Goal: Task Accomplishment & Management: Complete application form

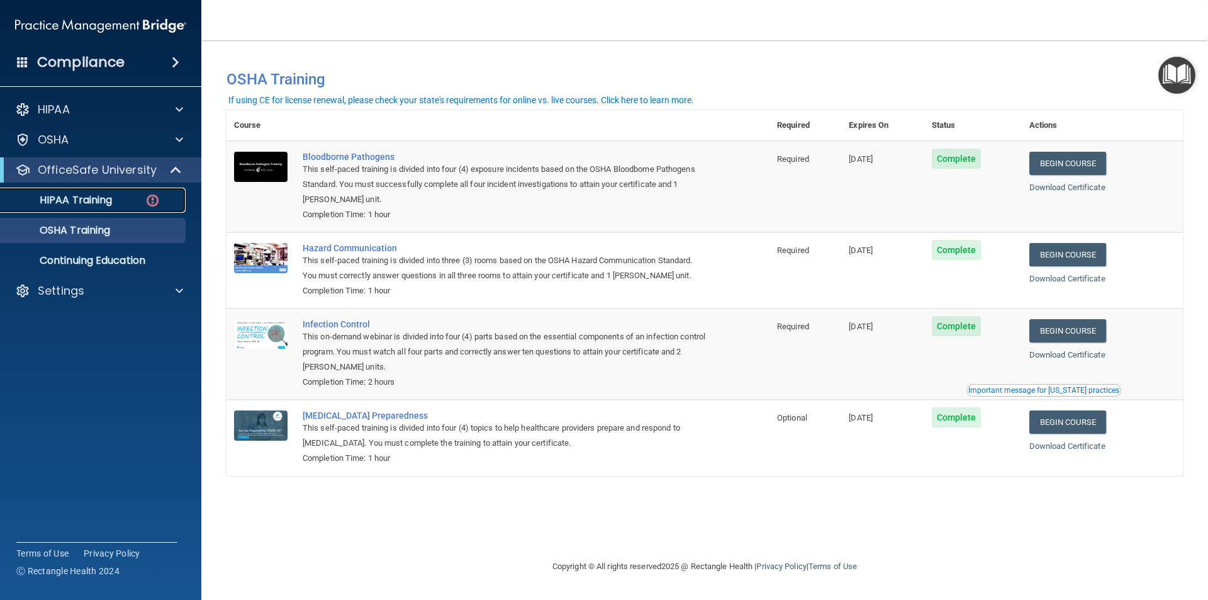
click at [103, 194] on p "HIPAA Training" at bounding box center [60, 200] width 104 height 13
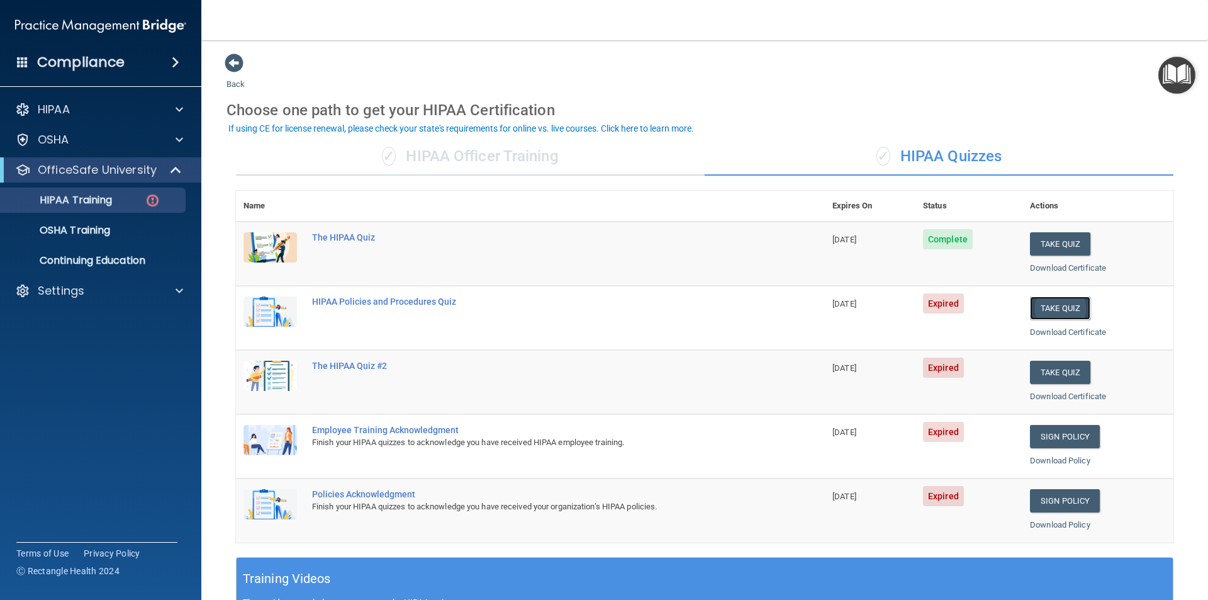
click at [1073, 306] on button "Take Quiz" at bounding box center [1060, 307] width 60 height 23
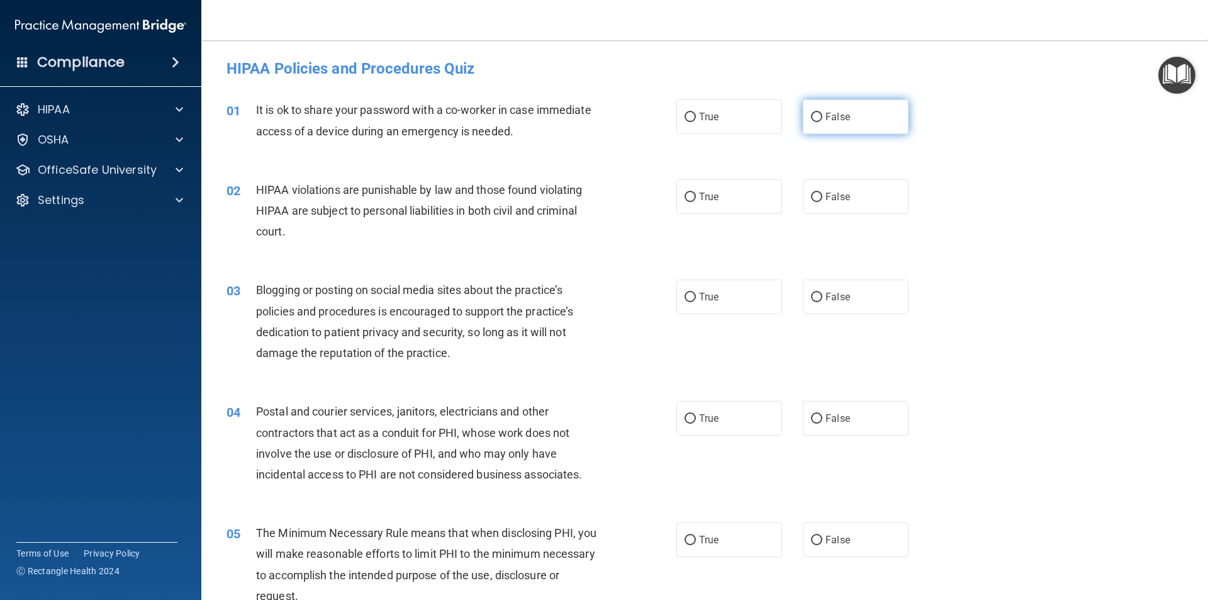
click at [811, 119] on input "False" at bounding box center [816, 117] width 11 height 9
radio input "true"
click at [677, 198] on label "True" at bounding box center [729, 196] width 106 height 35
click at [685, 198] on input "True" at bounding box center [690, 197] width 11 height 9
radio input "true"
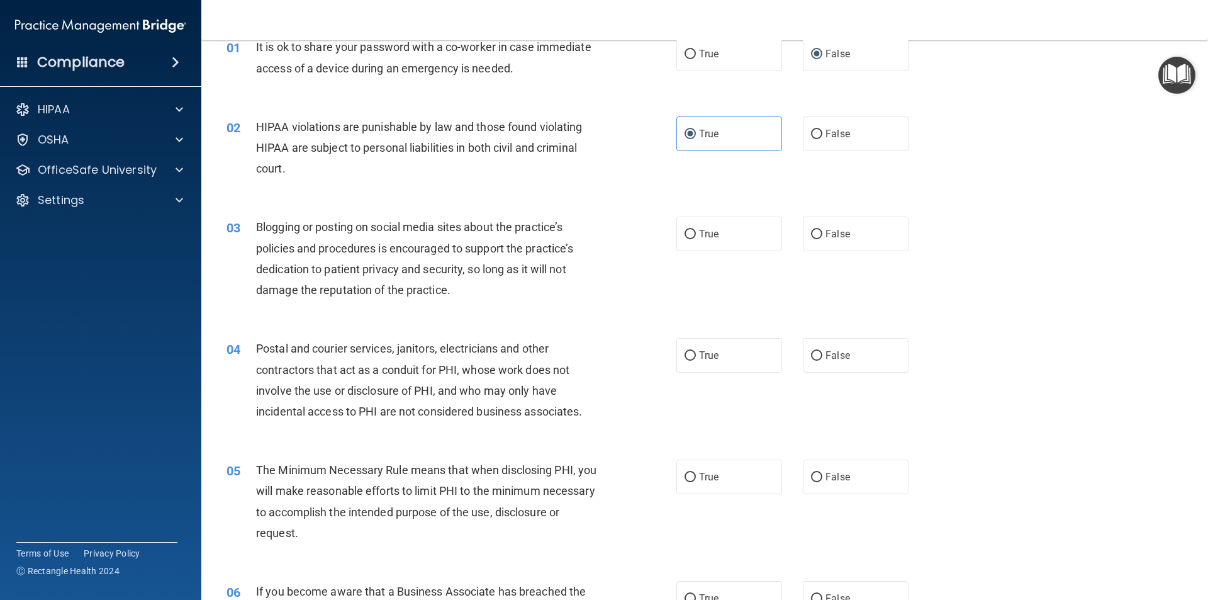
scroll to position [126, 0]
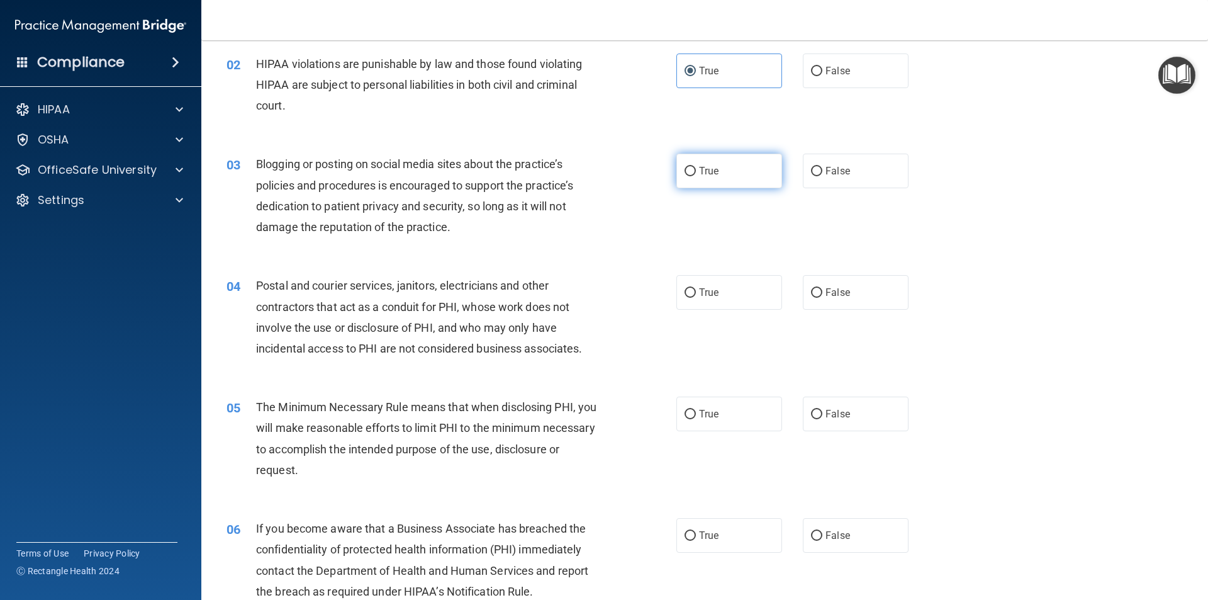
click at [686, 167] on input "True" at bounding box center [690, 171] width 11 height 9
radio input "true"
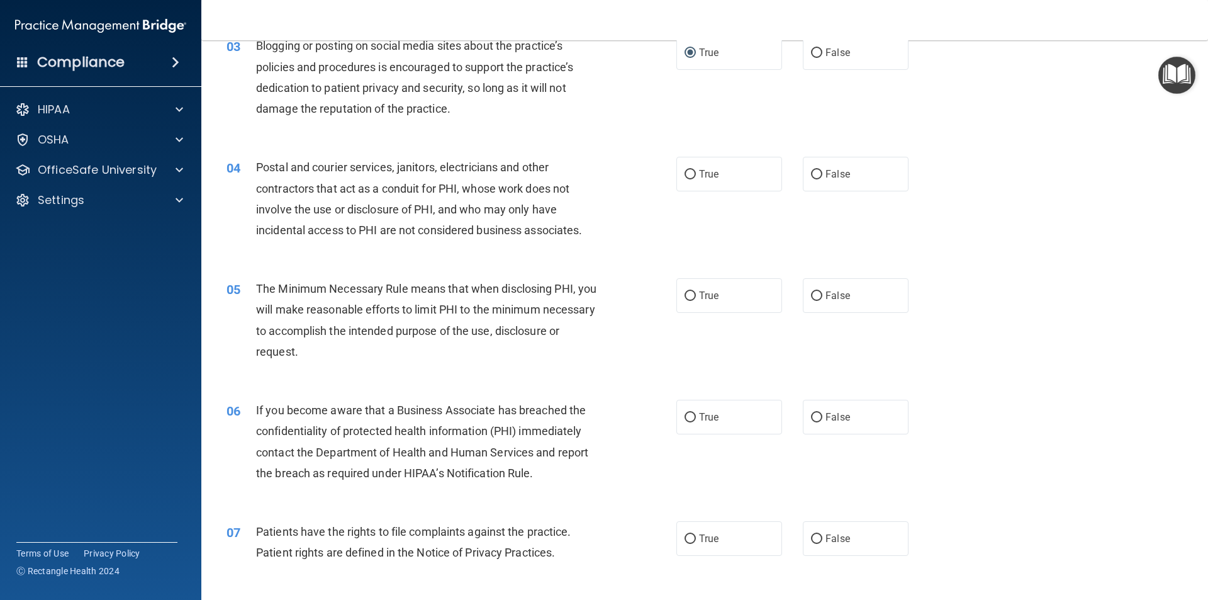
scroll to position [252, 0]
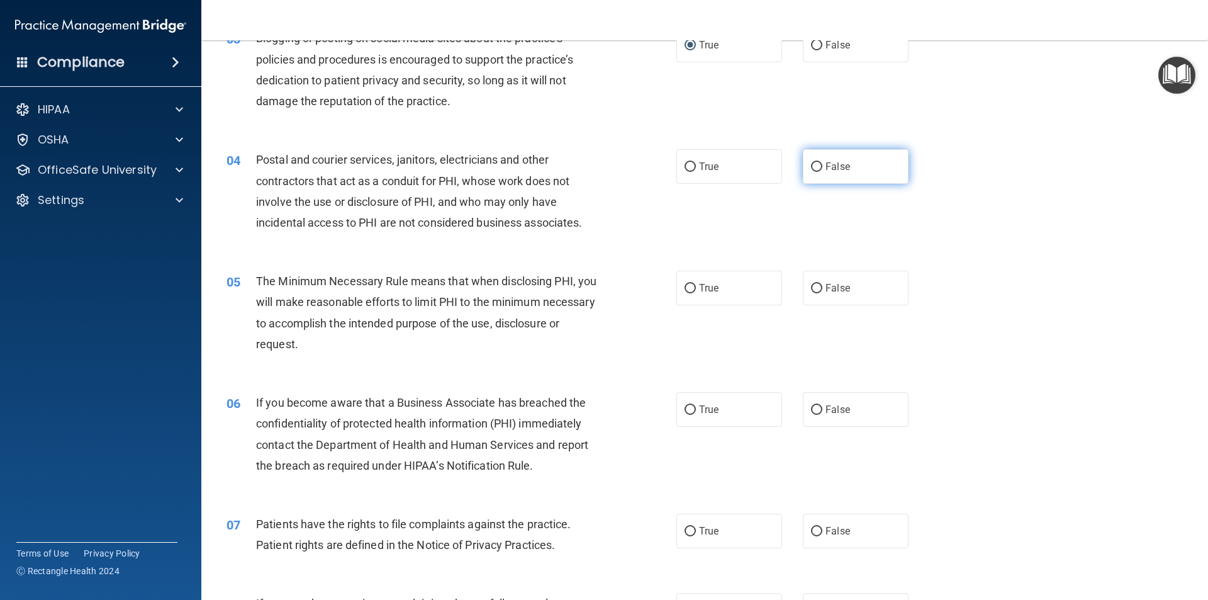
click at [811, 168] on input "False" at bounding box center [816, 166] width 11 height 9
radio input "true"
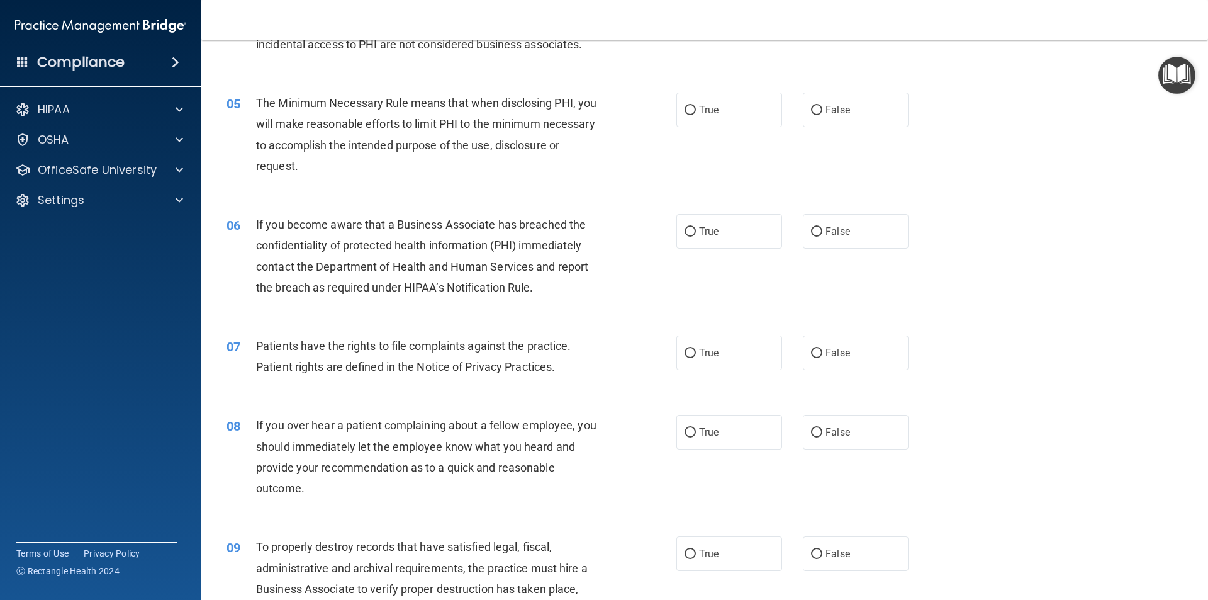
scroll to position [440, 0]
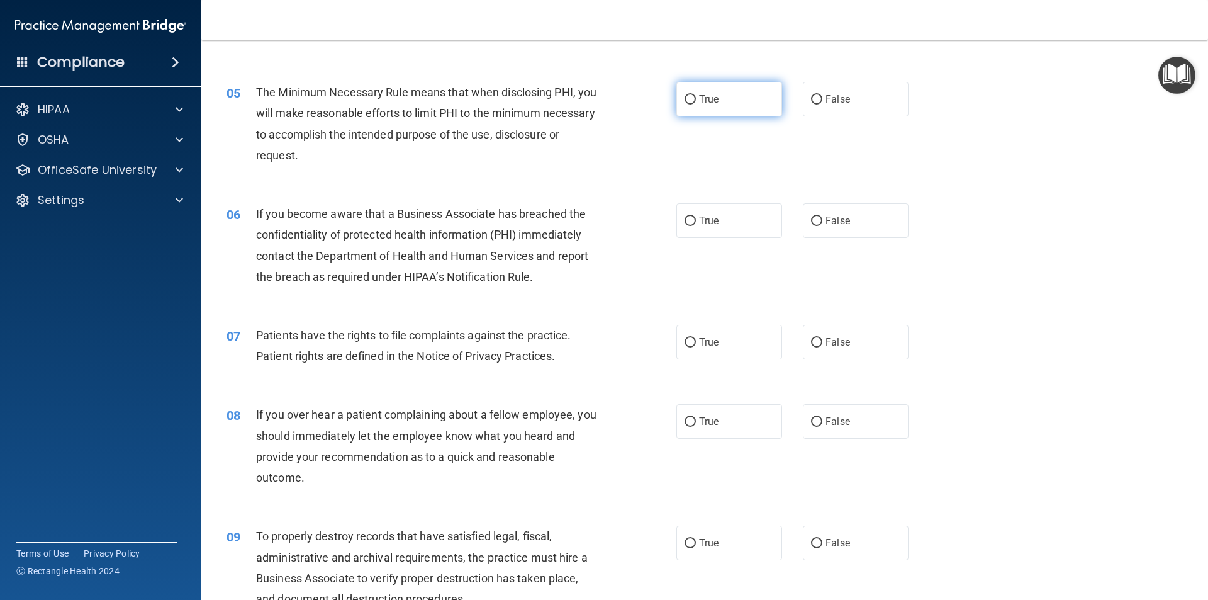
click at [685, 96] on input "True" at bounding box center [690, 99] width 11 height 9
radio input "true"
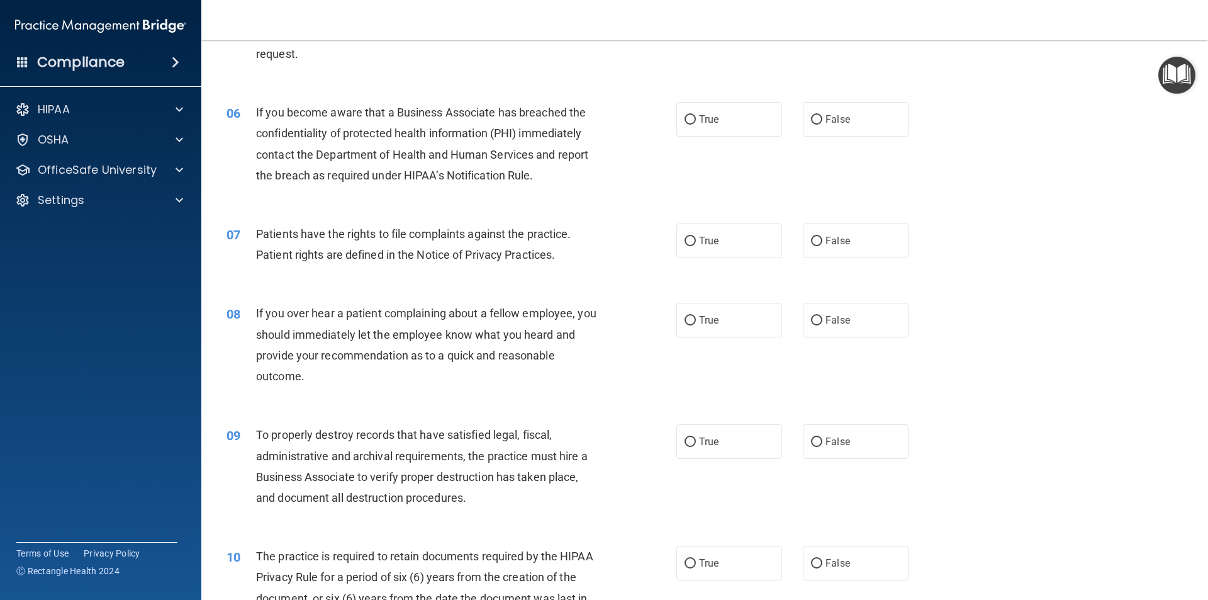
scroll to position [566, 0]
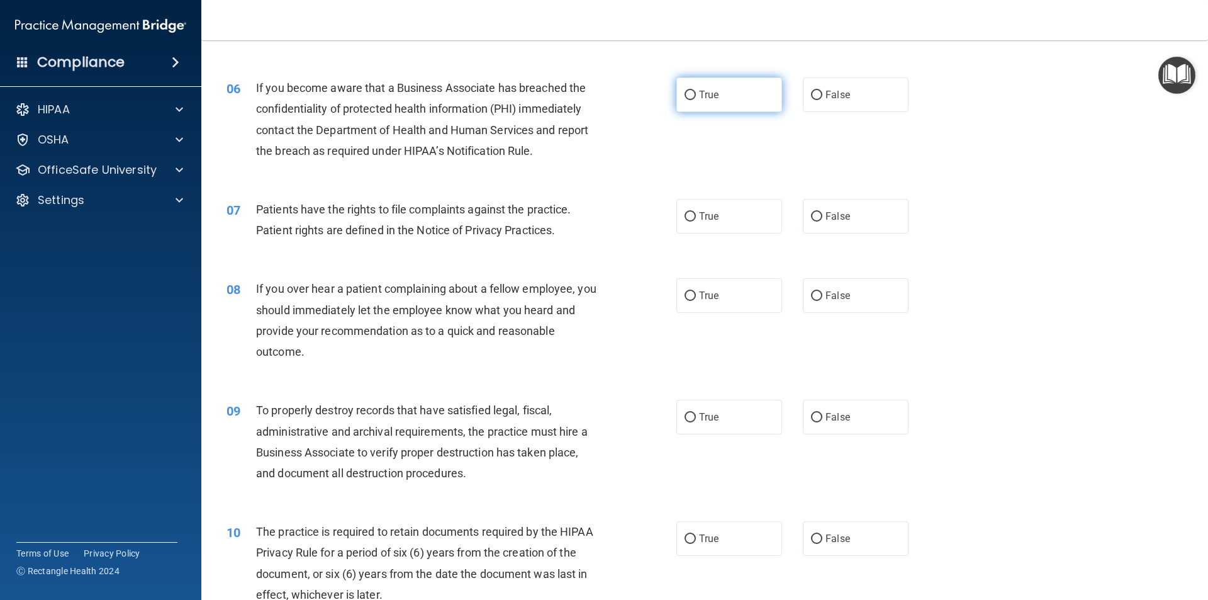
click at [690, 93] on input "True" at bounding box center [690, 95] width 11 height 9
radio input "true"
click at [690, 93] on input "True" at bounding box center [690, 95] width 11 height 9
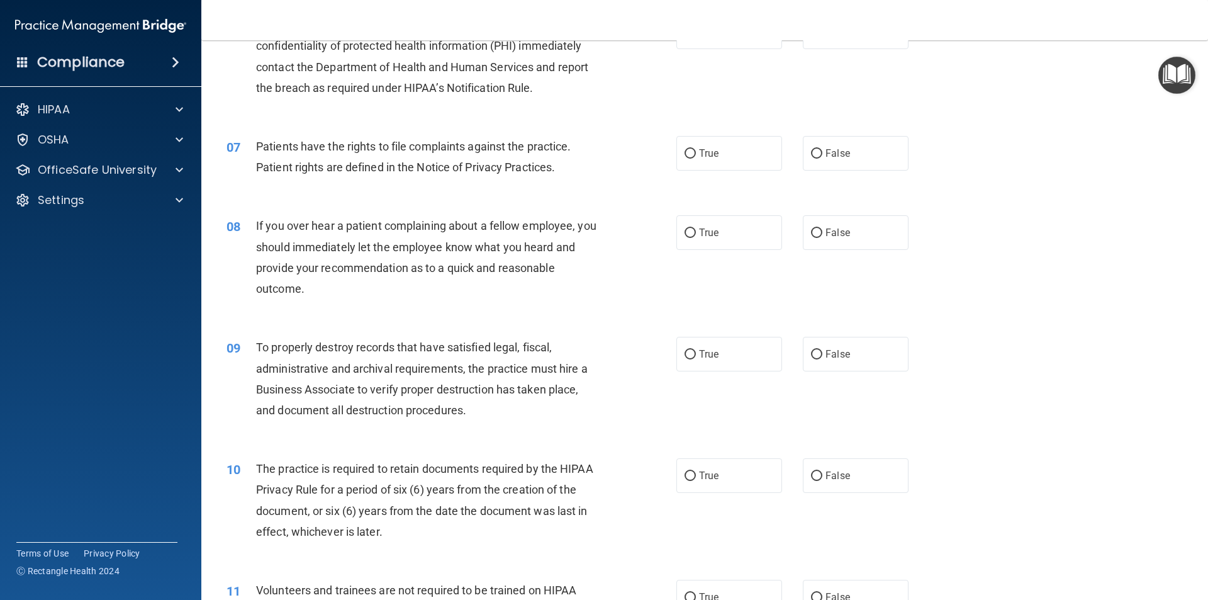
scroll to position [692, 0]
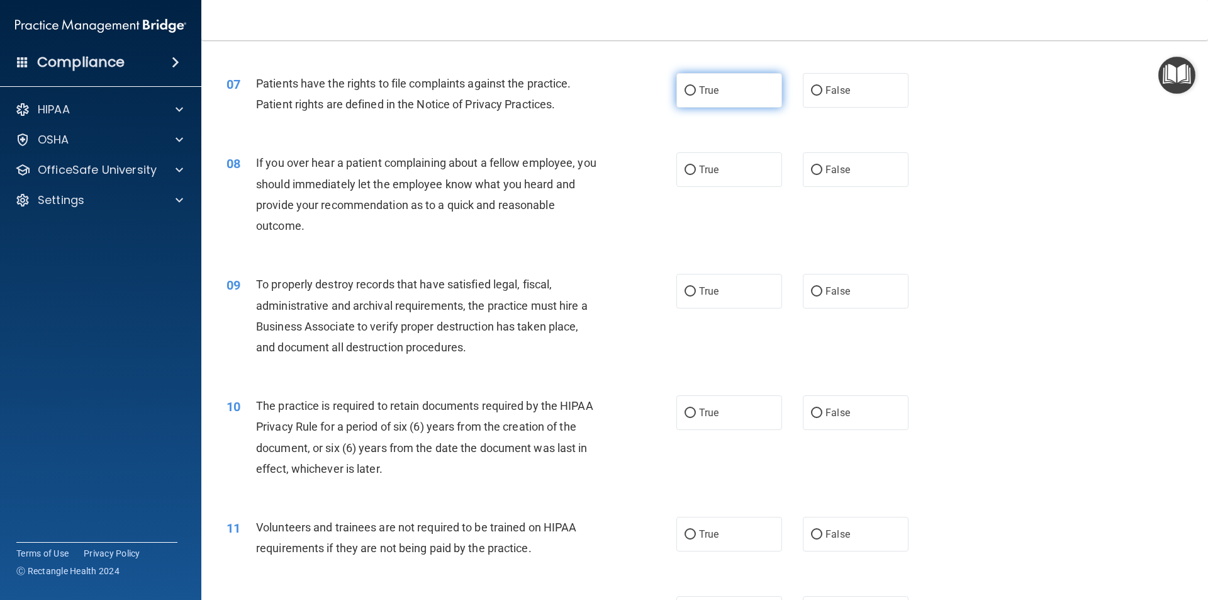
click at [685, 89] on input "True" at bounding box center [690, 90] width 11 height 9
radio input "true"
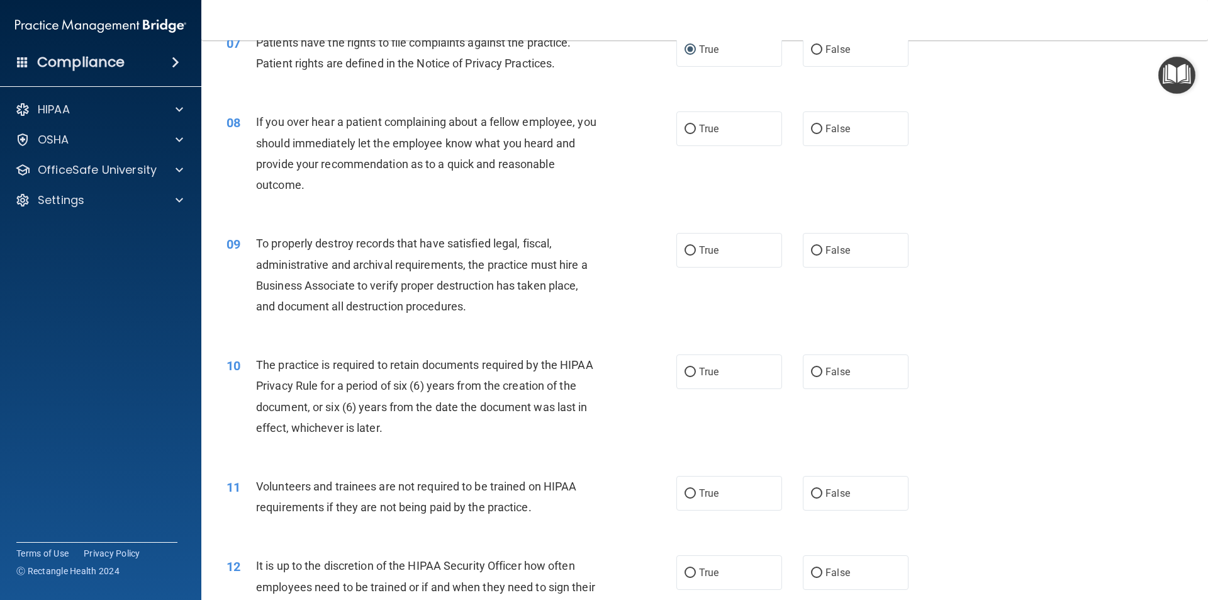
scroll to position [755, 0]
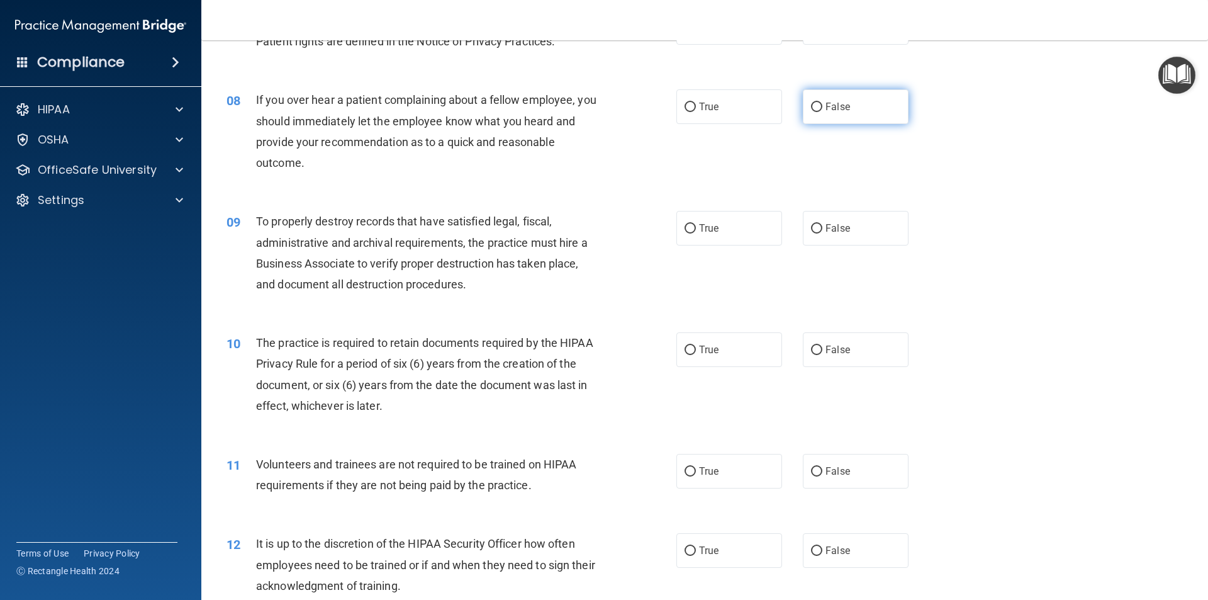
click at [819, 112] on label "False" at bounding box center [856, 106] width 106 height 35
click at [819, 112] on input "False" at bounding box center [816, 107] width 11 height 9
radio input "true"
click at [685, 103] on input "True" at bounding box center [690, 107] width 11 height 9
radio input "true"
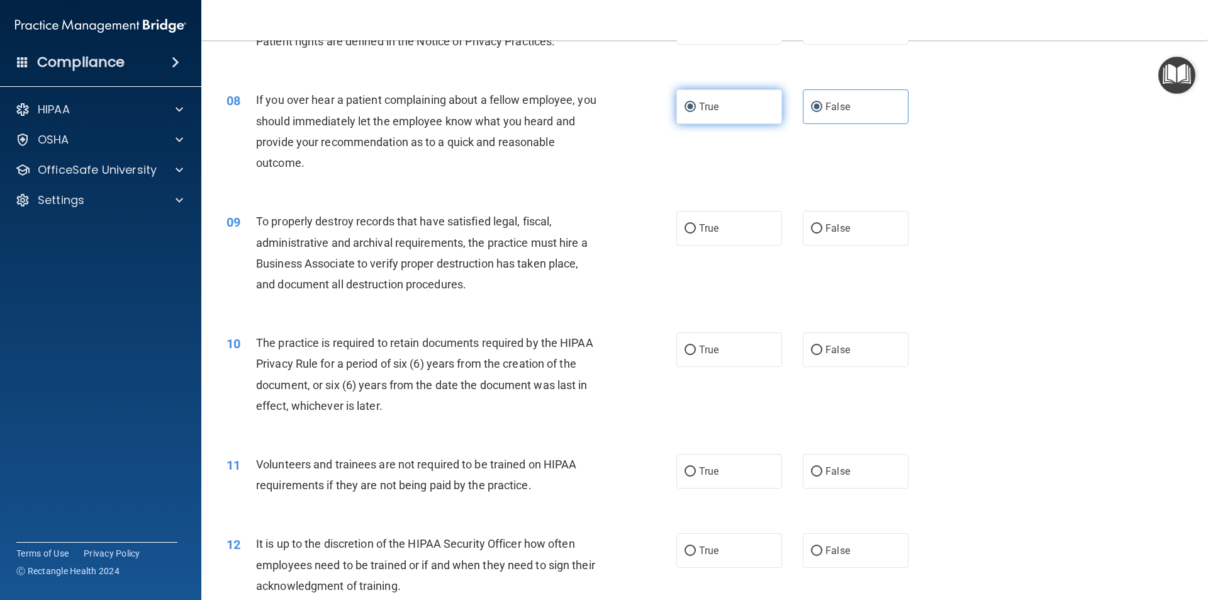
radio input "false"
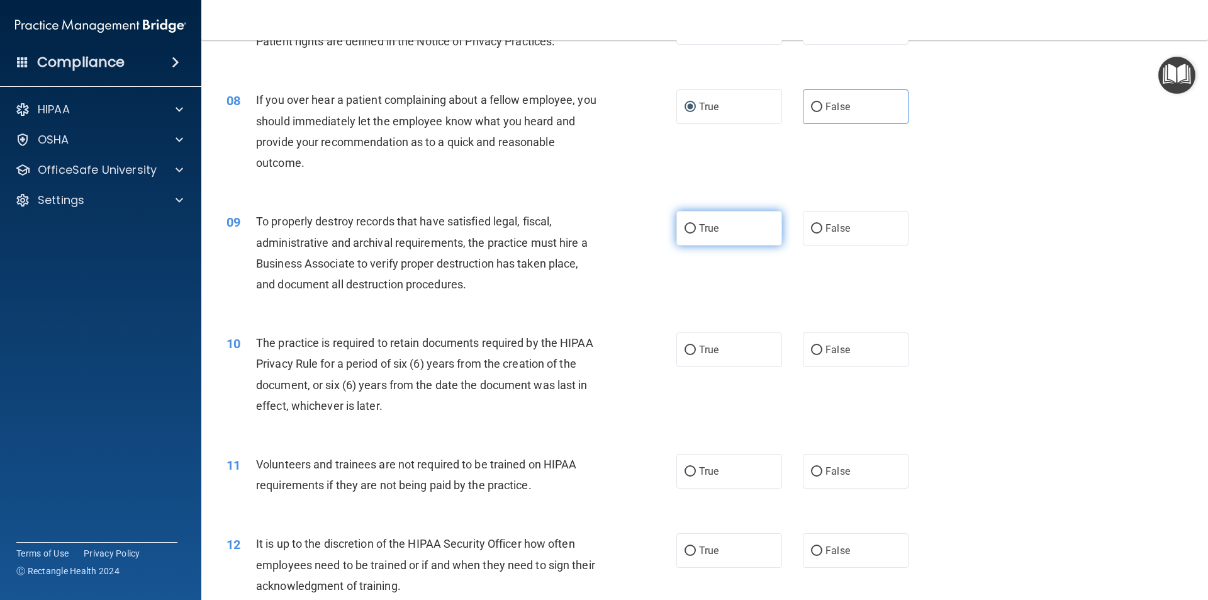
click at [693, 231] on label "True" at bounding box center [729, 228] width 106 height 35
click at [693, 231] on input "True" at bounding box center [690, 228] width 11 height 9
radio input "true"
click at [693, 231] on label "True" at bounding box center [729, 228] width 106 height 35
click at [693, 231] on input "True" at bounding box center [690, 228] width 11 height 9
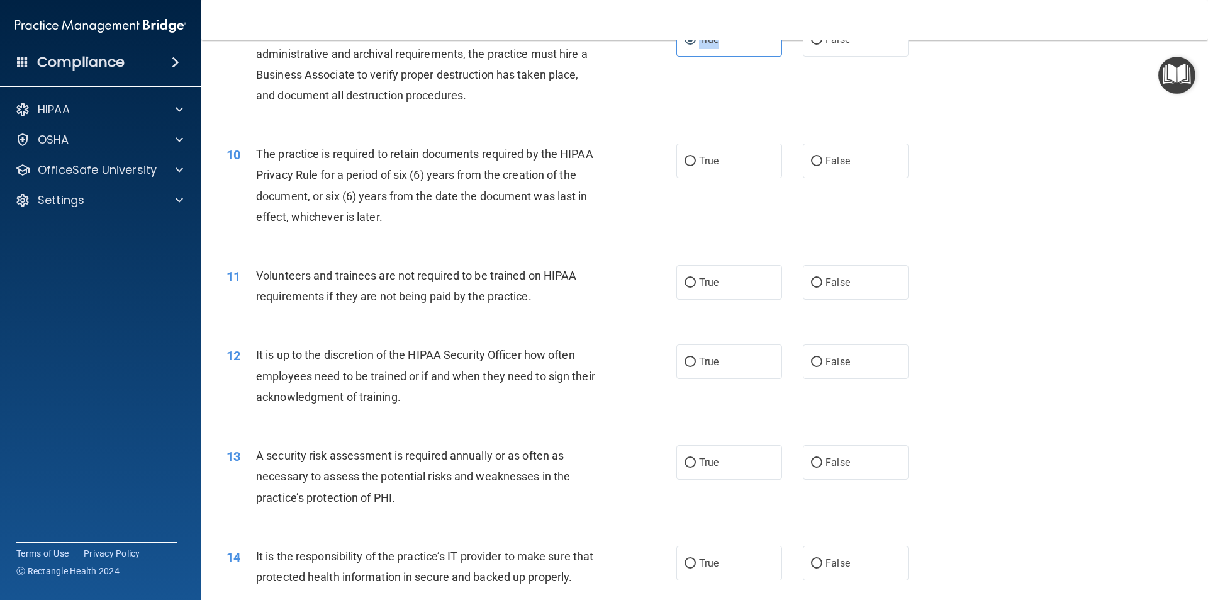
scroll to position [1007, 0]
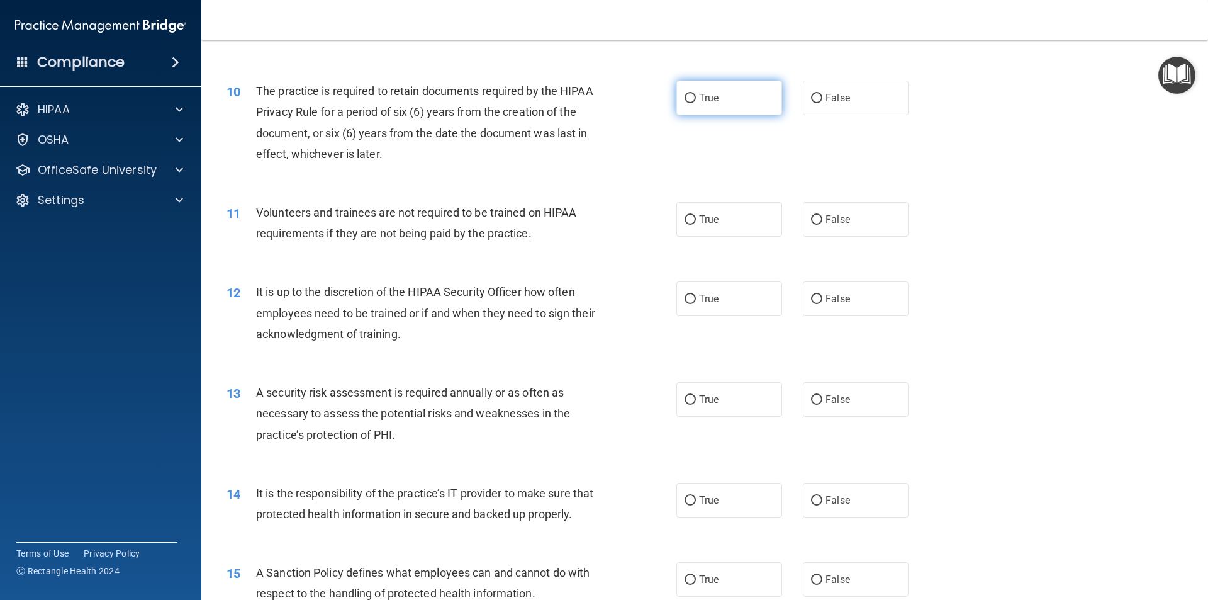
click at [687, 98] on input "True" at bounding box center [690, 98] width 11 height 9
radio input "true"
click at [811, 215] on input "False" at bounding box center [816, 219] width 11 height 9
radio input "true"
click at [811, 215] on input "False" at bounding box center [816, 219] width 11 height 9
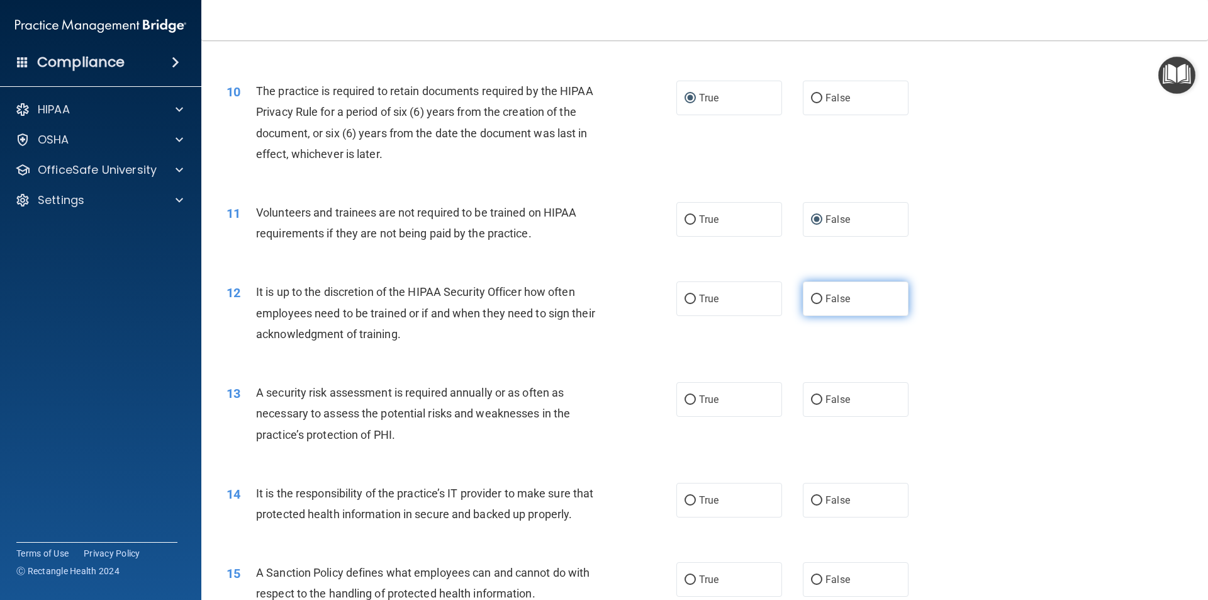
click at [812, 294] on input "False" at bounding box center [816, 298] width 11 height 9
radio input "true"
click at [812, 294] on input "False" at bounding box center [816, 298] width 11 height 9
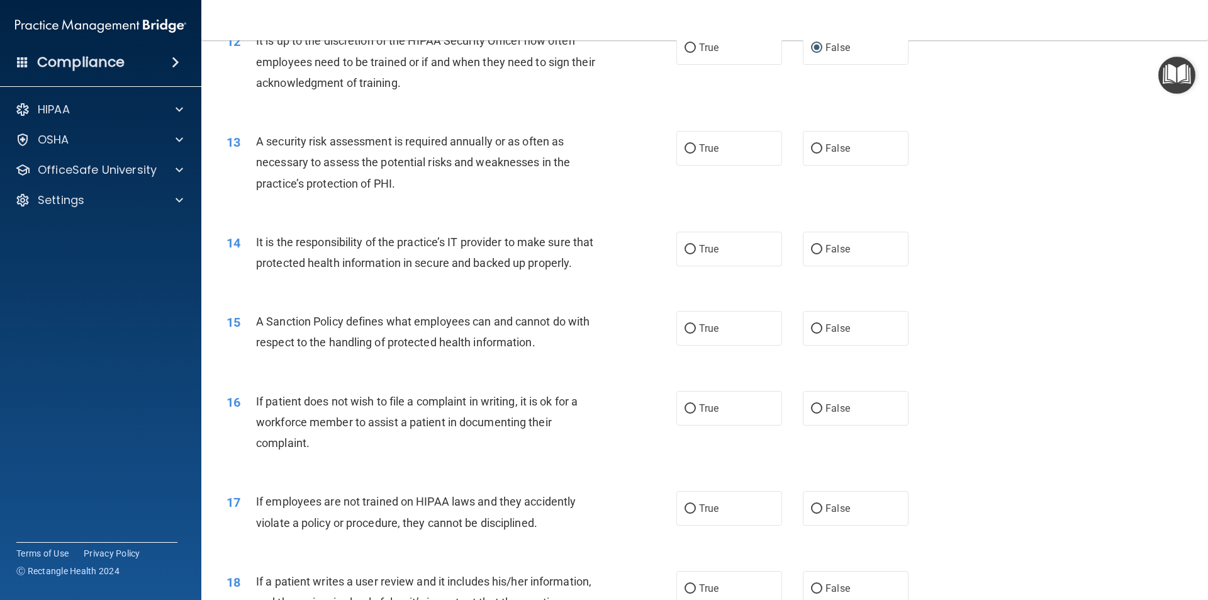
scroll to position [1258, 0]
click at [690, 151] on input "True" at bounding box center [690, 147] width 11 height 9
radio input "true"
click at [690, 151] on input "True" at bounding box center [690, 147] width 11 height 9
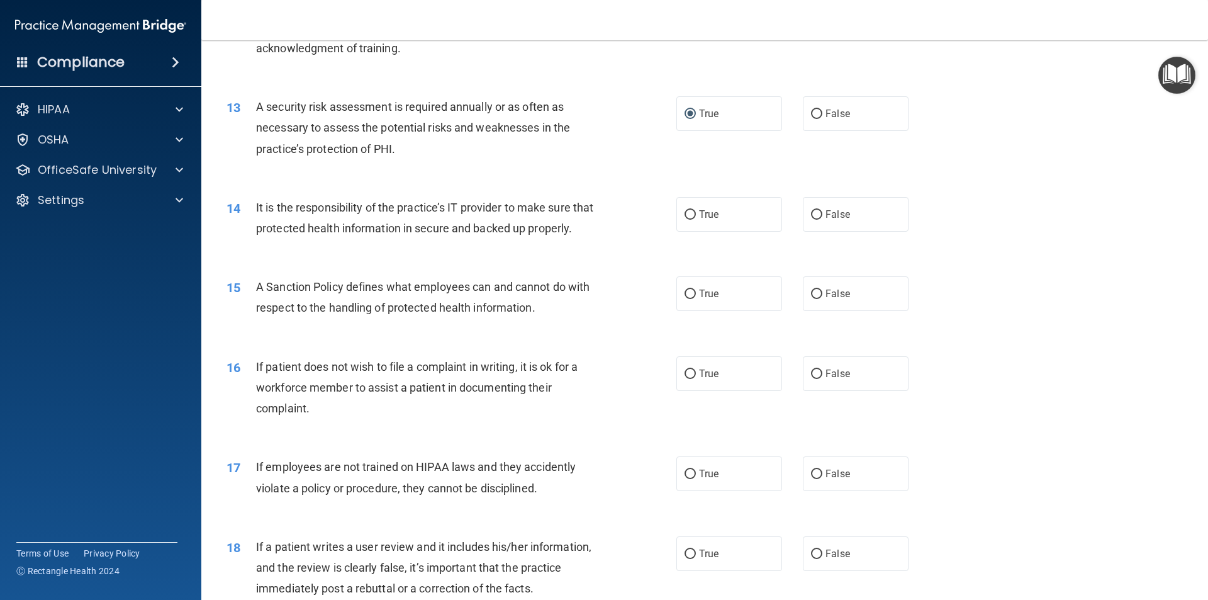
scroll to position [1321, 0]
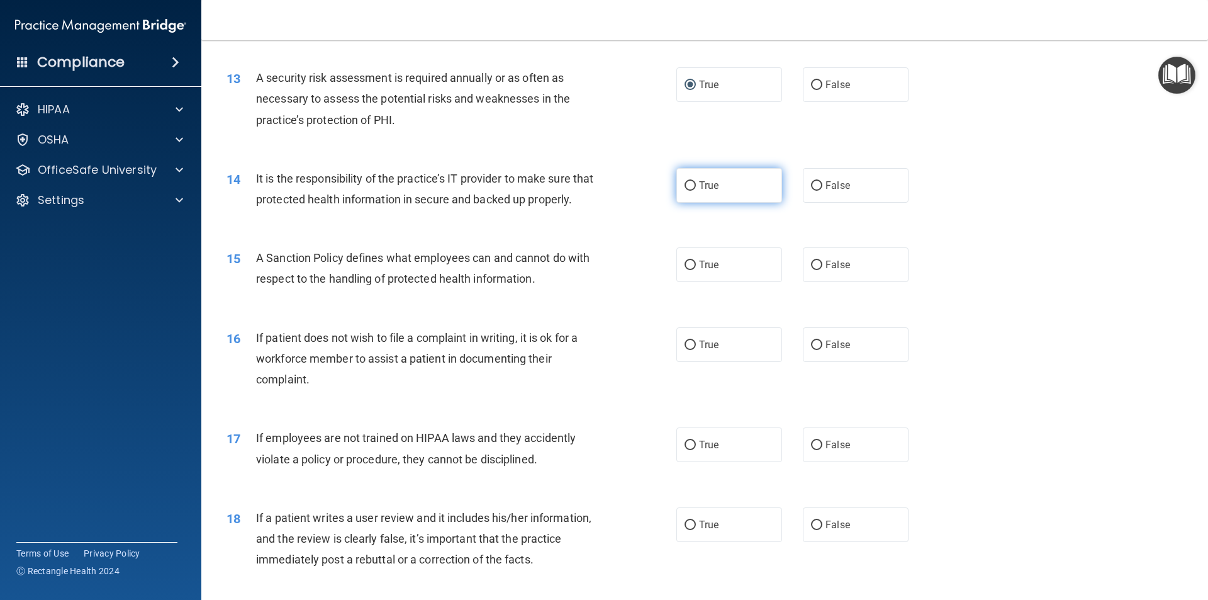
click at [685, 185] on input "True" at bounding box center [690, 185] width 11 height 9
radio input "true"
click at [685, 185] on input "True" at bounding box center [690, 185] width 11 height 9
click at [840, 271] on span "False" at bounding box center [838, 265] width 25 height 12
click at [822, 270] on input "False" at bounding box center [816, 265] width 11 height 9
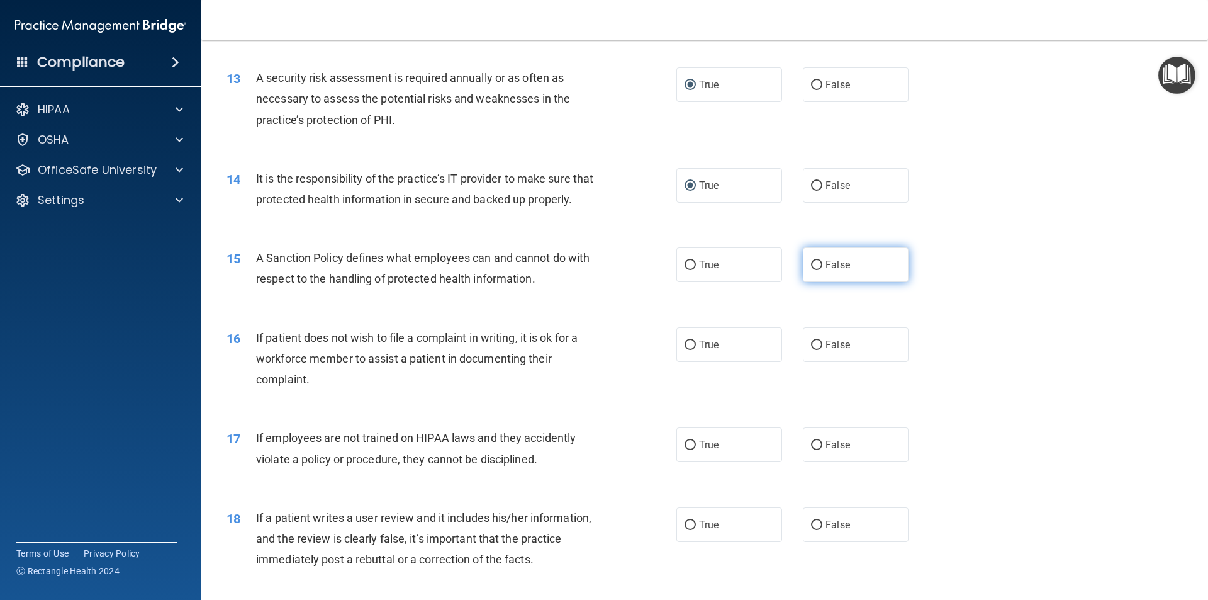
radio input "true"
click at [702, 350] on span "True" at bounding box center [709, 345] width 20 height 12
click at [696, 350] on input "True" at bounding box center [690, 344] width 11 height 9
radio input "true"
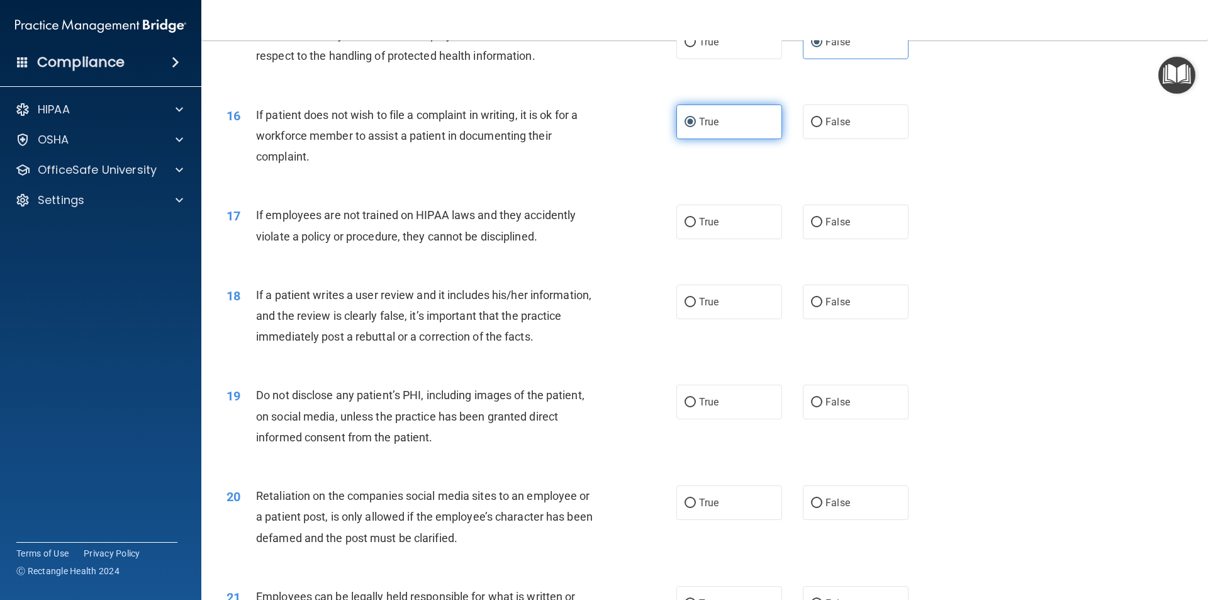
scroll to position [1573, 0]
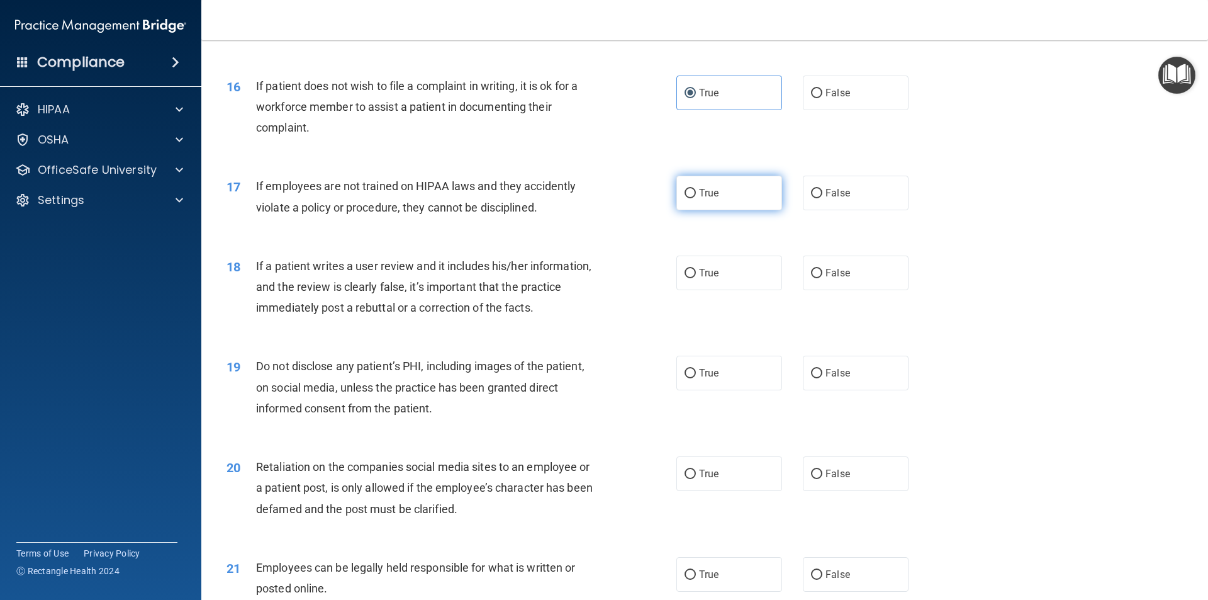
click at [690, 198] on input "True" at bounding box center [690, 193] width 11 height 9
radio input "true"
click at [690, 198] on input "True" at bounding box center [690, 193] width 11 height 9
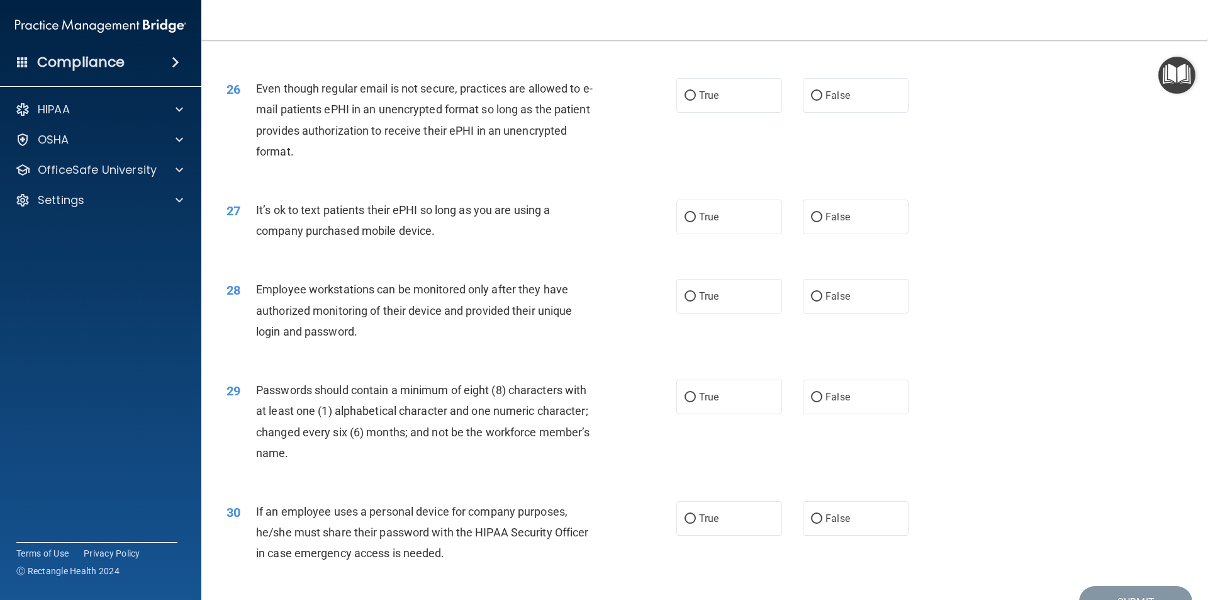
scroll to position [2559, 0]
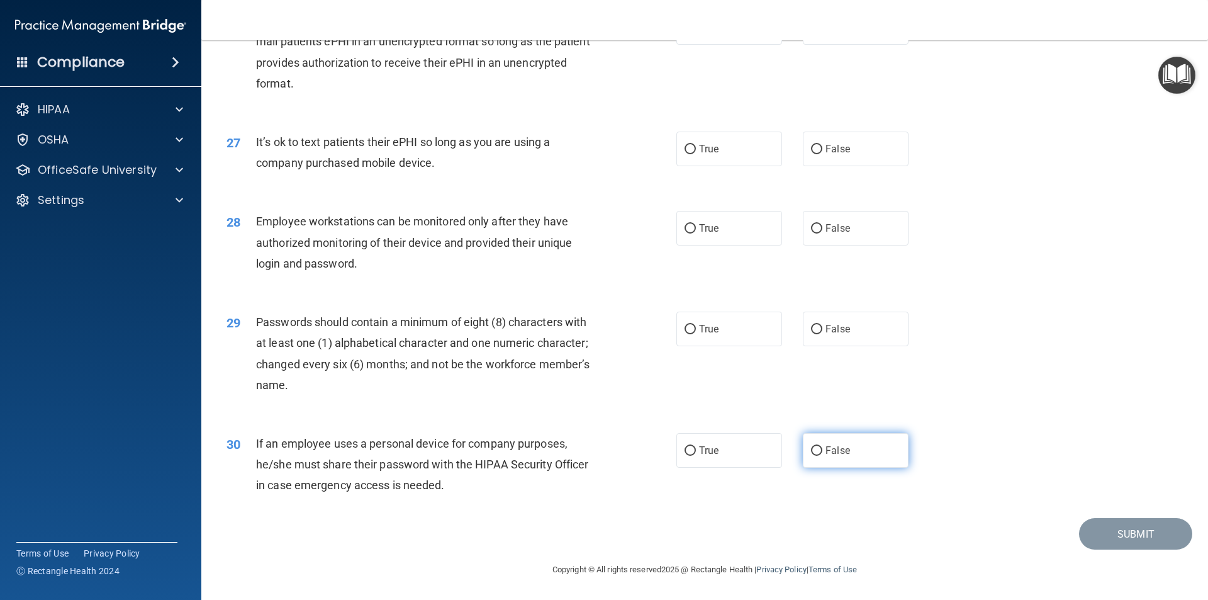
click at [819, 453] on label "False" at bounding box center [856, 450] width 106 height 35
click at [819, 453] on input "False" at bounding box center [816, 450] width 11 height 9
radio input "true"
click at [819, 453] on label "False" at bounding box center [856, 450] width 106 height 35
click at [819, 453] on input "False" at bounding box center [816, 450] width 11 height 9
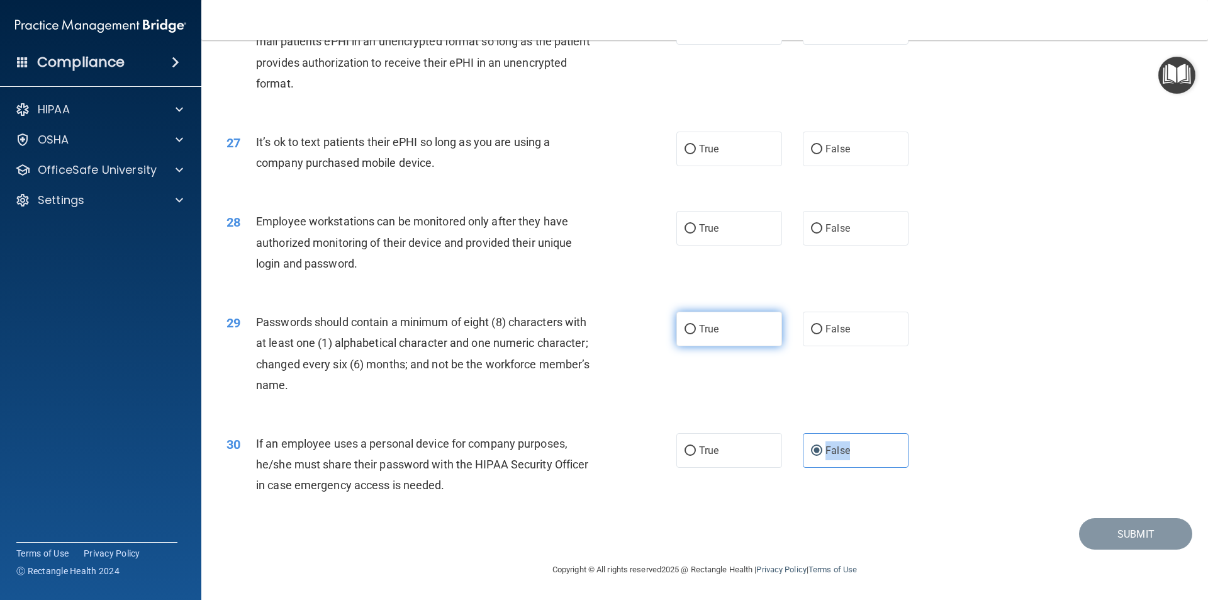
click at [686, 325] on input "True" at bounding box center [690, 329] width 11 height 9
radio input "true"
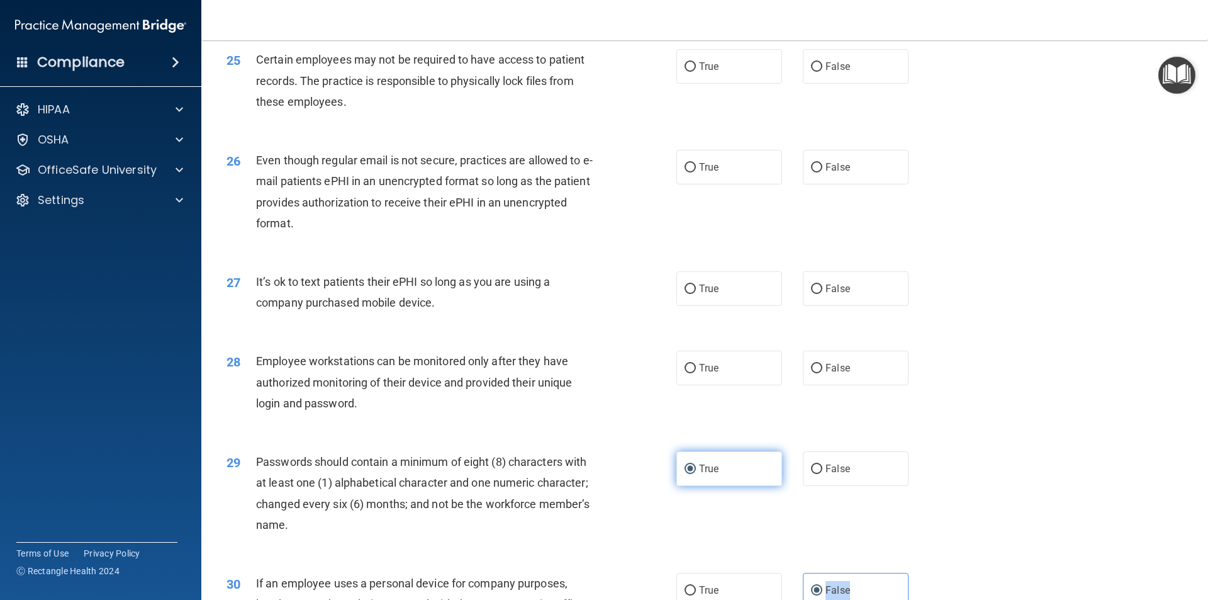
scroll to position [2370, 0]
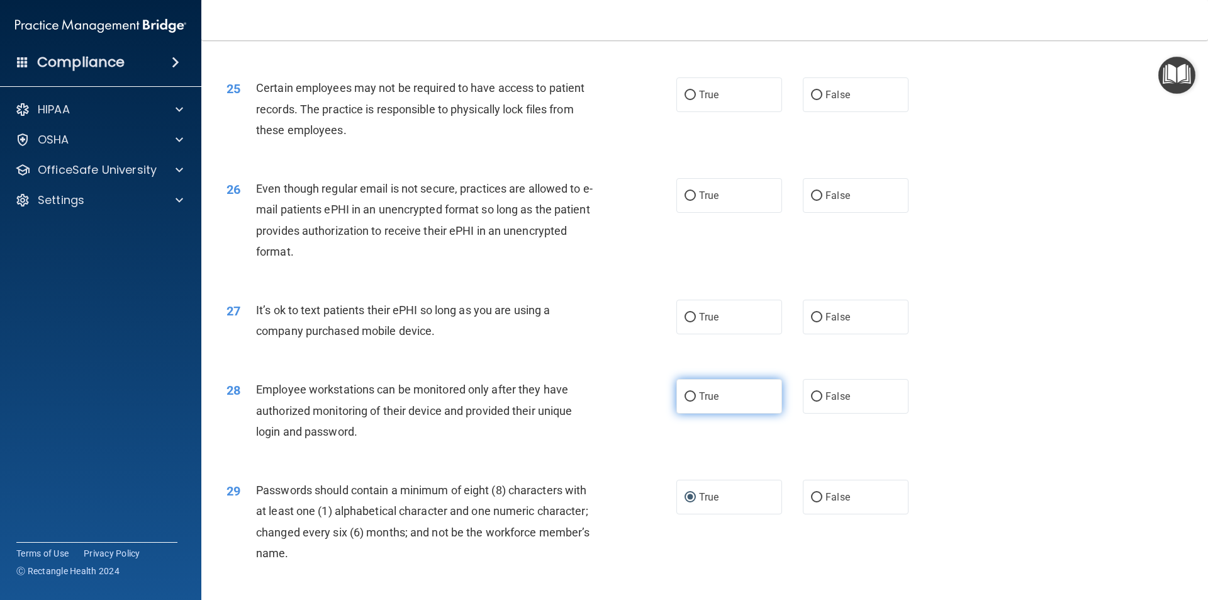
click at [685, 401] on input "True" at bounding box center [690, 396] width 11 height 9
radio input "true"
click at [685, 401] on input "True" at bounding box center [690, 396] width 11 height 9
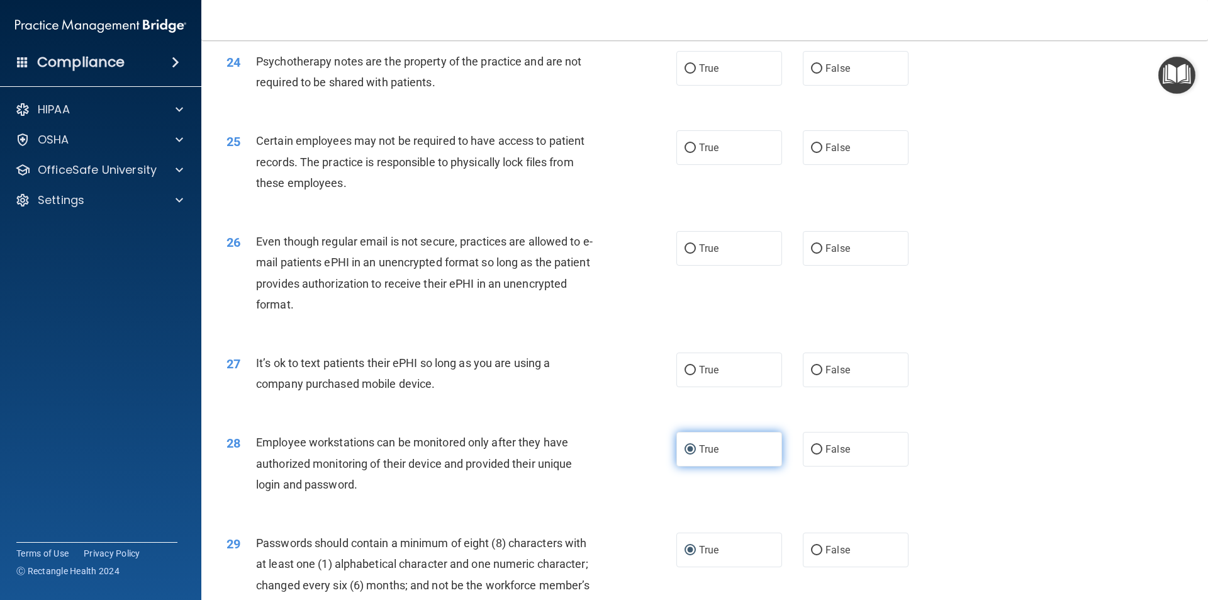
scroll to position [2307, 0]
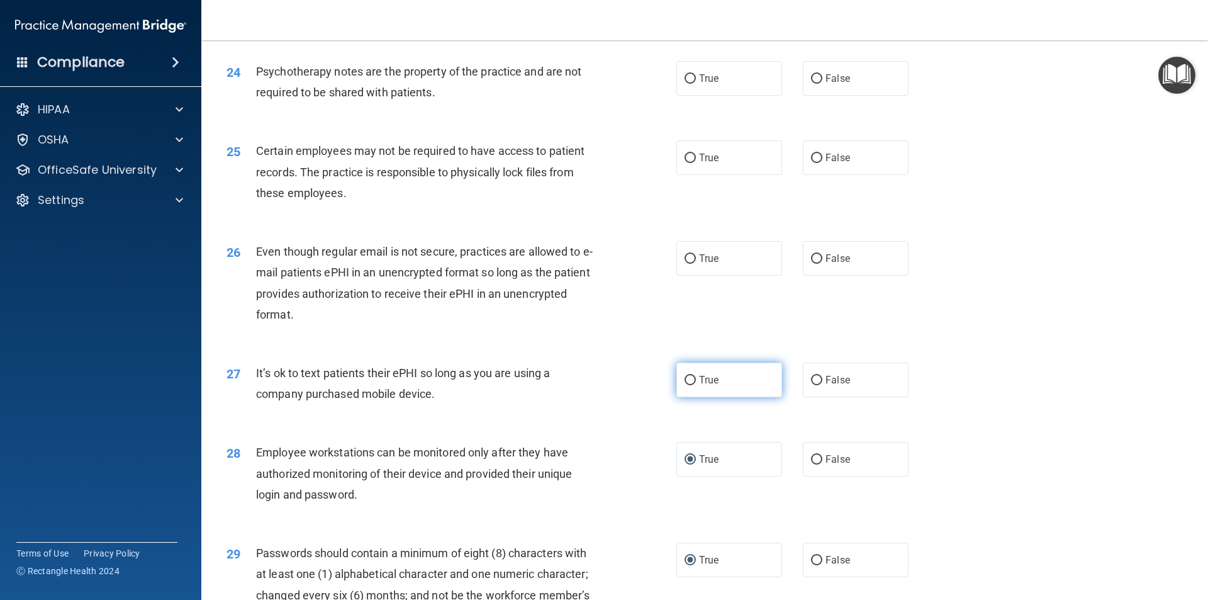
click at [685, 385] on input "True" at bounding box center [690, 380] width 11 height 9
radio input "true"
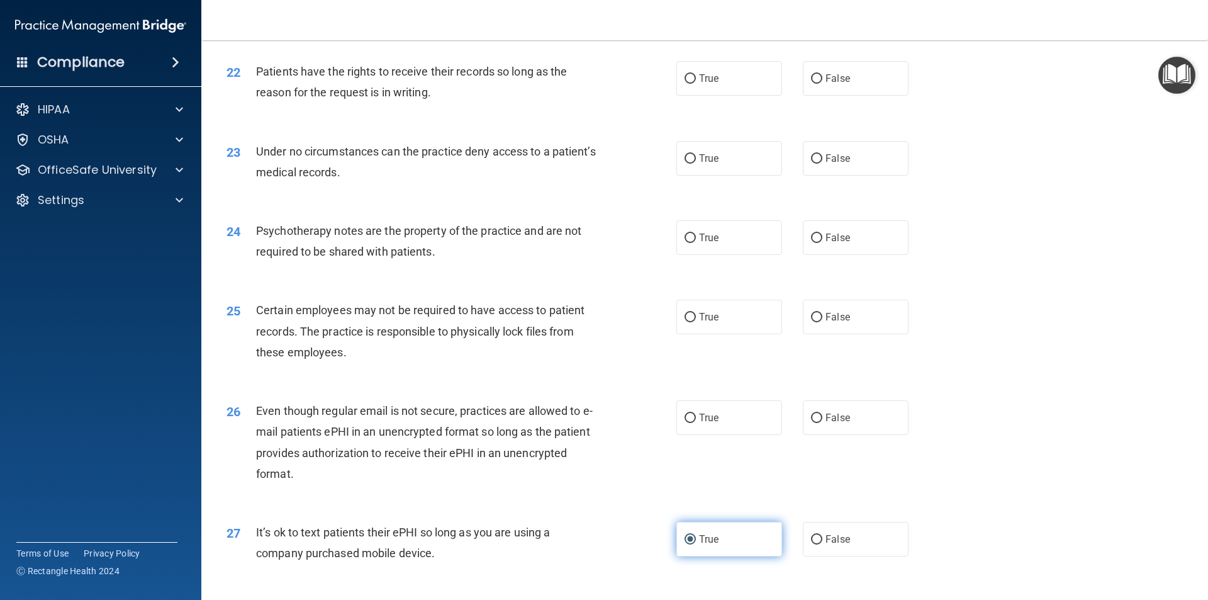
scroll to position [2119, 0]
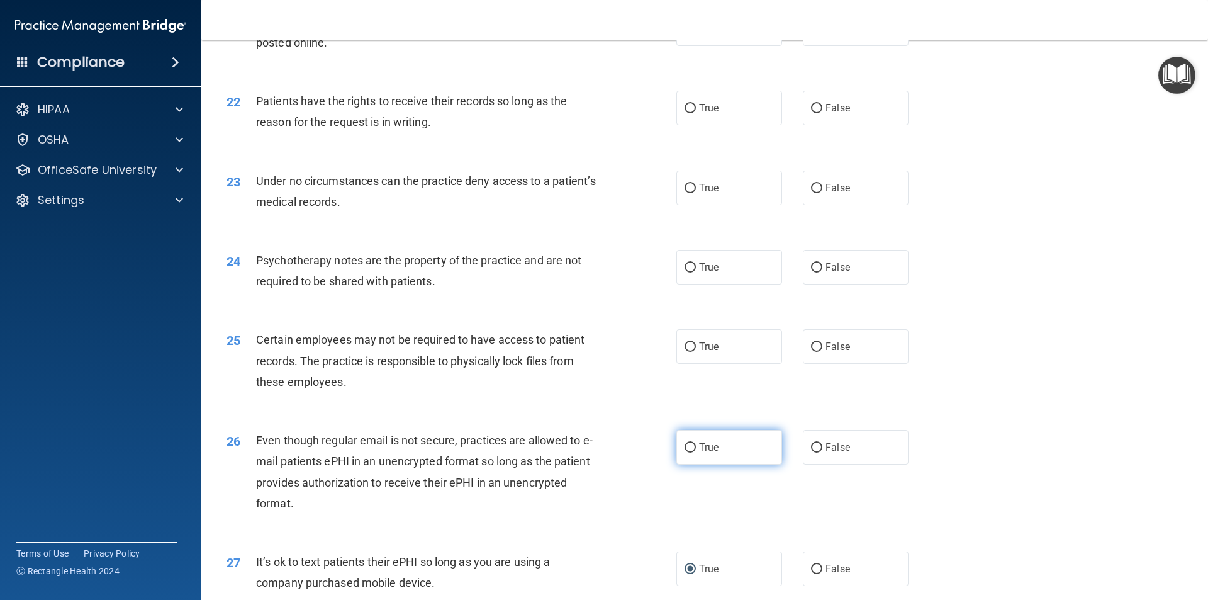
click at [685, 452] on input "True" at bounding box center [690, 447] width 11 height 9
radio input "true"
click at [685, 452] on input "True" at bounding box center [690, 447] width 11 height 9
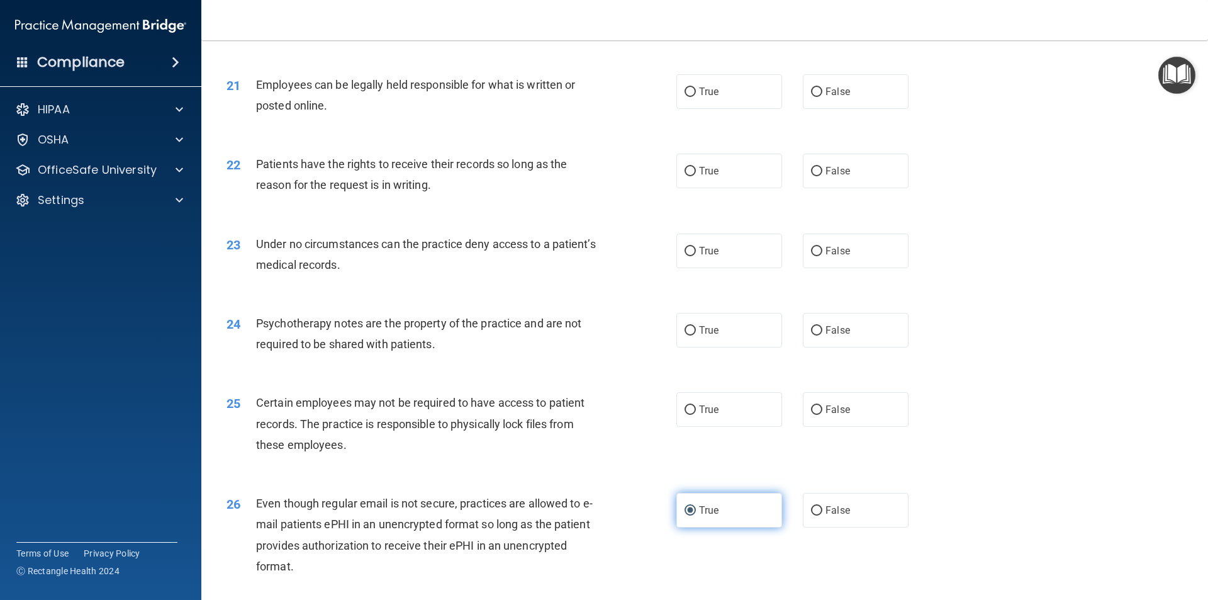
scroll to position [1993, 0]
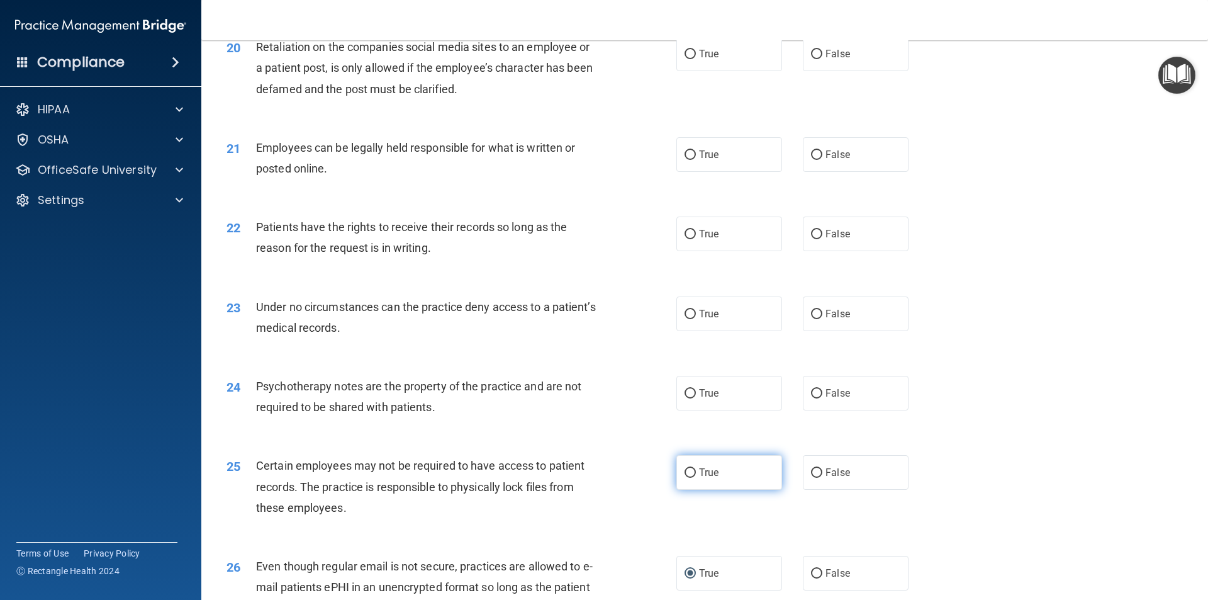
click at [694, 490] on label "True" at bounding box center [729, 472] width 106 height 35
click at [694, 478] on input "True" at bounding box center [690, 472] width 11 height 9
radio input "true"
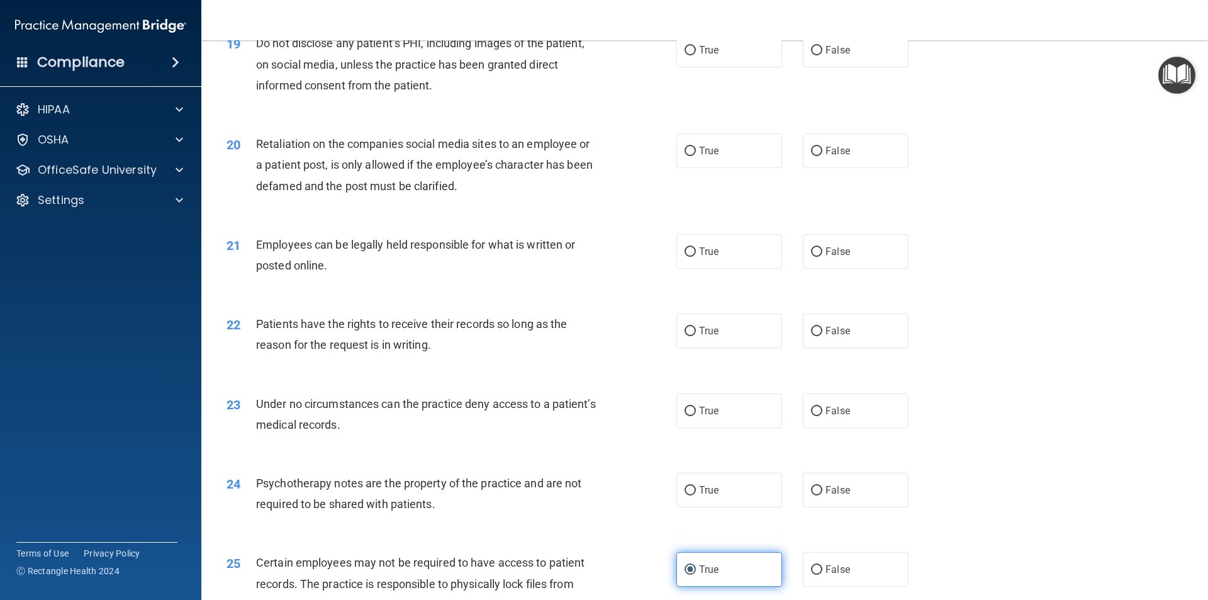
scroll to position [1867, 0]
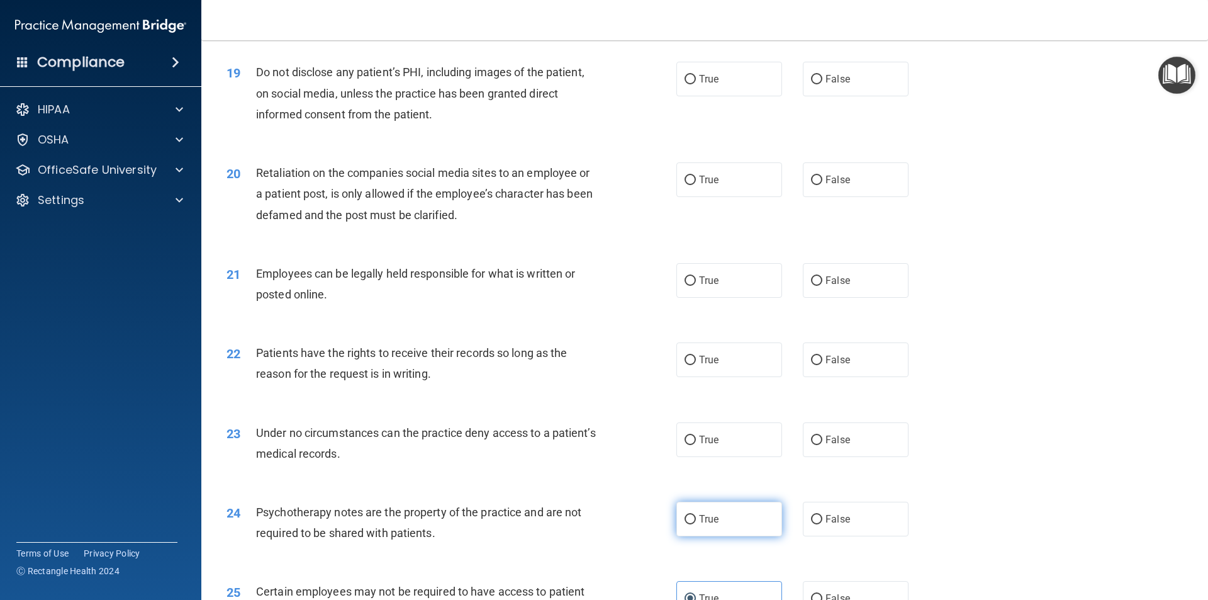
click at [688, 524] on input "True" at bounding box center [690, 519] width 11 height 9
radio input "true"
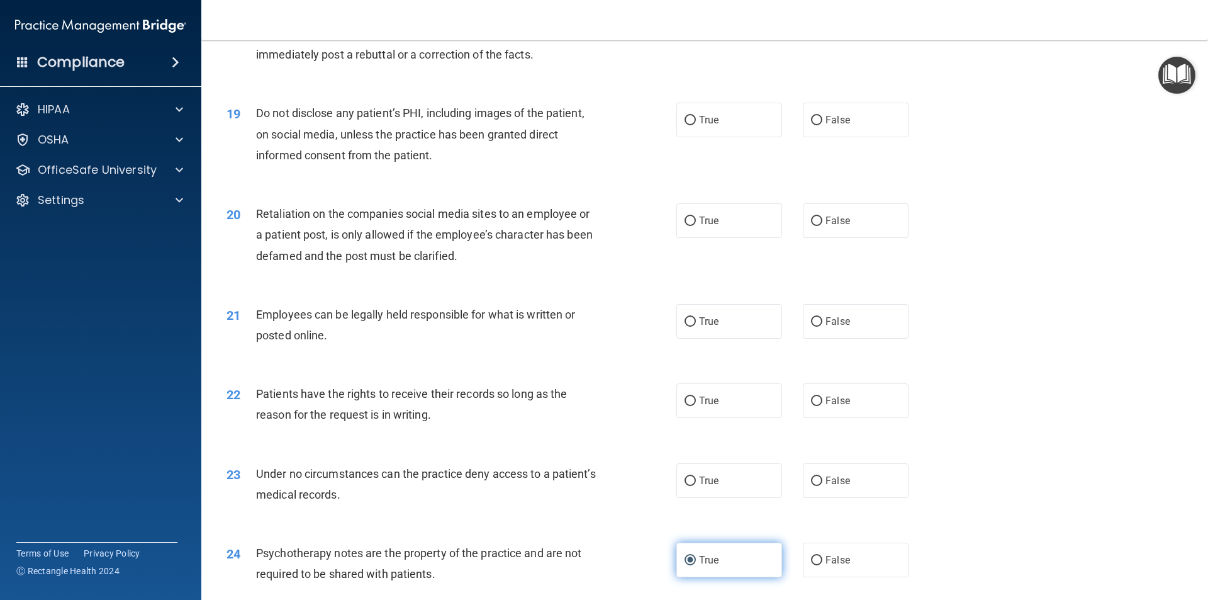
scroll to position [1804, 0]
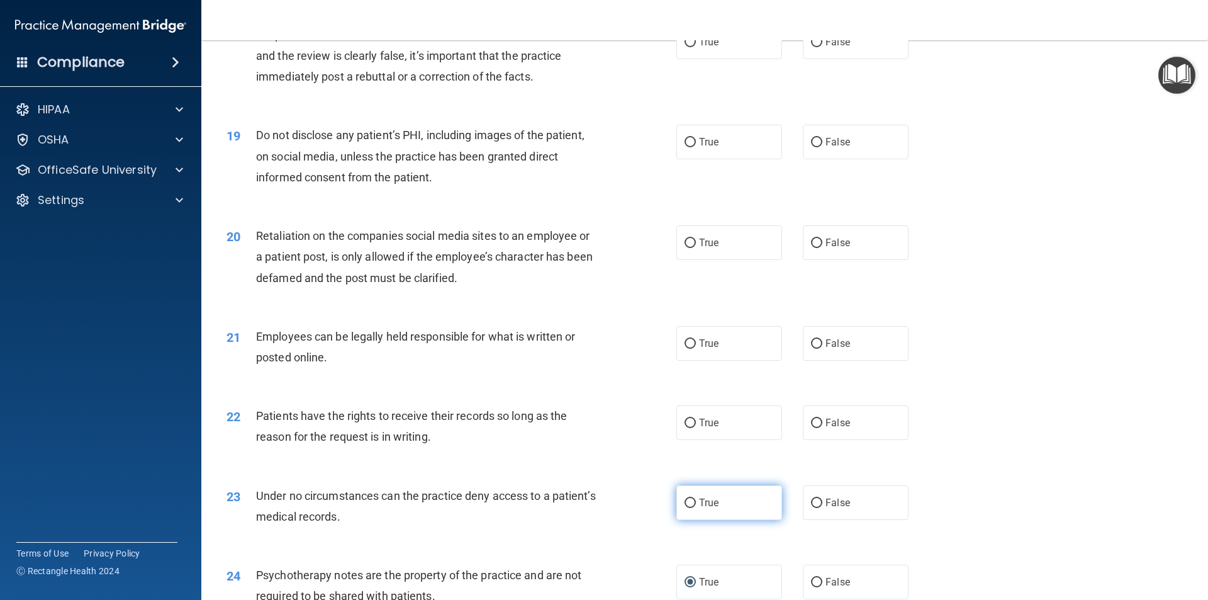
click at [688, 508] on input "True" at bounding box center [690, 502] width 11 height 9
radio input "true"
click at [688, 508] on input "True" at bounding box center [690, 502] width 11 height 9
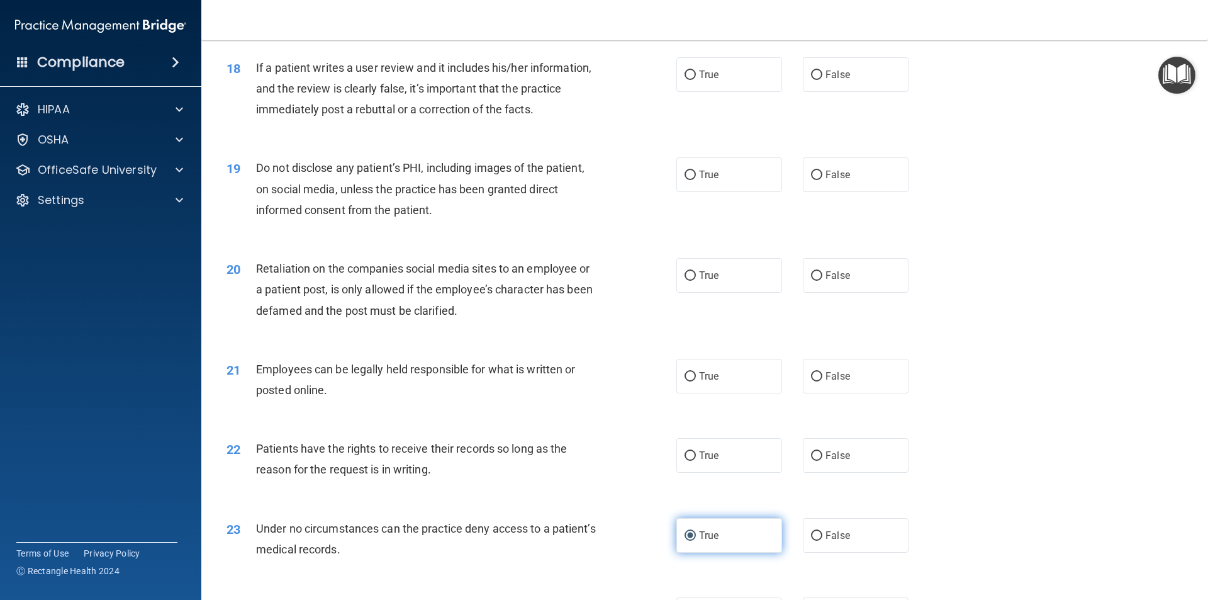
scroll to position [1741, 0]
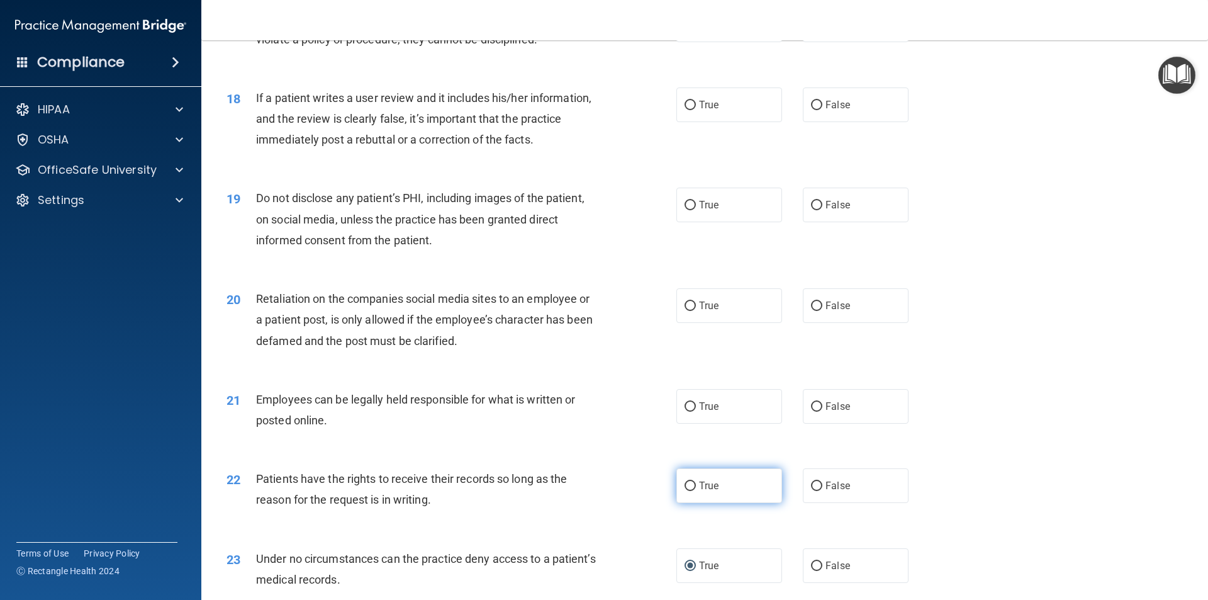
click at [687, 491] on input "True" at bounding box center [690, 485] width 11 height 9
radio input "true"
click at [687, 491] on input "True" at bounding box center [690, 485] width 11 height 9
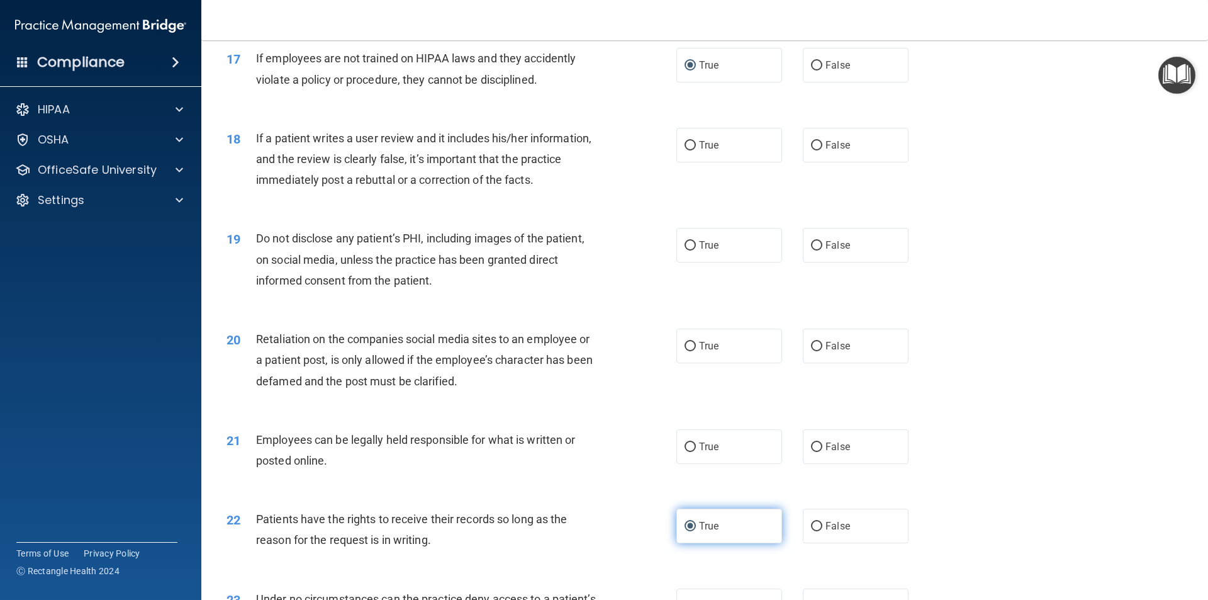
scroll to position [1678, 0]
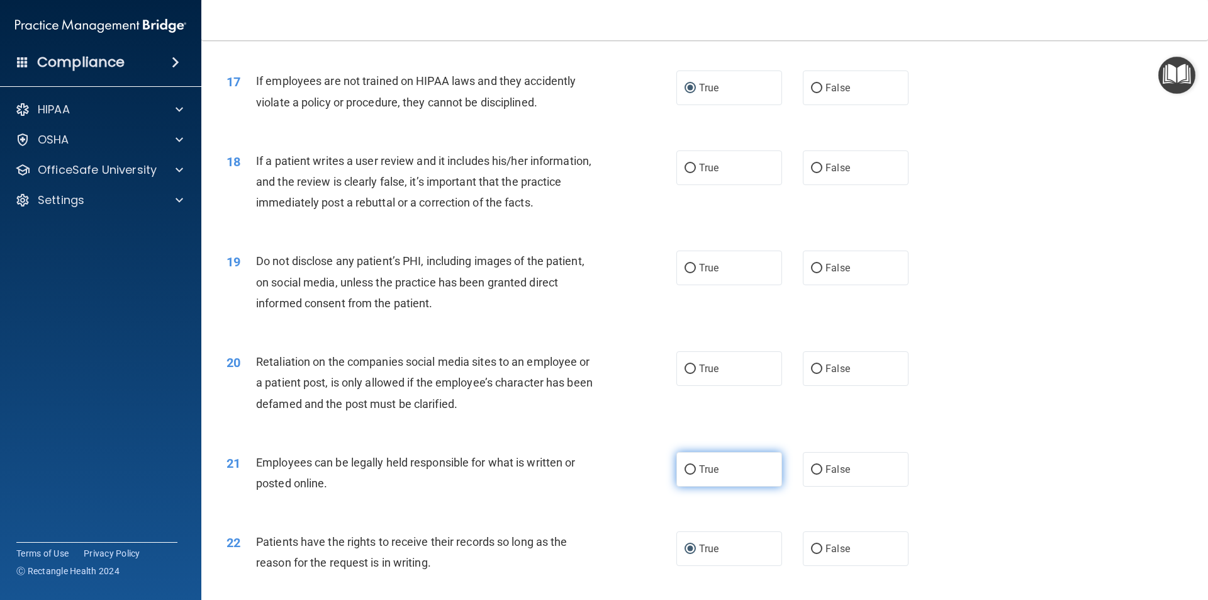
click at [686, 474] on input "True" at bounding box center [690, 469] width 11 height 9
radio input "true"
click at [686, 474] on input "True" at bounding box center [690, 469] width 11 height 9
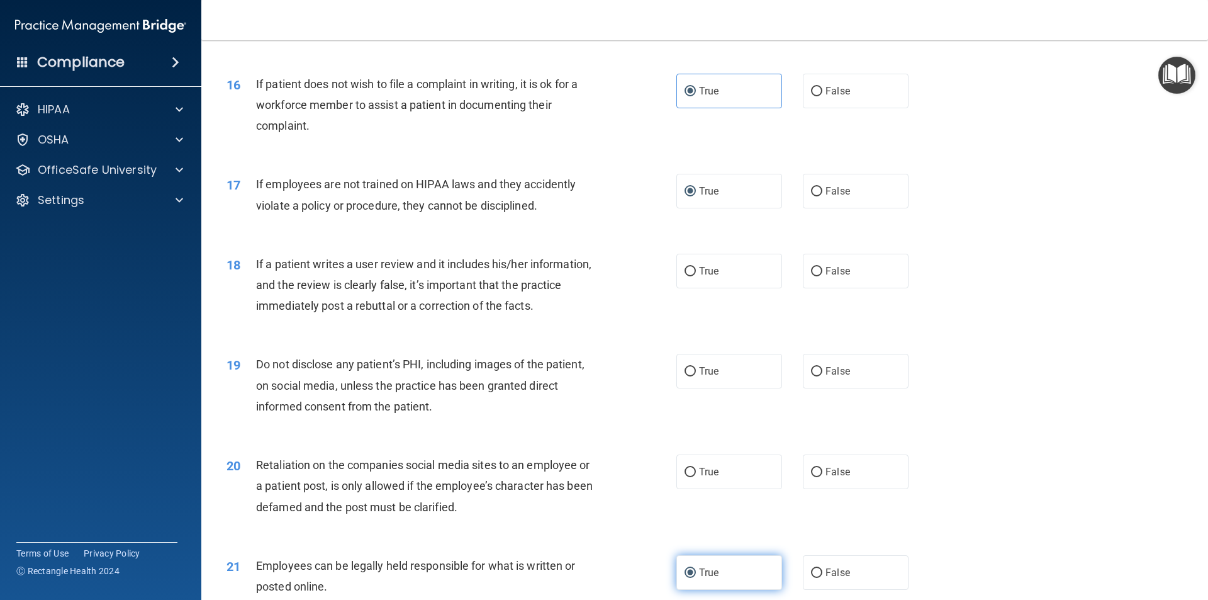
scroll to position [1552, 0]
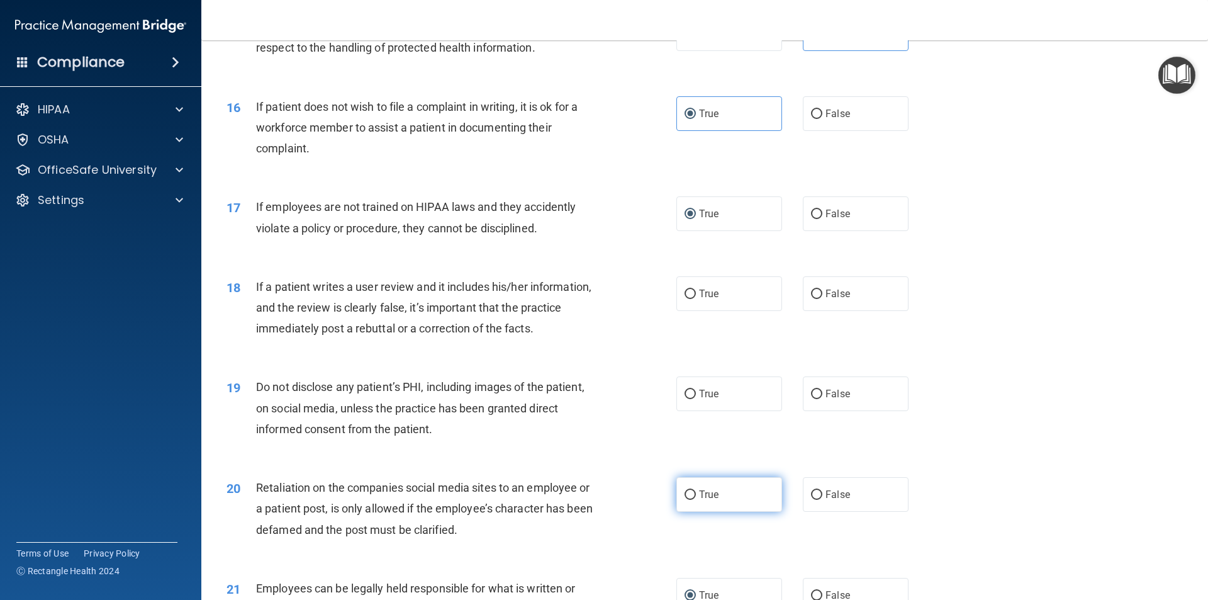
click at [690, 500] on input "True" at bounding box center [690, 494] width 11 height 9
radio input "true"
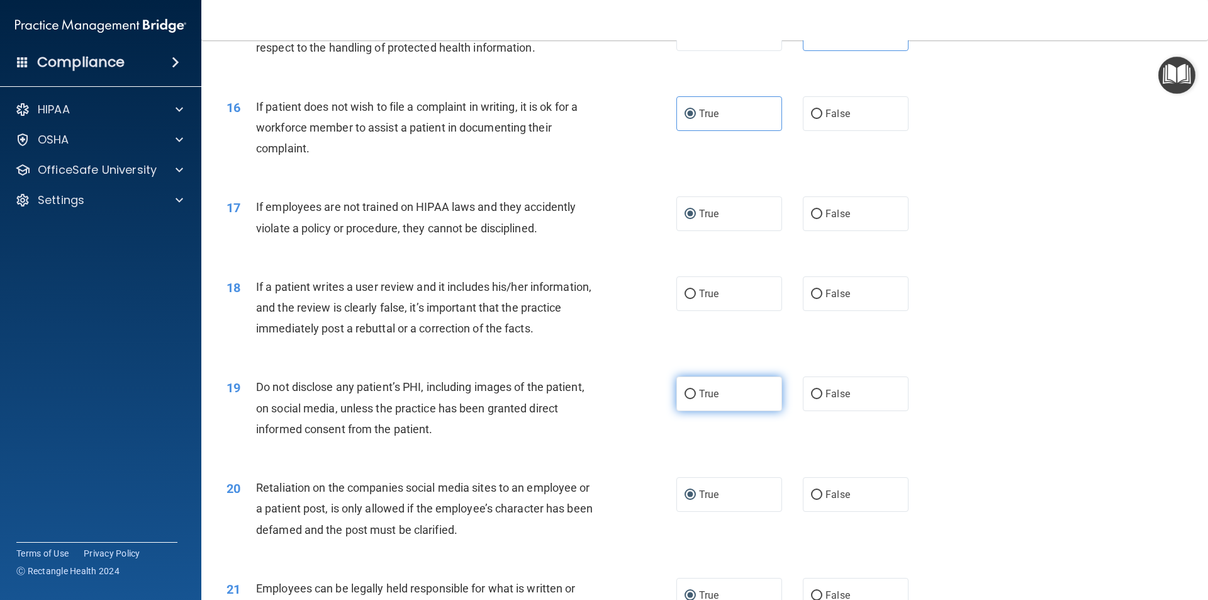
click at [705, 400] on span "True" at bounding box center [709, 394] width 20 height 12
click at [696, 399] on input "True" at bounding box center [690, 393] width 11 height 9
radio input "true"
click at [685, 299] on input "True" at bounding box center [690, 293] width 11 height 9
radio input "true"
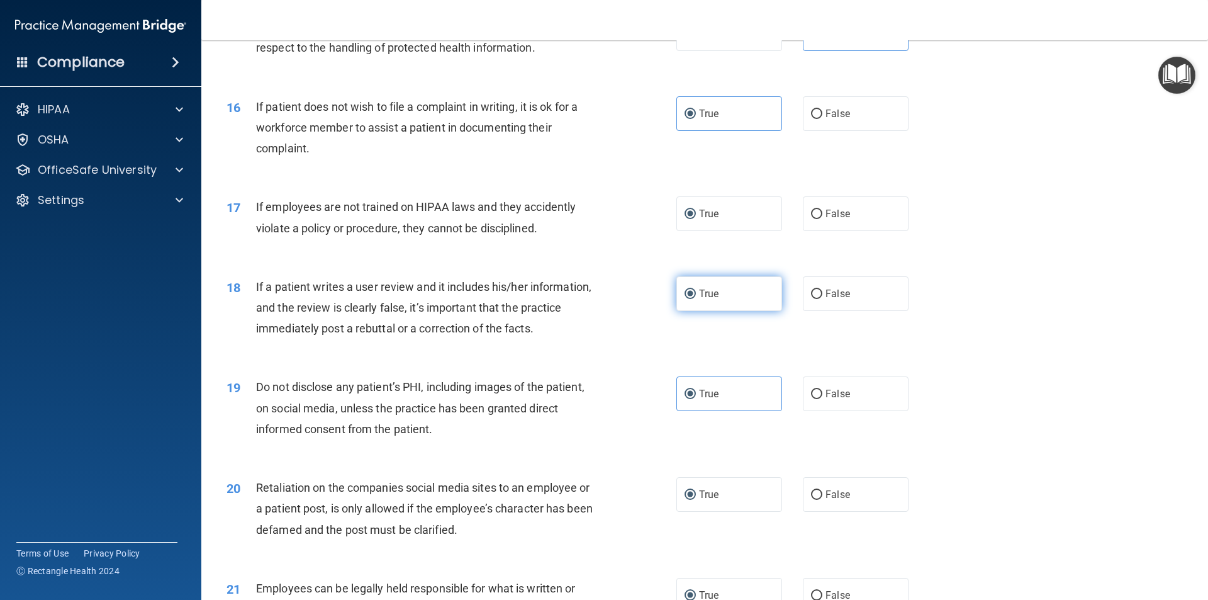
click at [685, 299] on input "True" at bounding box center [690, 293] width 11 height 9
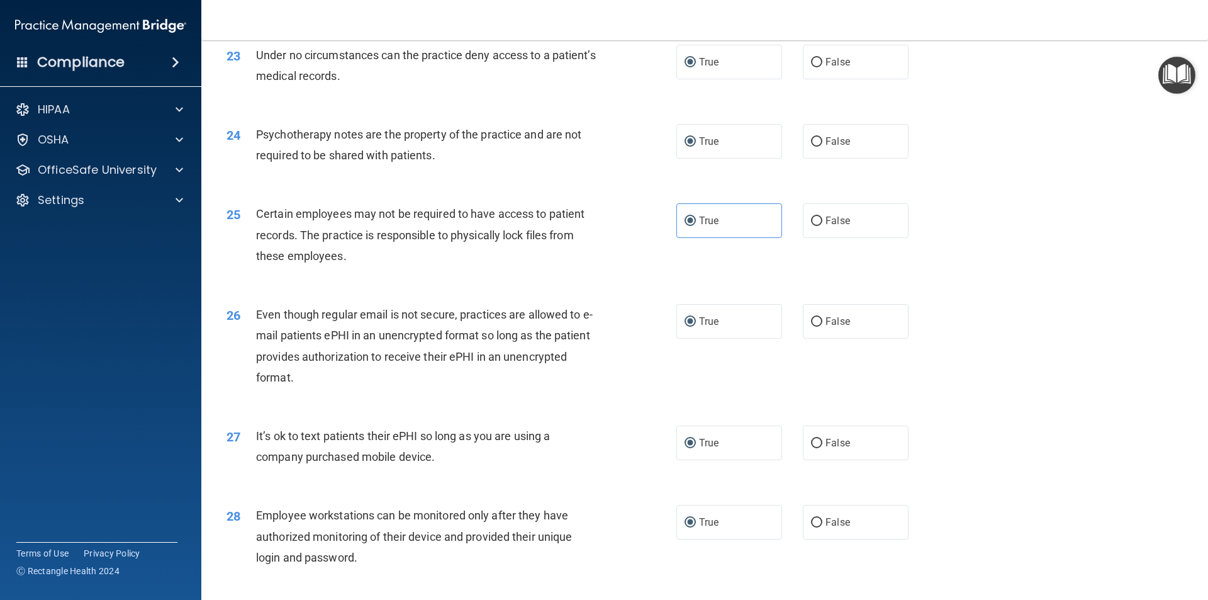
scroll to position [2559, 0]
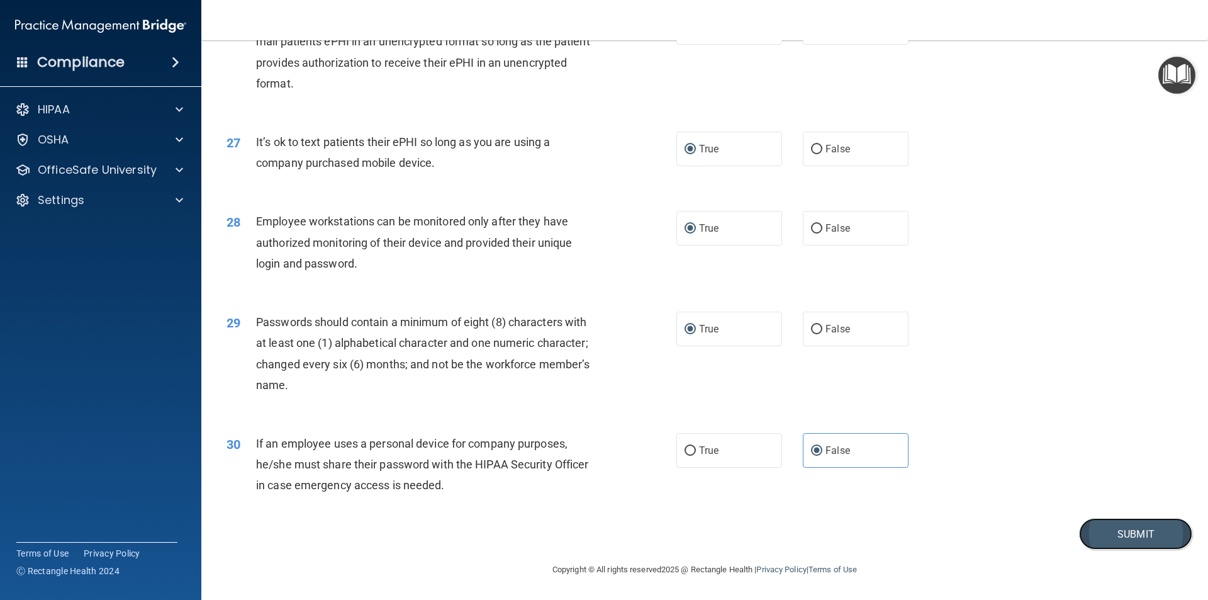
click at [1121, 527] on button "Submit" at bounding box center [1135, 534] width 113 height 32
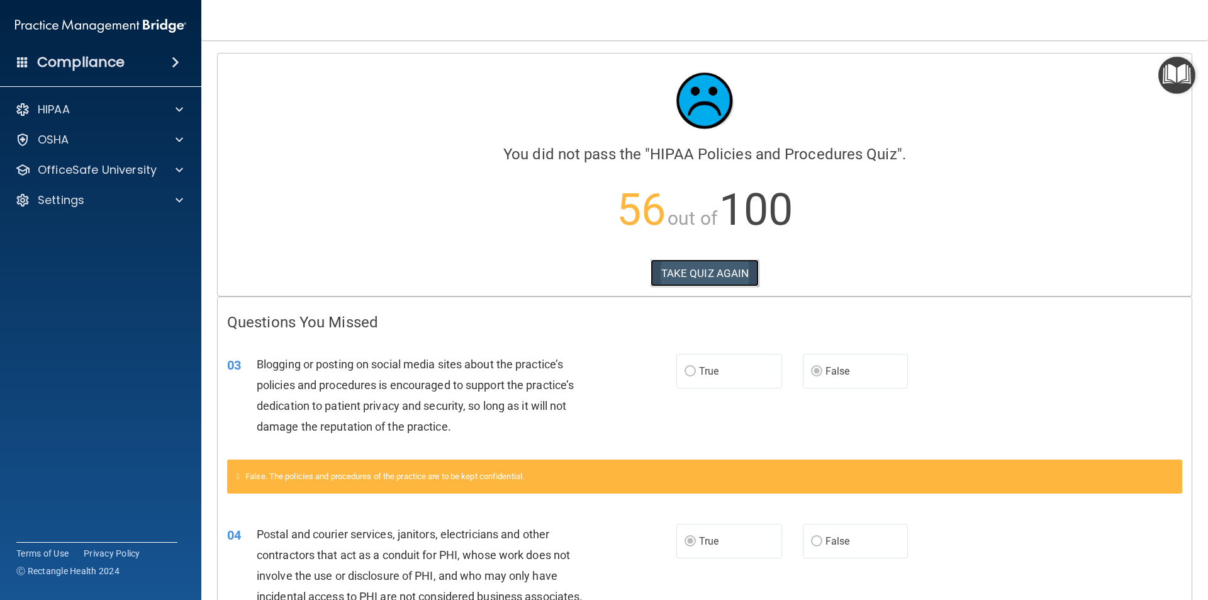
click at [669, 274] on button "TAKE QUIZ AGAIN" at bounding box center [705, 273] width 109 height 28
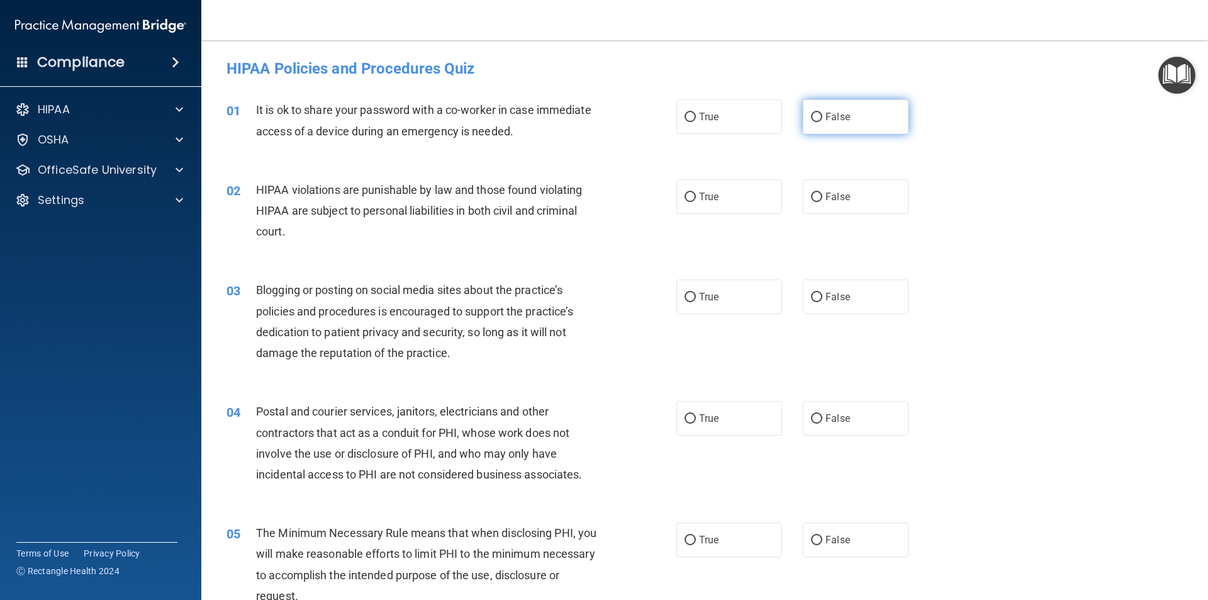
click at [811, 118] on input "False" at bounding box center [816, 117] width 11 height 9
radio input "true"
click at [811, 118] on input "False" at bounding box center [816, 117] width 11 height 9
click at [686, 198] on input "True" at bounding box center [690, 197] width 11 height 9
radio input "true"
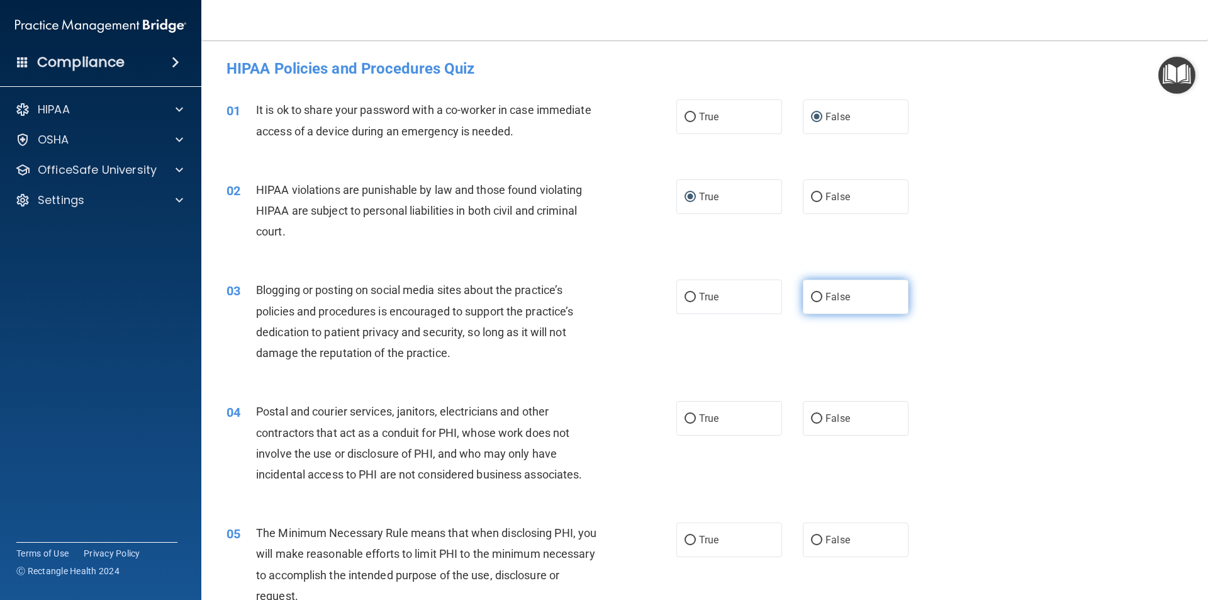
click at [811, 301] on input "False" at bounding box center [816, 297] width 11 height 9
radio input "true"
click at [811, 301] on input "False" at bounding box center [816, 297] width 11 height 9
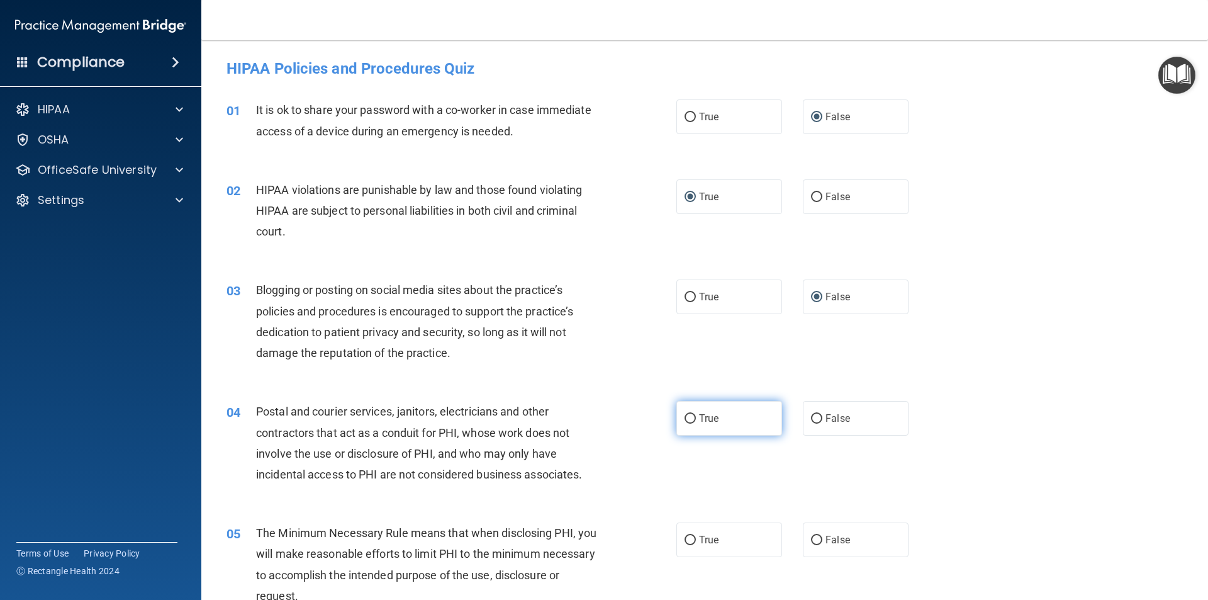
click at [676, 417] on label "True" at bounding box center [729, 418] width 106 height 35
click at [685, 417] on input "True" at bounding box center [690, 418] width 11 height 9
radio input "true"
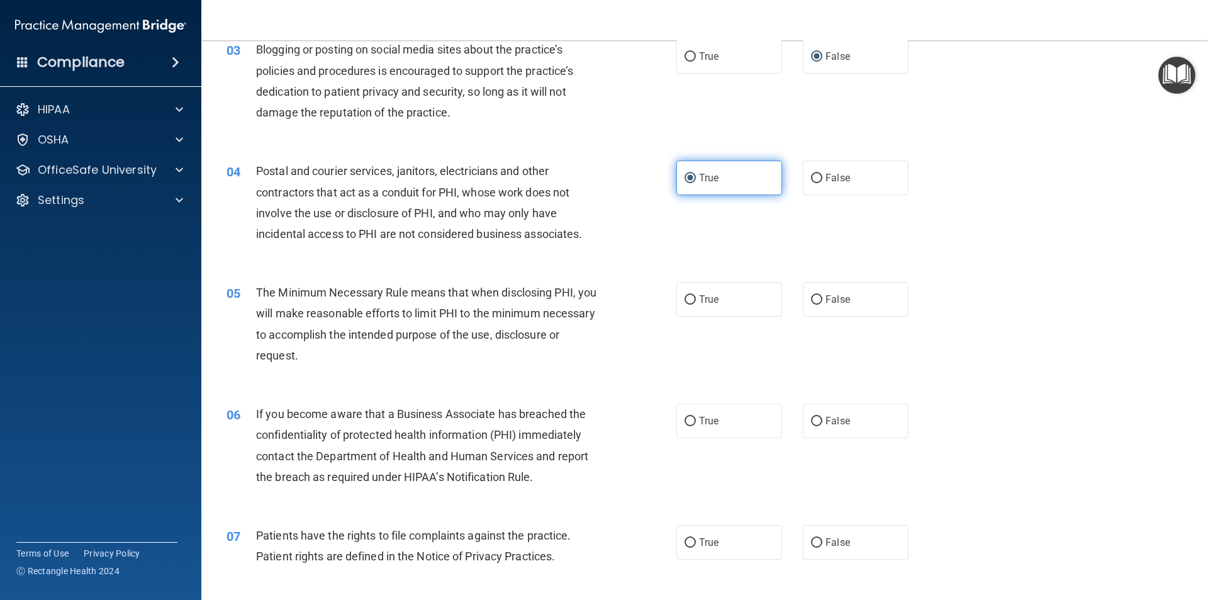
scroll to position [252, 0]
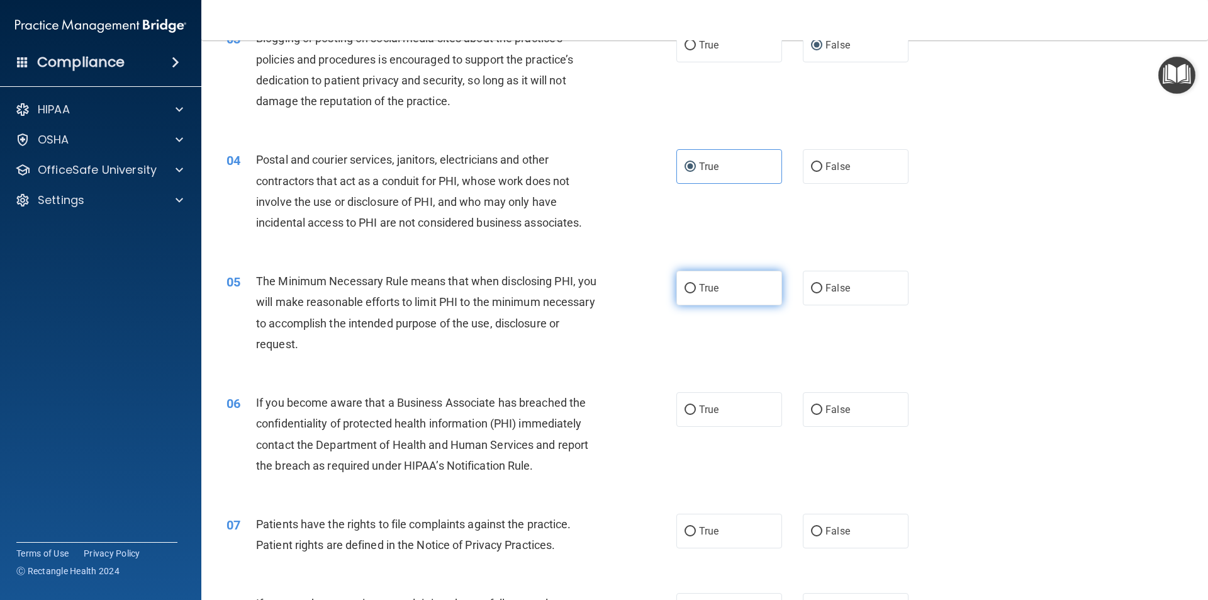
click at [689, 286] on input "True" at bounding box center [690, 288] width 11 height 9
radio input "true"
click at [692, 415] on label "True" at bounding box center [729, 409] width 106 height 35
click at [692, 415] on input "True" at bounding box center [690, 409] width 11 height 9
radio input "true"
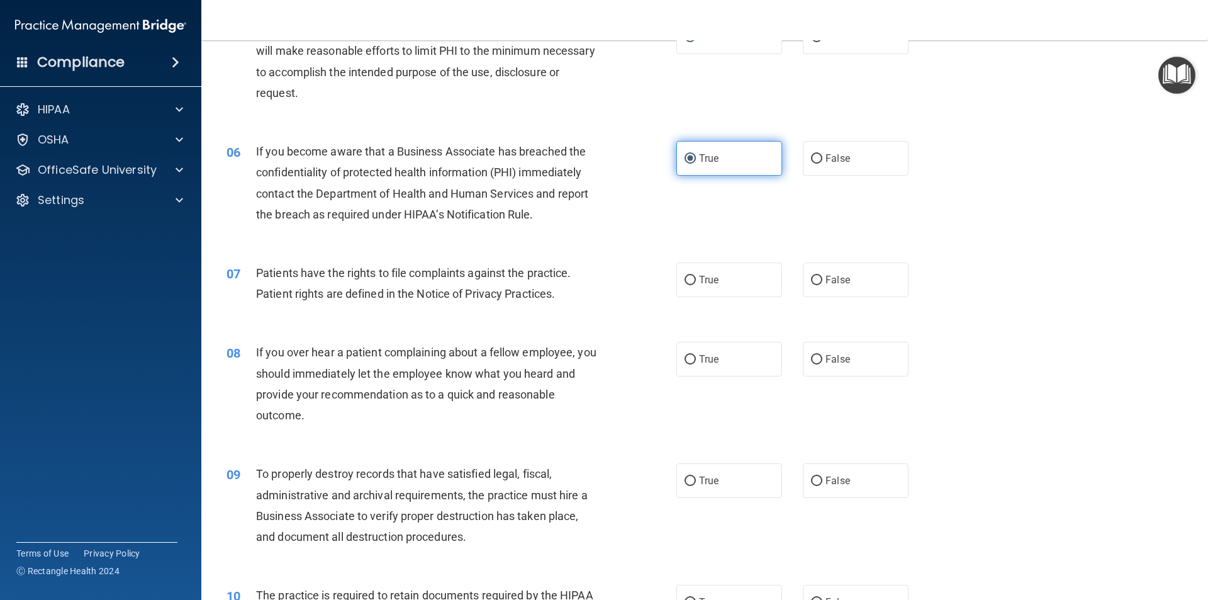
scroll to position [503, 0]
click at [685, 277] on input "True" at bounding box center [690, 279] width 11 height 9
radio input "true"
click at [811, 355] on input "False" at bounding box center [816, 358] width 11 height 9
radio input "true"
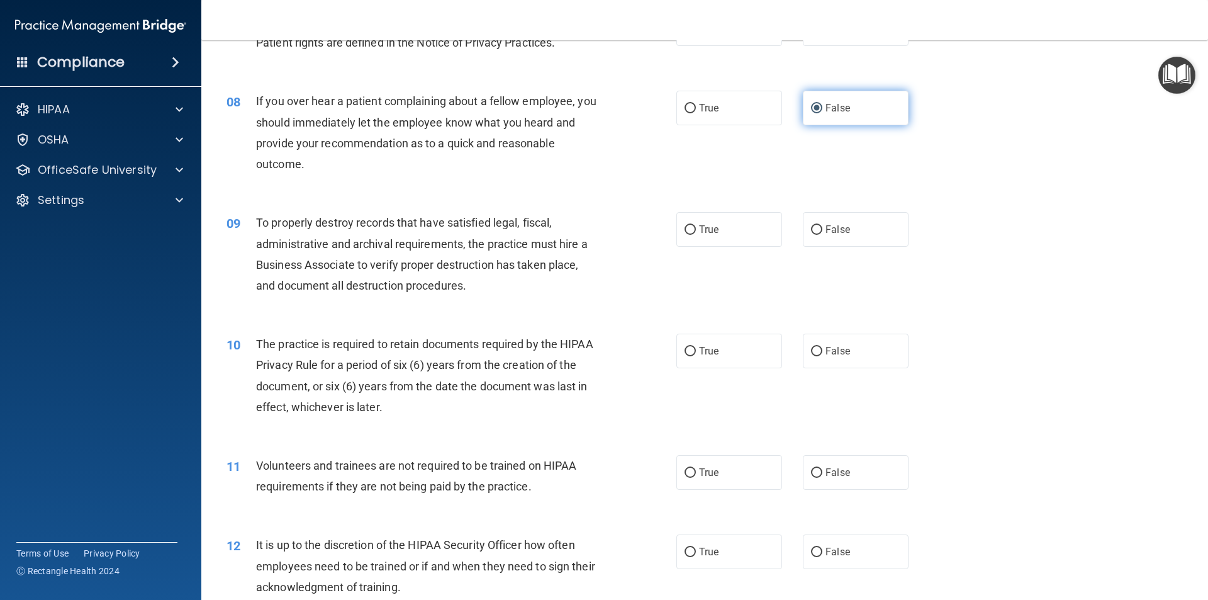
scroll to position [755, 0]
click at [814, 221] on label "False" at bounding box center [856, 228] width 106 height 35
click at [814, 224] on input "False" at bounding box center [816, 228] width 11 height 9
radio input "true"
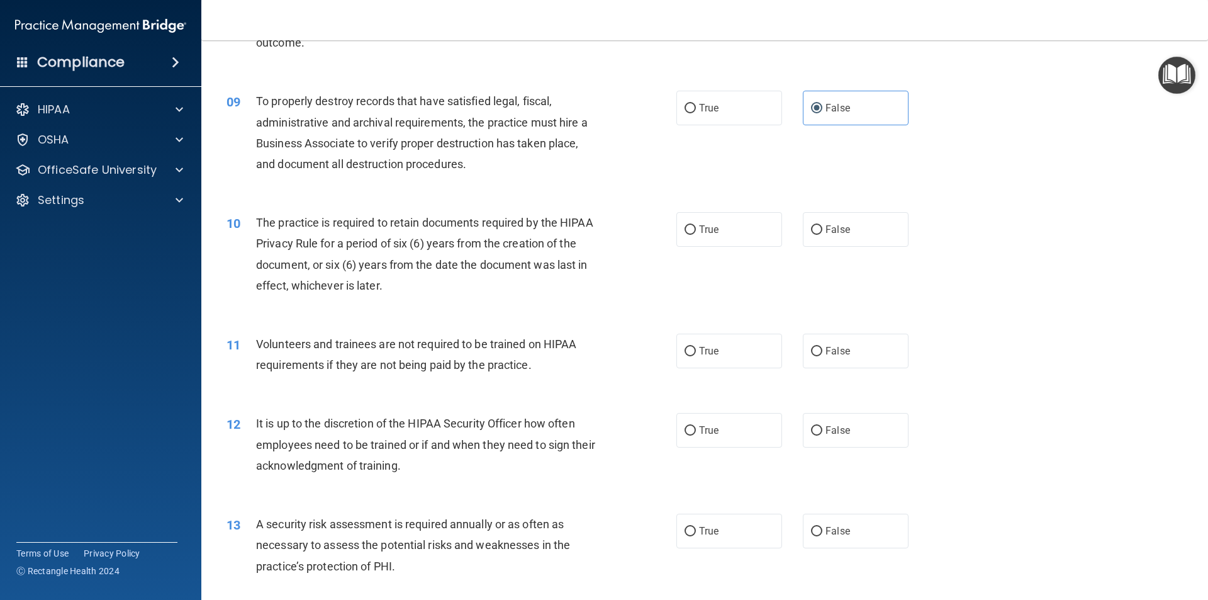
scroll to position [881, 0]
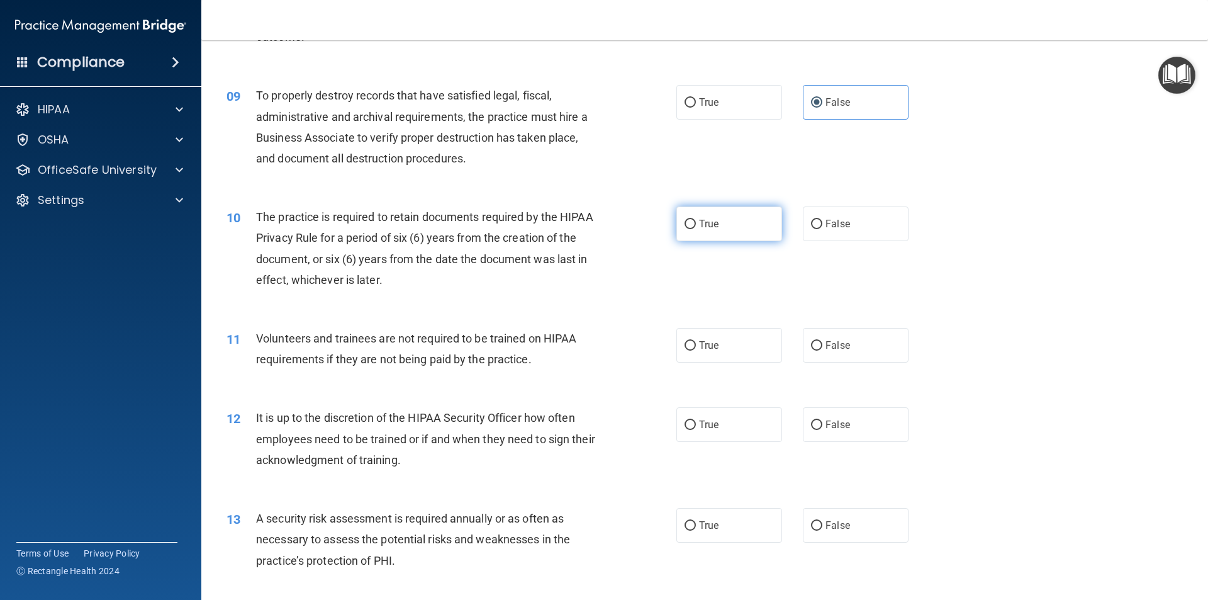
click at [685, 225] on input "True" at bounding box center [690, 224] width 11 height 9
radio input "true"
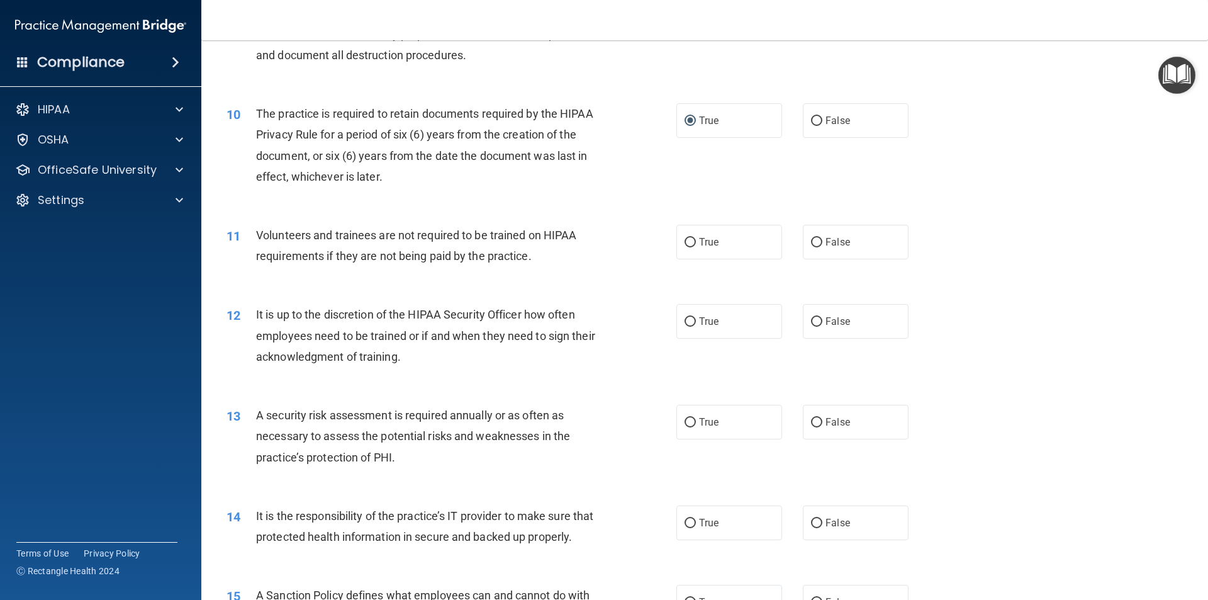
scroll to position [1007, 0]
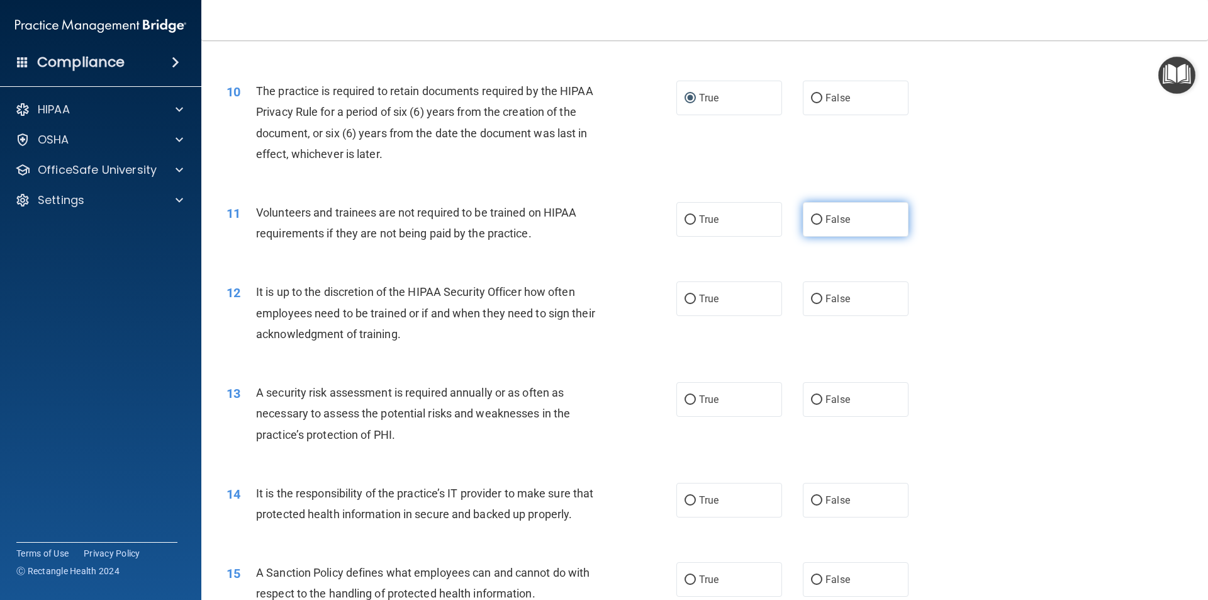
click at [811, 220] on input "False" at bounding box center [816, 219] width 11 height 9
radio input "true"
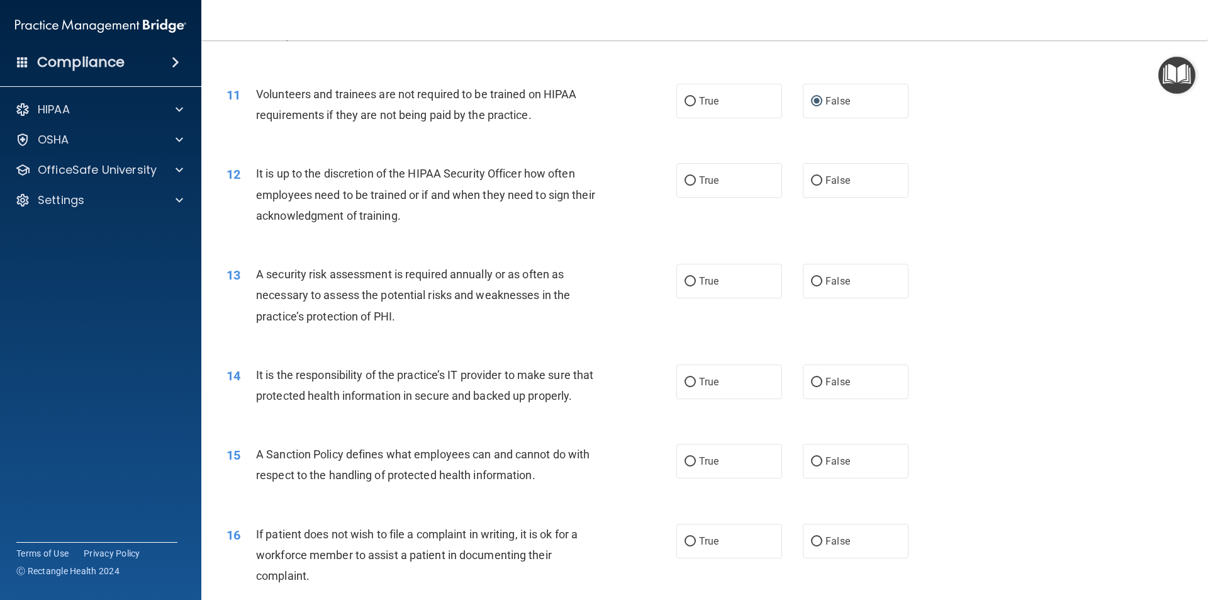
scroll to position [1133, 0]
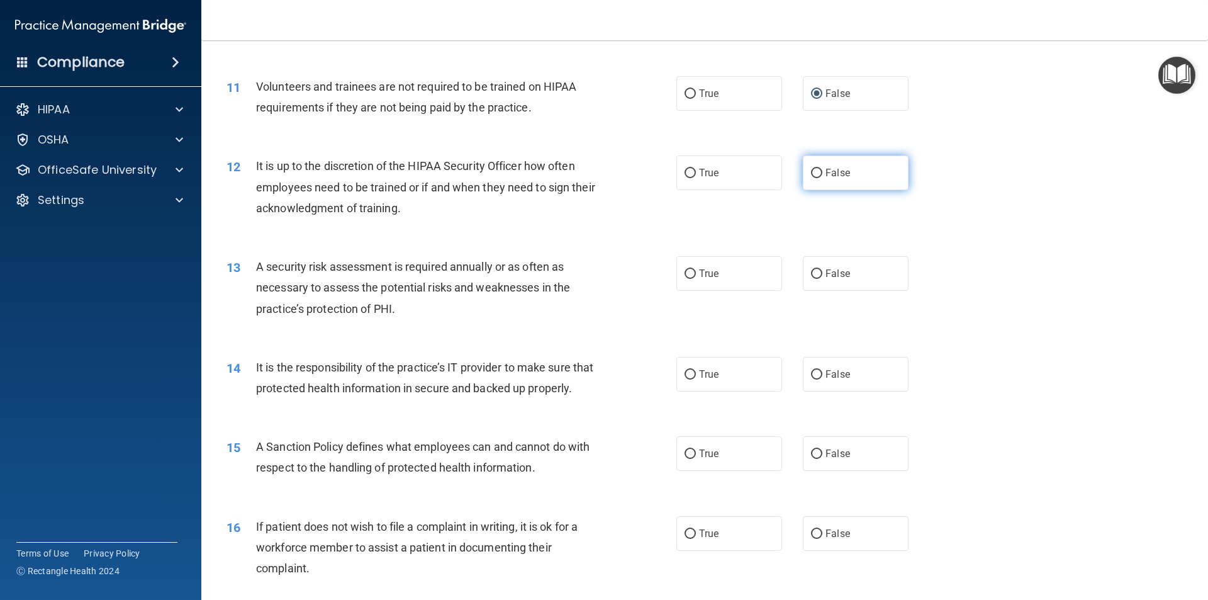
click at [815, 178] on input "False" at bounding box center [816, 173] width 11 height 9
radio input "true"
click at [686, 277] on input "True" at bounding box center [690, 273] width 11 height 9
radio input "true"
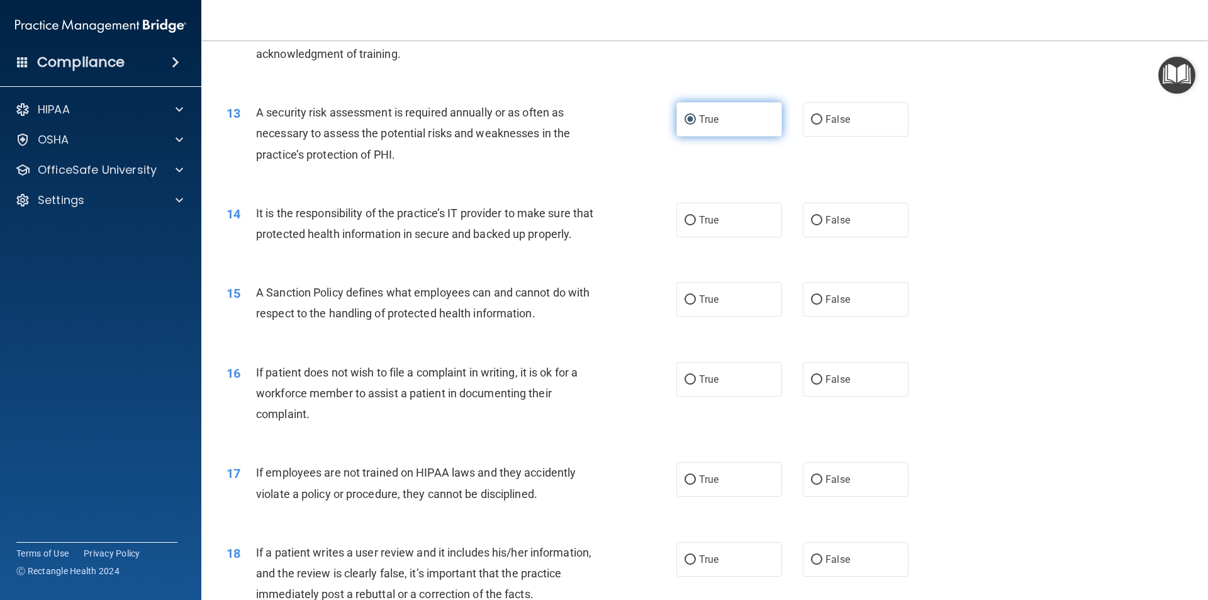
scroll to position [1321, 0]
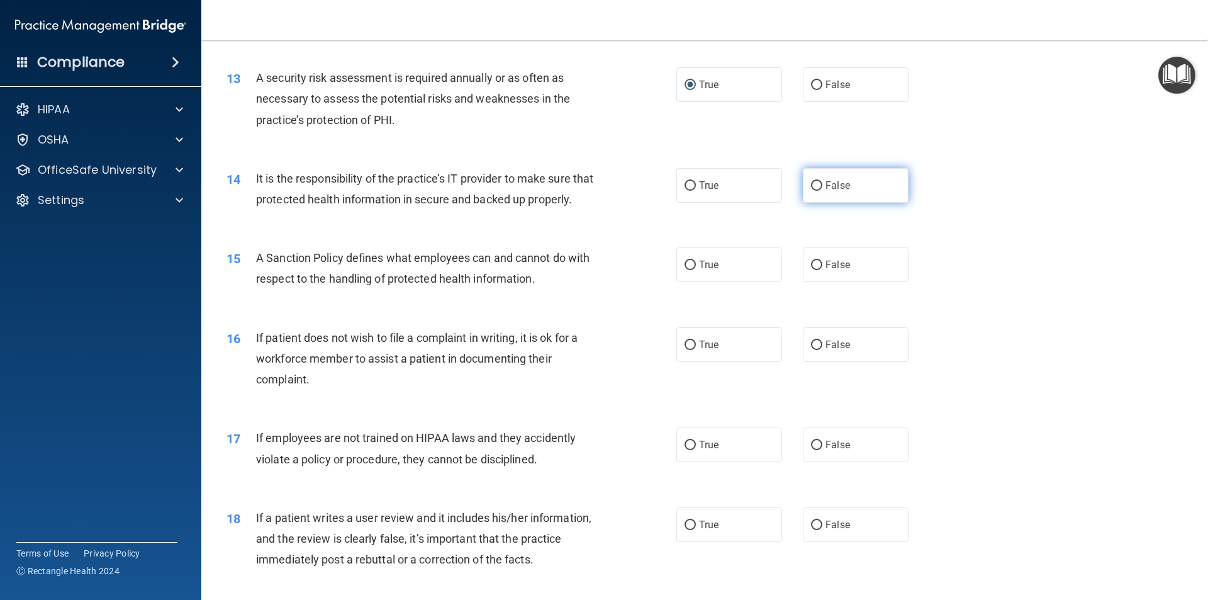
click at [811, 188] on input "False" at bounding box center [816, 185] width 11 height 9
radio input "true"
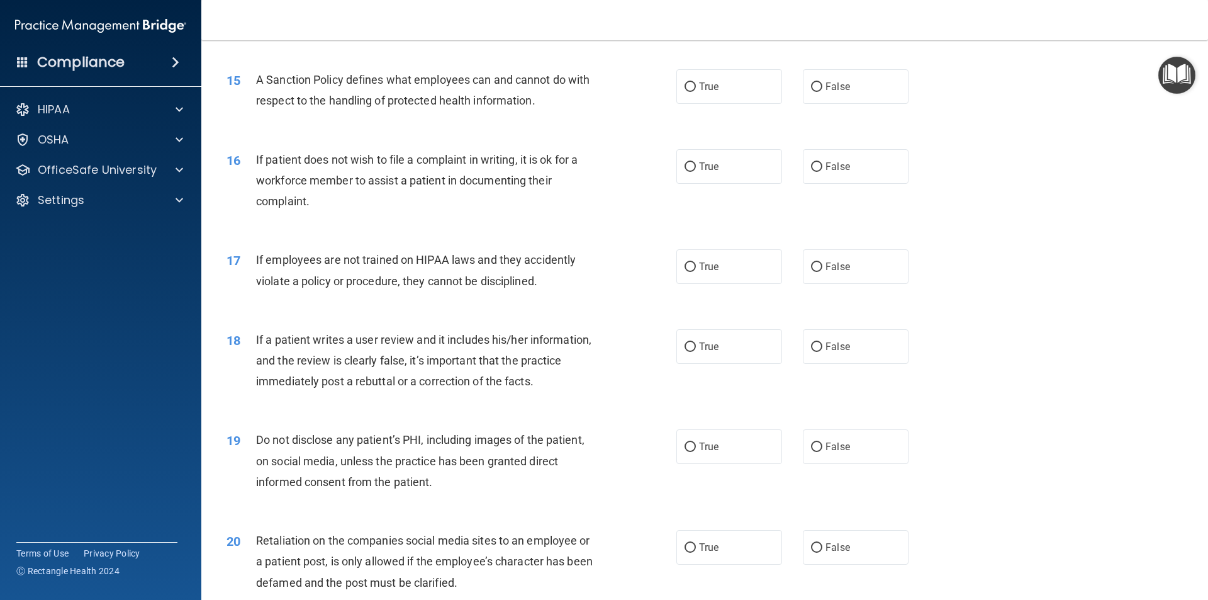
scroll to position [1510, 0]
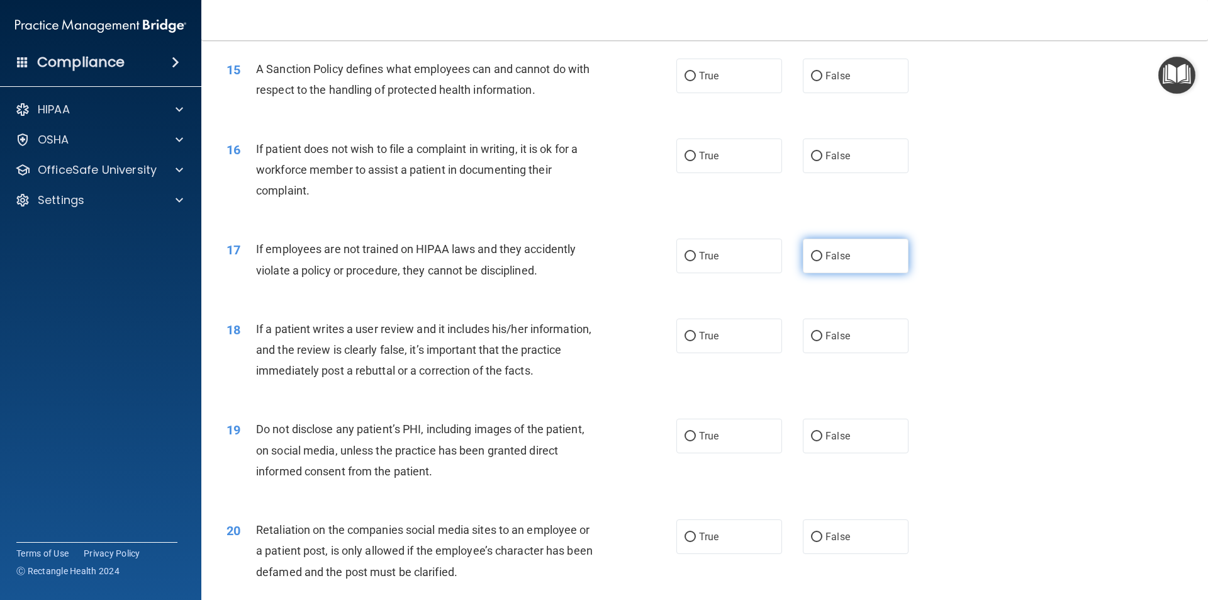
click at [812, 269] on label "False" at bounding box center [856, 255] width 106 height 35
click at [812, 261] on input "False" at bounding box center [816, 256] width 11 height 9
radio input "true"
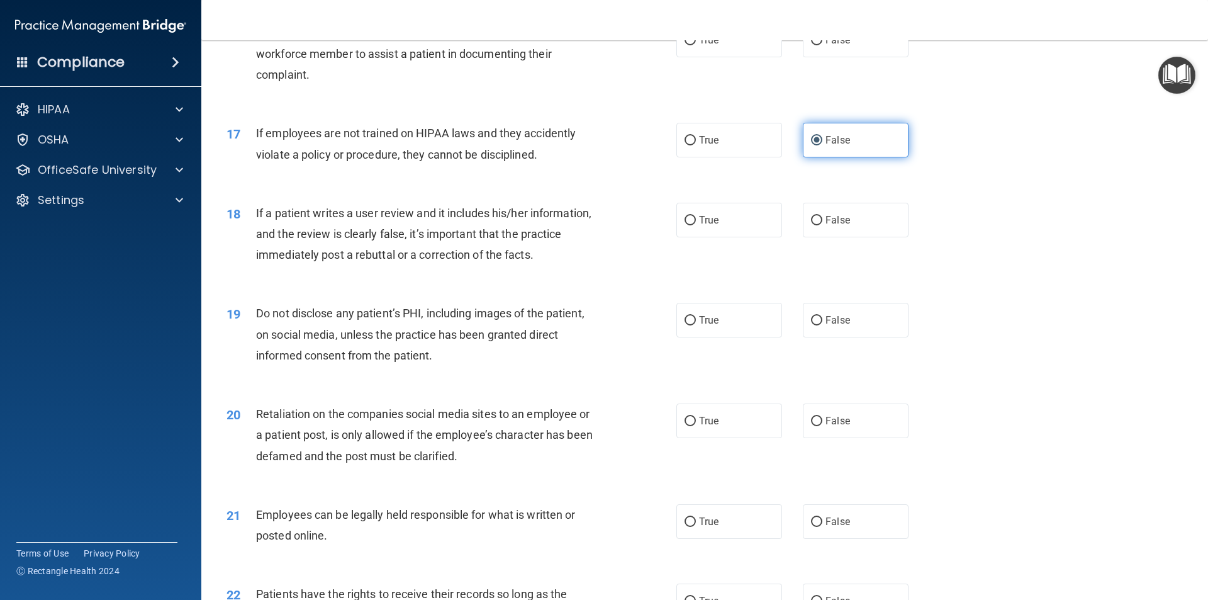
scroll to position [1699, 0]
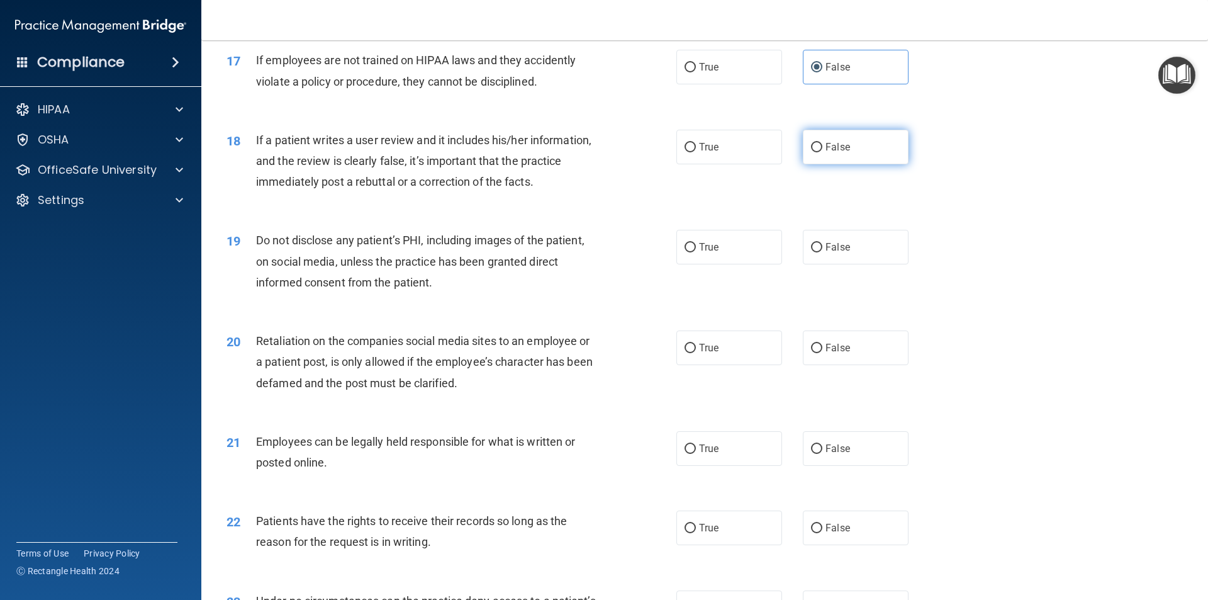
click at [811, 152] on input "False" at bounding box center [816, 147] width 11 height 9
radio input "true"
click at [699, 253] on span "True" at bounding box center [709, 247] width 20 height 12
click at [696, 252] on input "True" at bounding box center [690, 247] width 11 height 9
radio input "true"
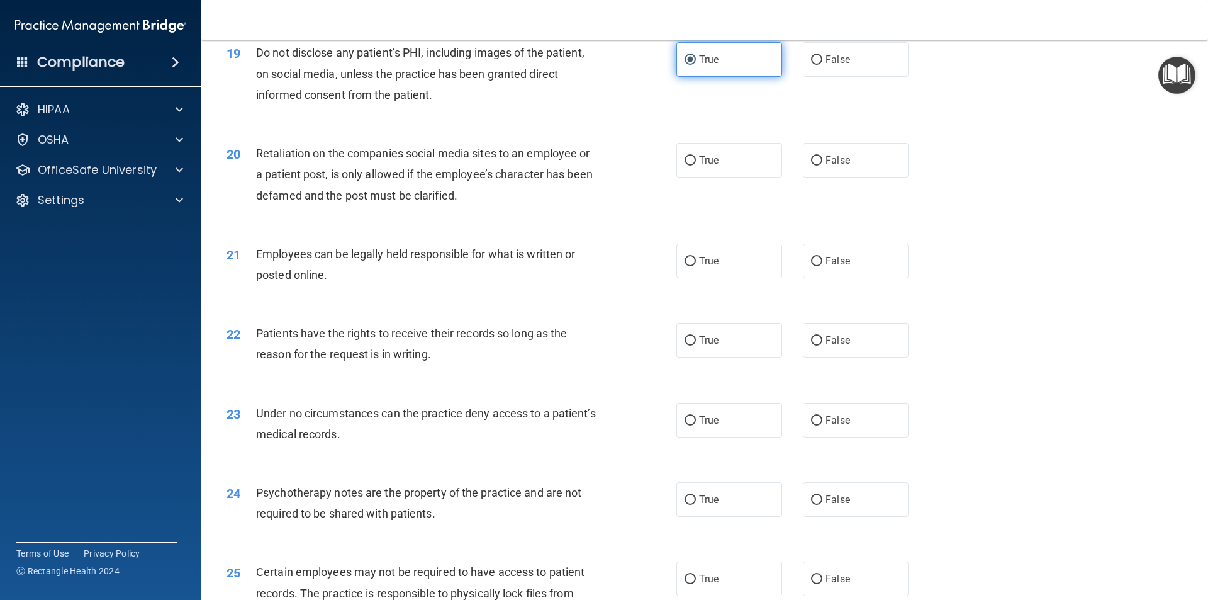
scroll to position [1888, 0]
click at [826, 165] on span "False" at bounding box center [838, 159] width 25 height 12
click at [821, 164] on input "False" at bounding box center [816, 159] width 11 height 9
radio input "true"
click at [826, 165] on span "False" at bounding box center [838, 159] width 25 height 12
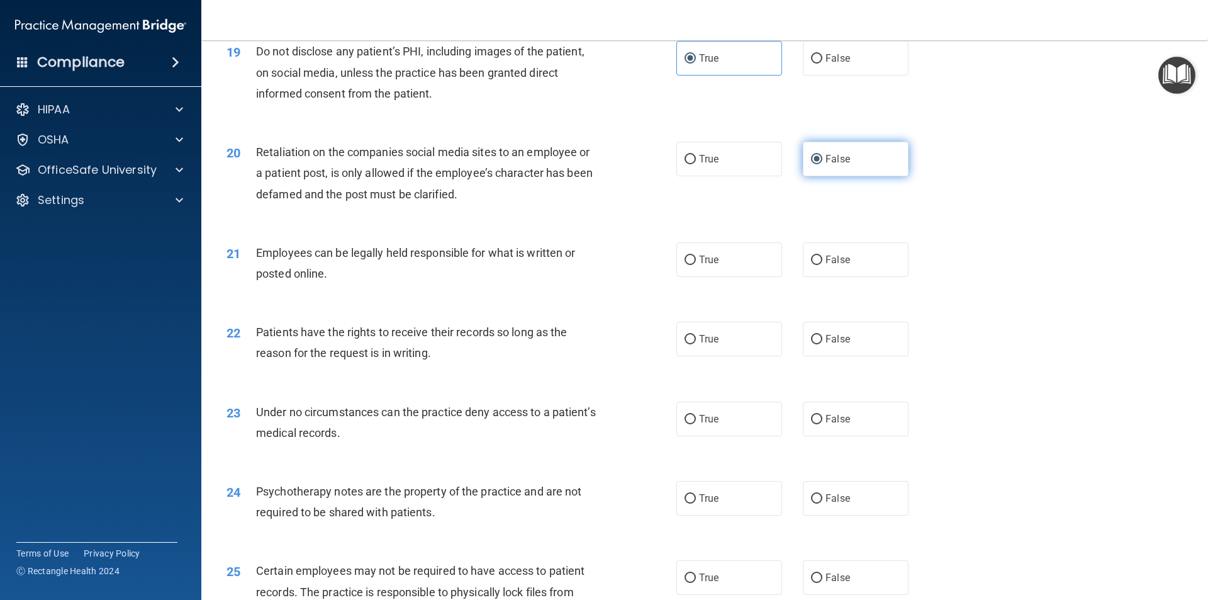
click at [821, 164] on input "False" at bounding box center [816, 159] width 11 height 9
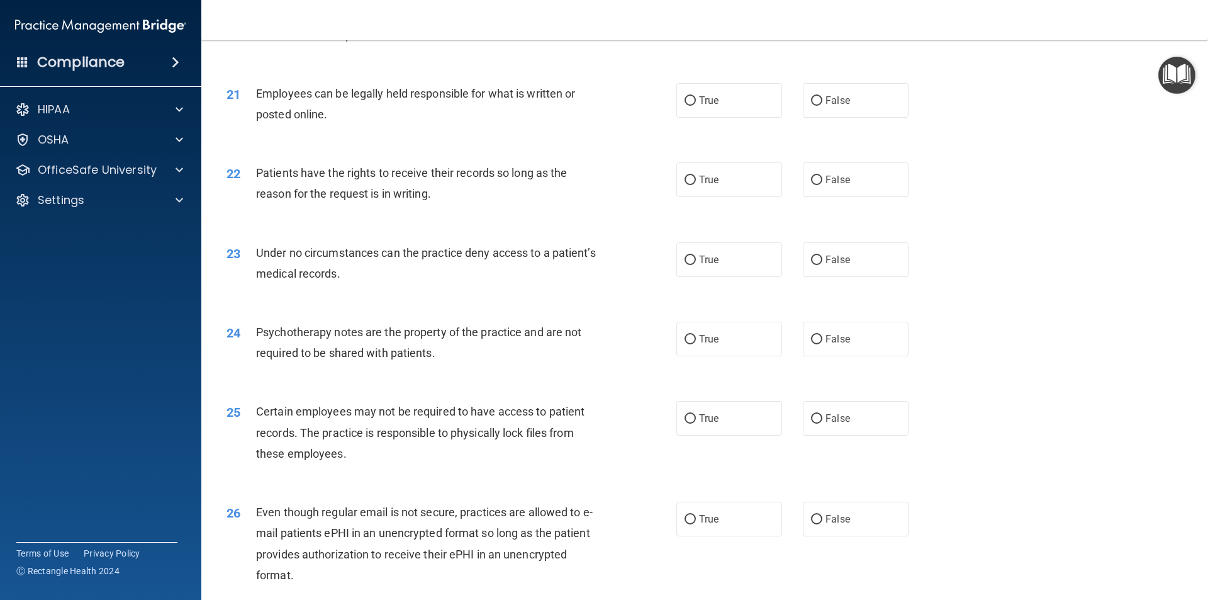
scroll to position [2076, 0]
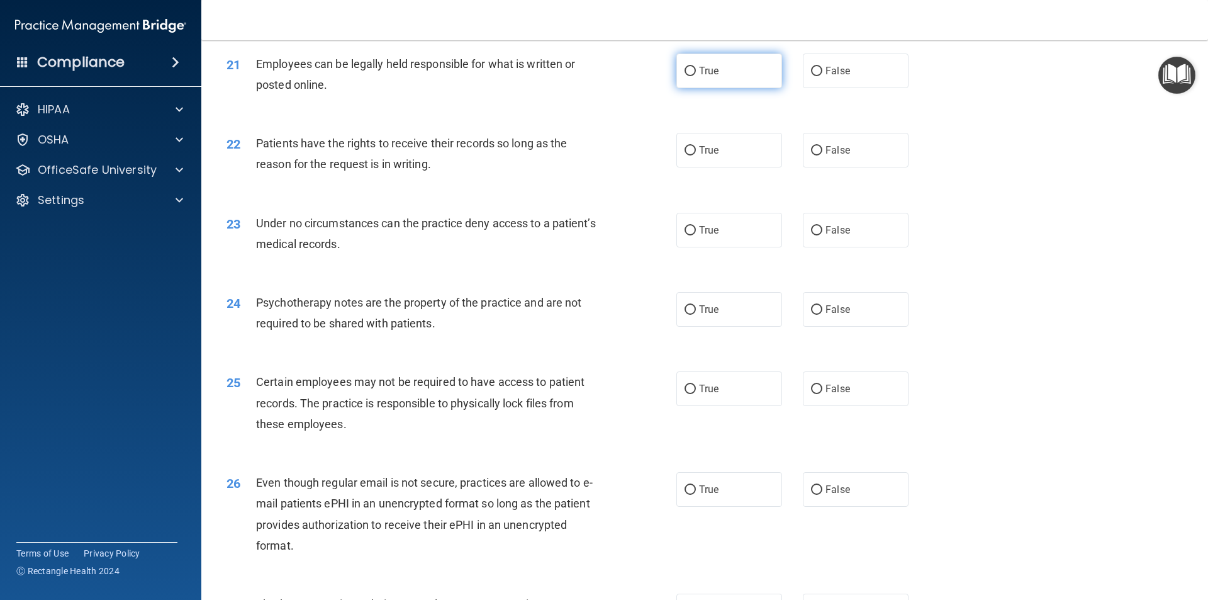
click at [699, 77] on span "True" at bounding box center [709, 71] width 20 height 12
click at [695, 76] on input "True" at bounding box center [690, 71] width 11 height 9
radio input "true"
click at [826, 156] on span "False" at bounding box center [838, 150] width 25 height 12
click at [821, 155] on input "False" at bounding box center [816, 150] width 11 height 9
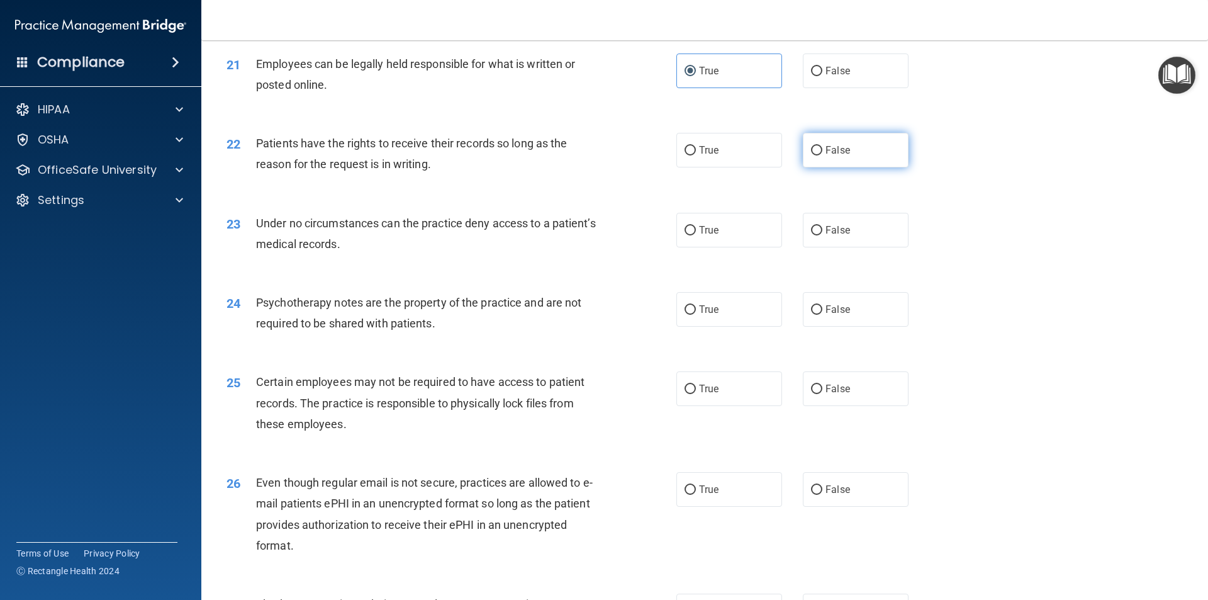
radio input "true"
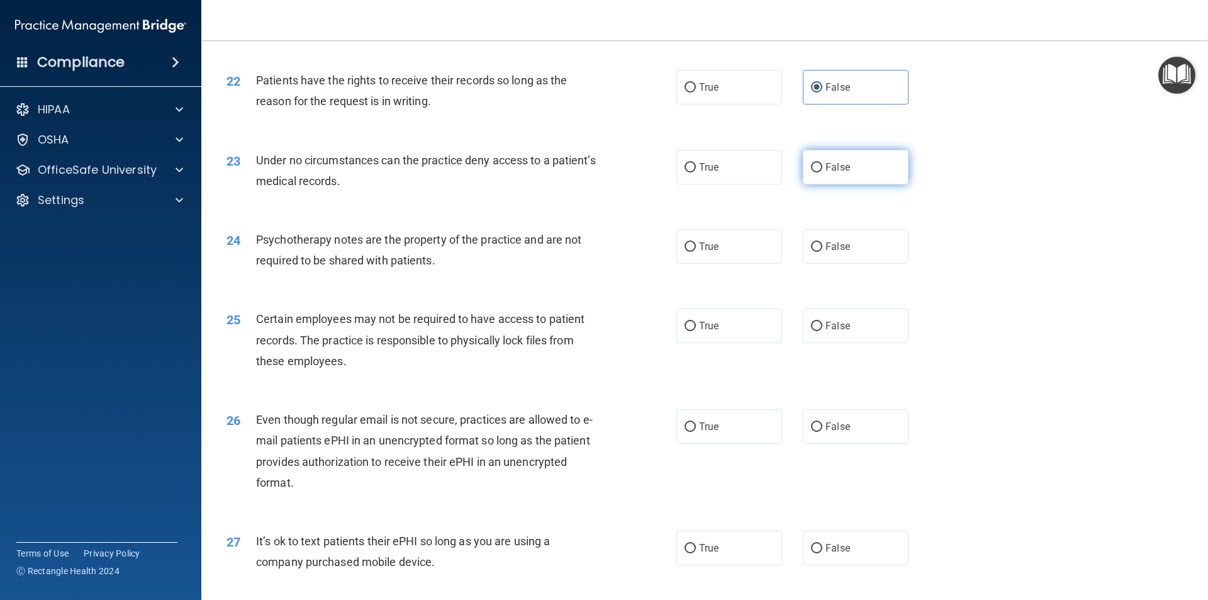
click at [817, 184] on label "False" at bounding box center [856, 167] width 106 height 35
click at [817, 172] on input "False" at bounding box center [816, 167] width 11 height 9
radio input "true"
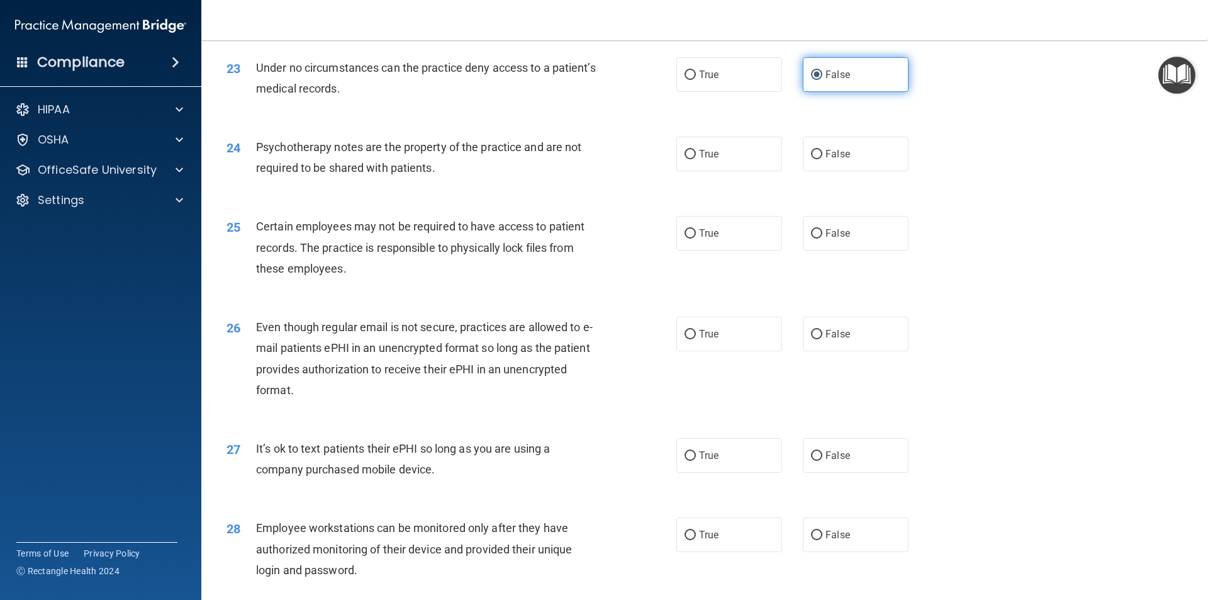
scroll to position [2265, 0]
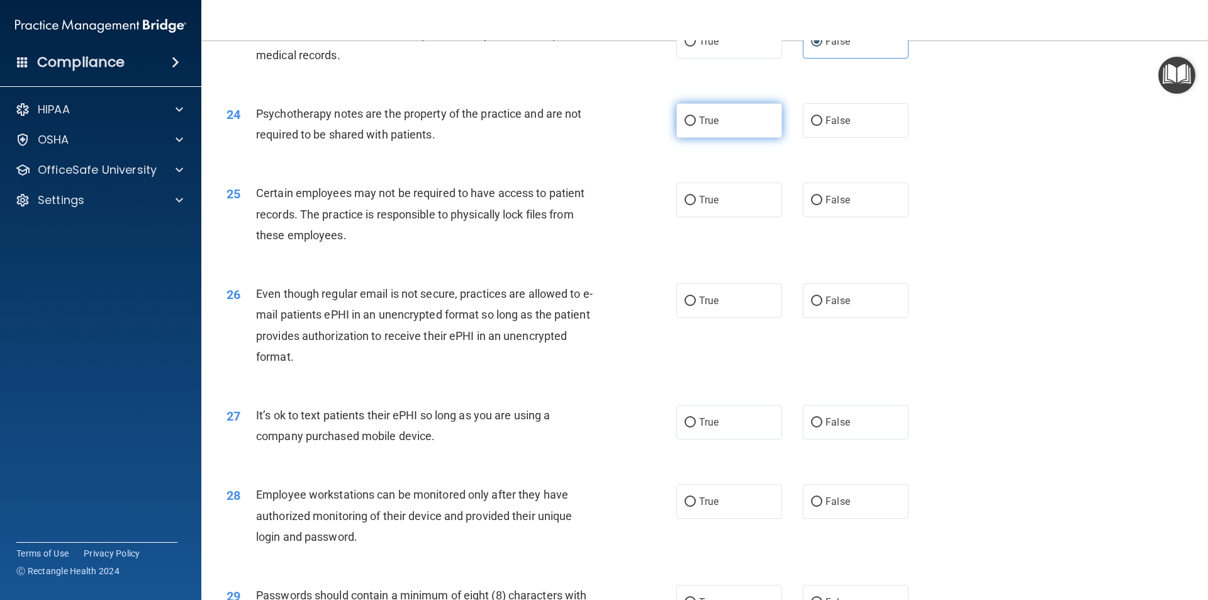
click at [685, 126] on input "True" at bounding box center [690, 120] width 11 height 9
radio input "true"
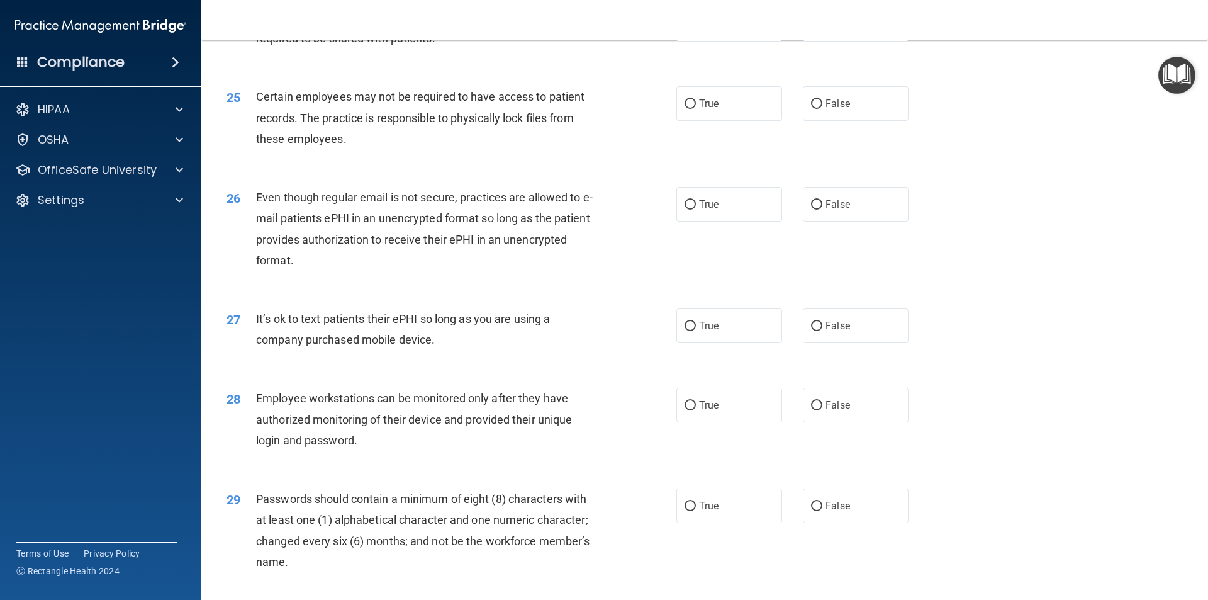
scroll to position [2391, 0]
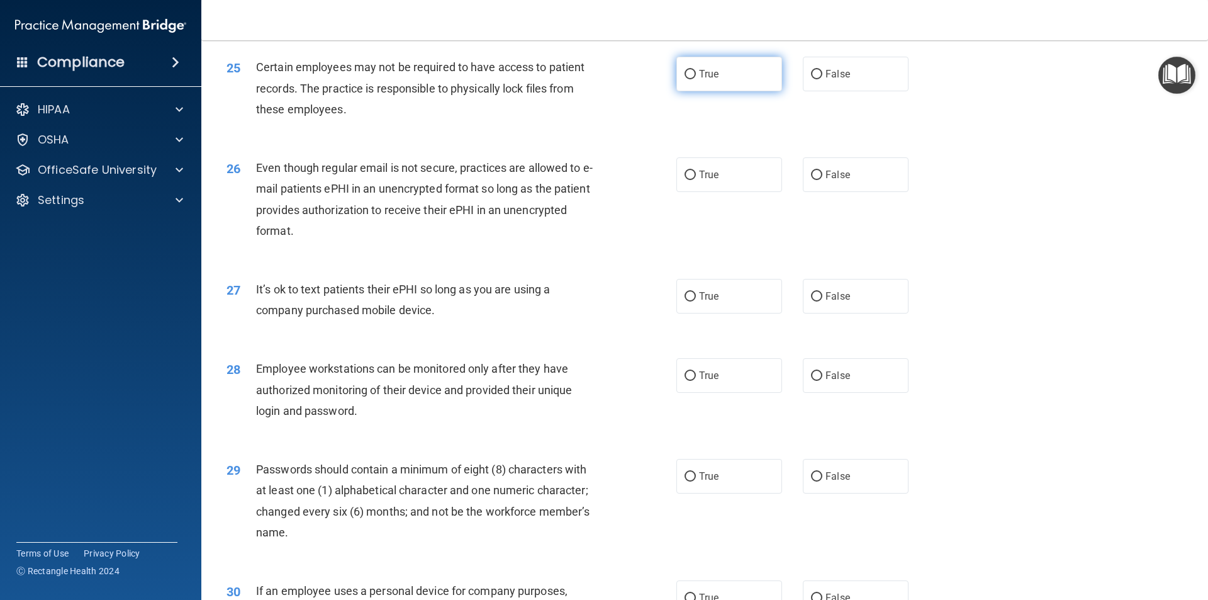
click at [685, 79] on input "True" at bounding box center [690, 74] width 11 height 9
radio input "true"
click at [686, 180] on input "True" at bounding box center [690, 175] width 11 height 9
radio input "true"
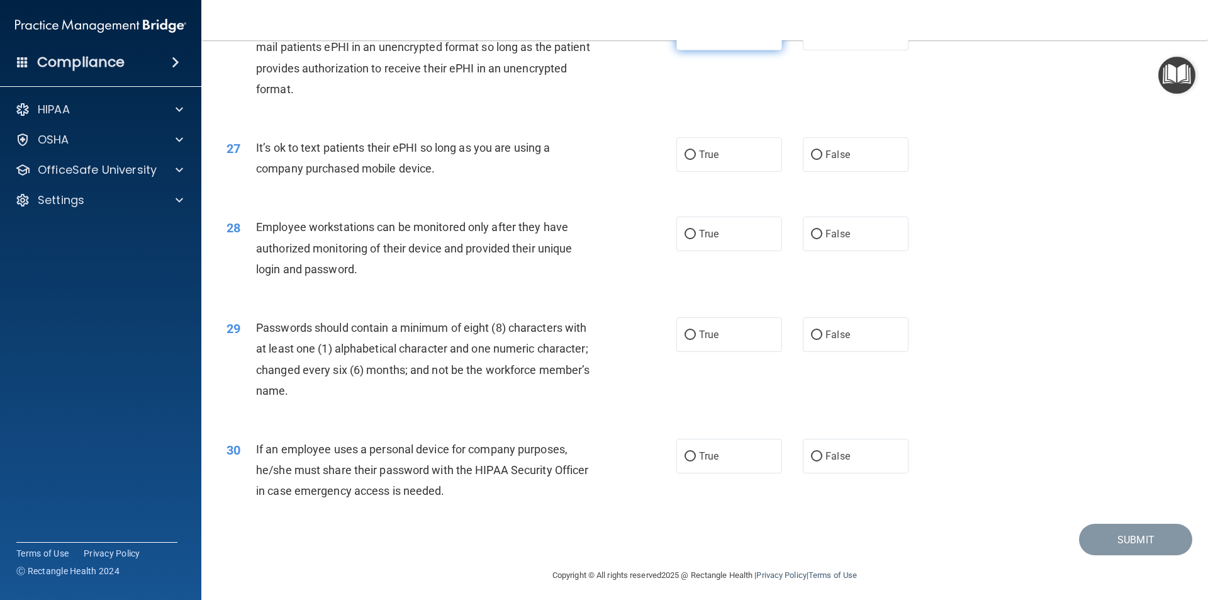
scroll to position [2559, 0]
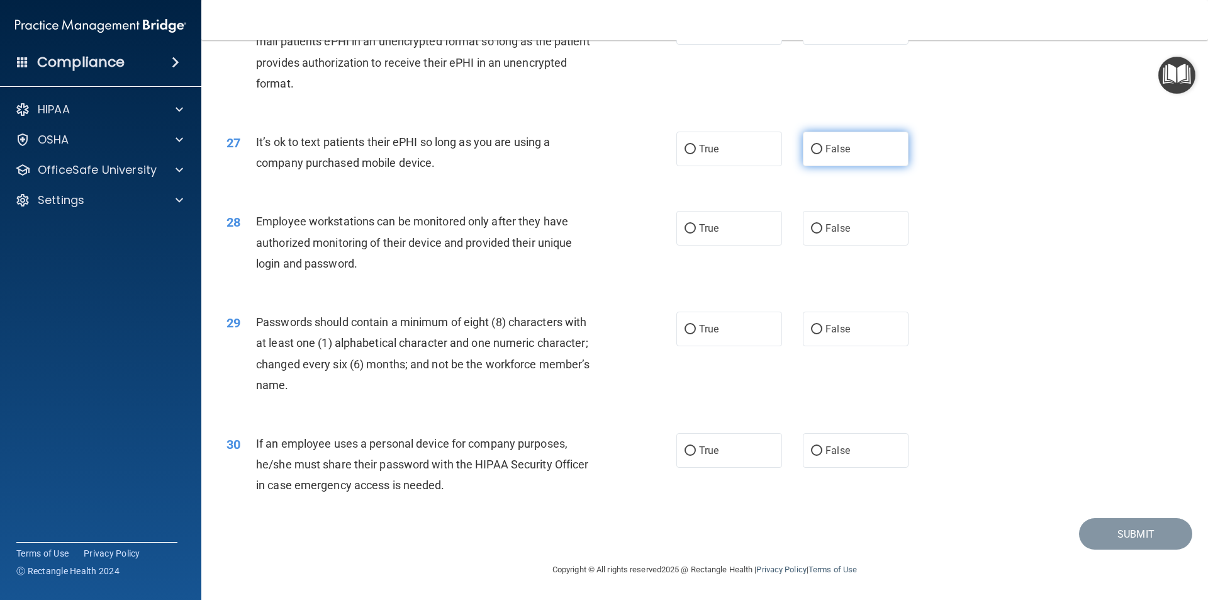
click at [826, 154] on span "False" at bounding box center [838, 149] width 25 height 12
click at [821, 154] on input "False" at bounding box center [816, 149] width 11 height 9
radio input "true"
click at [804, 227] on label "False" at bounding box center [856, 228] width 106 height 35
click at [811, 227] on input "False" at bounding box center [816, 228] width 11 height 9
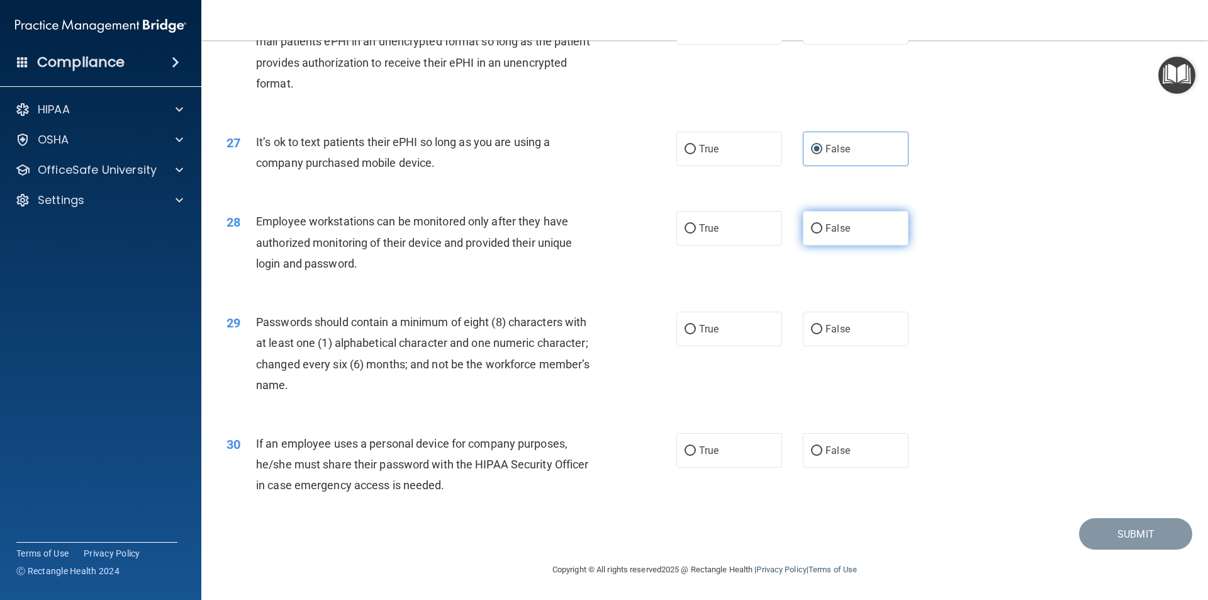
radio input "true"
click at [685, 326] on input "True" at bounding box center [690, 329] width 11 height 9
radio input "true"
click at [685, 326] on input "True" at bounding box center [690, 329] width 11 height 9
click at [805, 445] on label "False" at bounding box center [856, 450] width 106 height 35
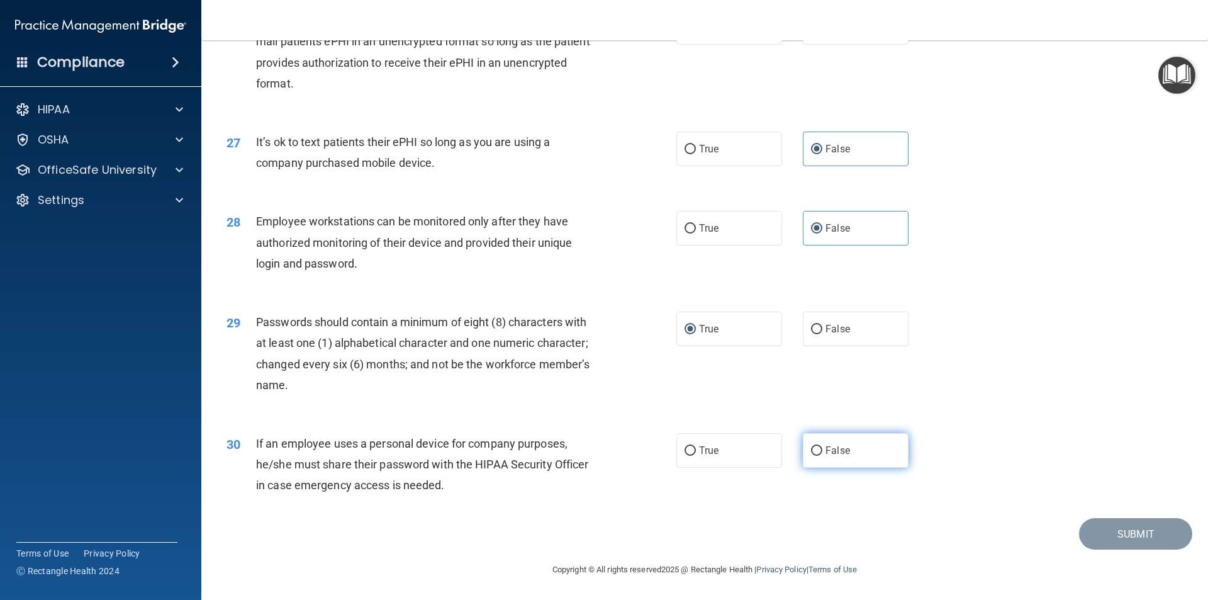
click at [811, 446] on input "False" at bounding box center [816, 450] width 11 height 9
radio input "true"
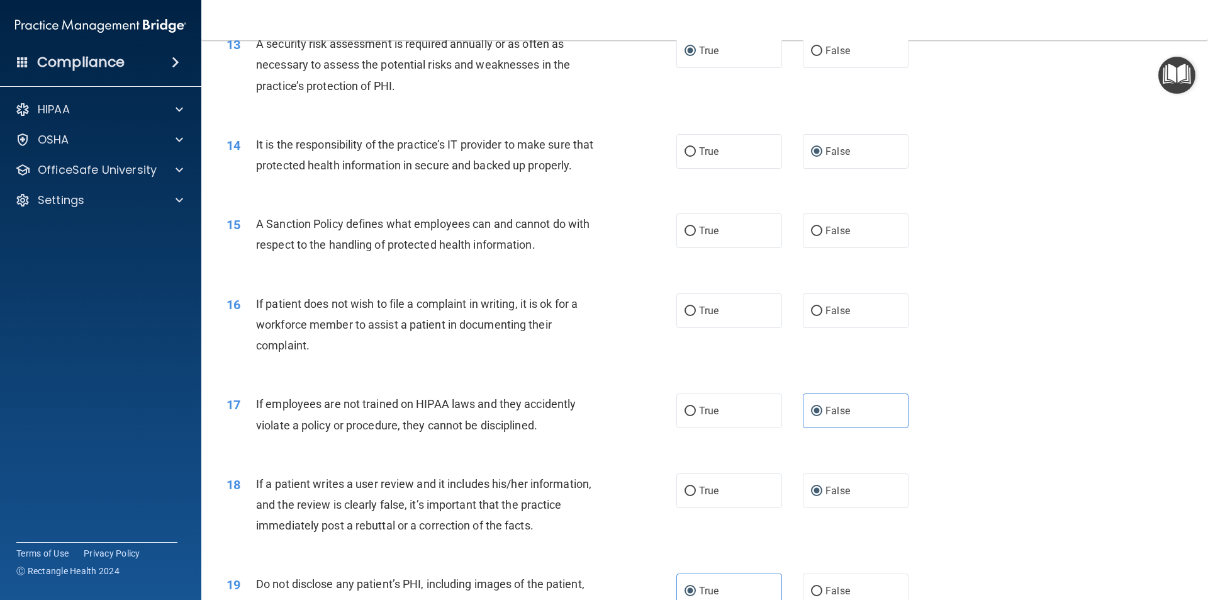
scroll to position [1301, 0]
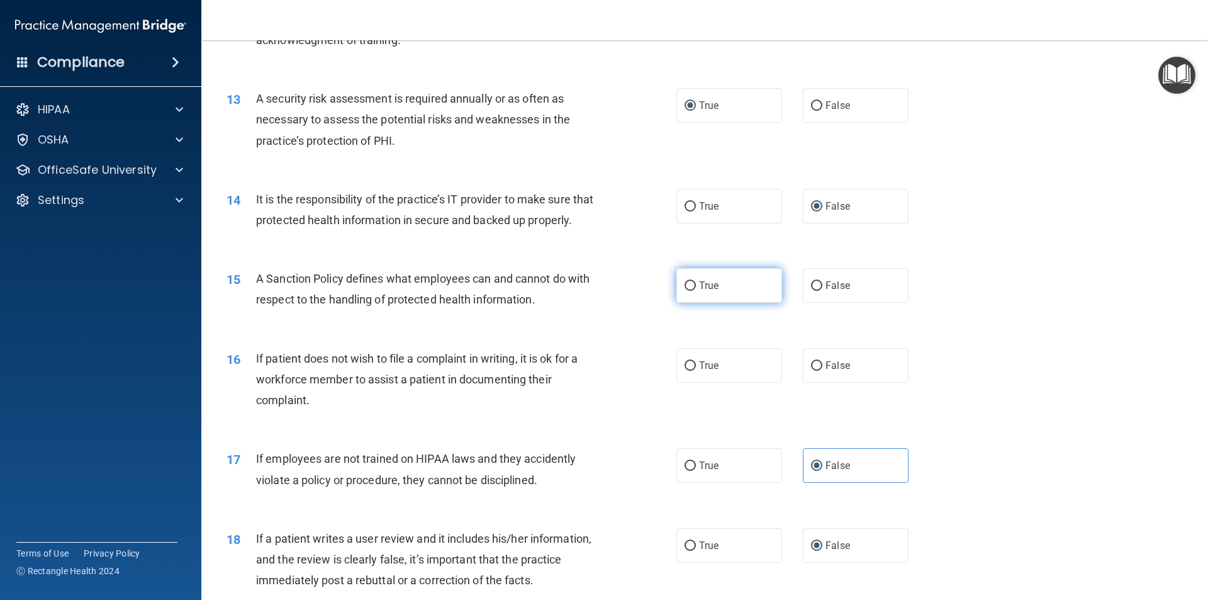
click at [685, 291] on input "True" at bounding box center [690, 285] width 11 height 9
radio input "true"
click at [685, 291] on input "True" at bounding box center [690, 285] width 11 height 9
click at [819, 303] on label "False" at bounding box center [856, 285] width 106 height 35
click at [819, 291] on input "False" at bounding box center [816, 285] width 11 height 9
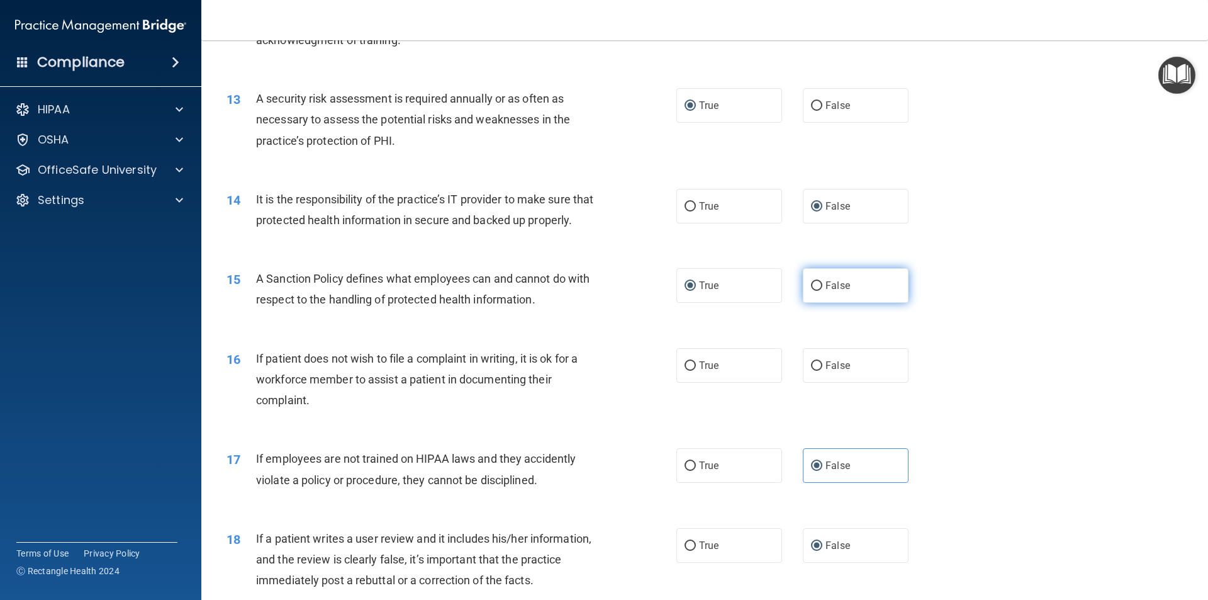
radio input "true"
radio input "false"
click at [699, 371] on span "True" at bounding box center [709, 365] width 20 height 12
click at [695, 371] on input "True" at bounding box center [690, 365] width 11 height 9
radio input "true"
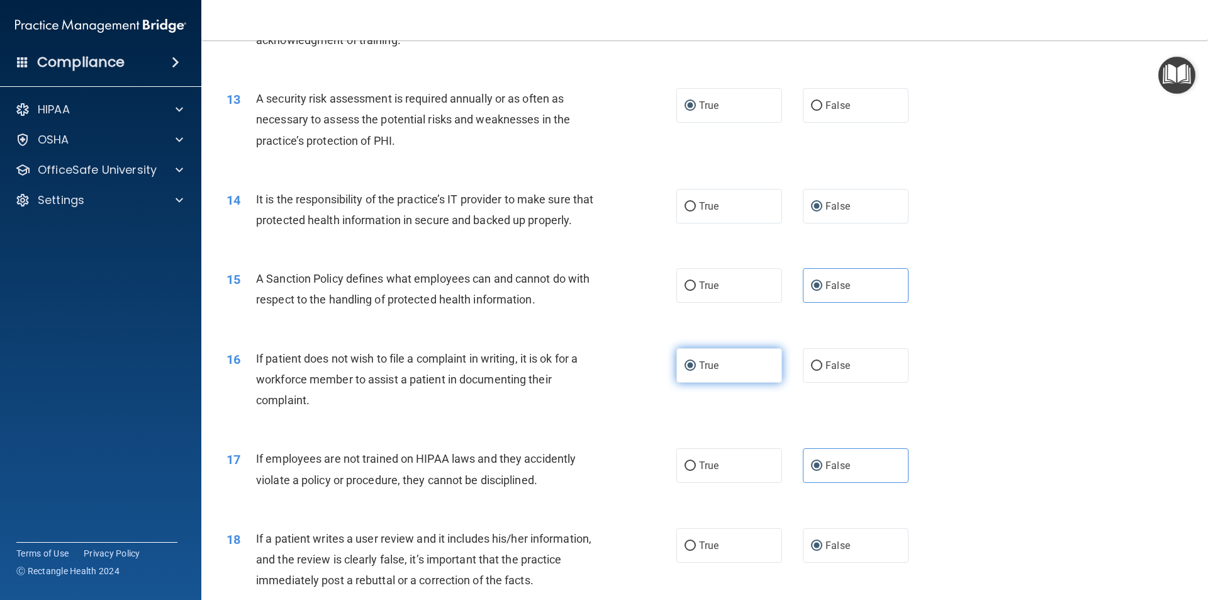
click at [699, 371] on span "True" at bounding box center [709, 365] width 20 height 12
click at [695, 371] on input "True" at bounding box center [690, 365] width 11 height 9
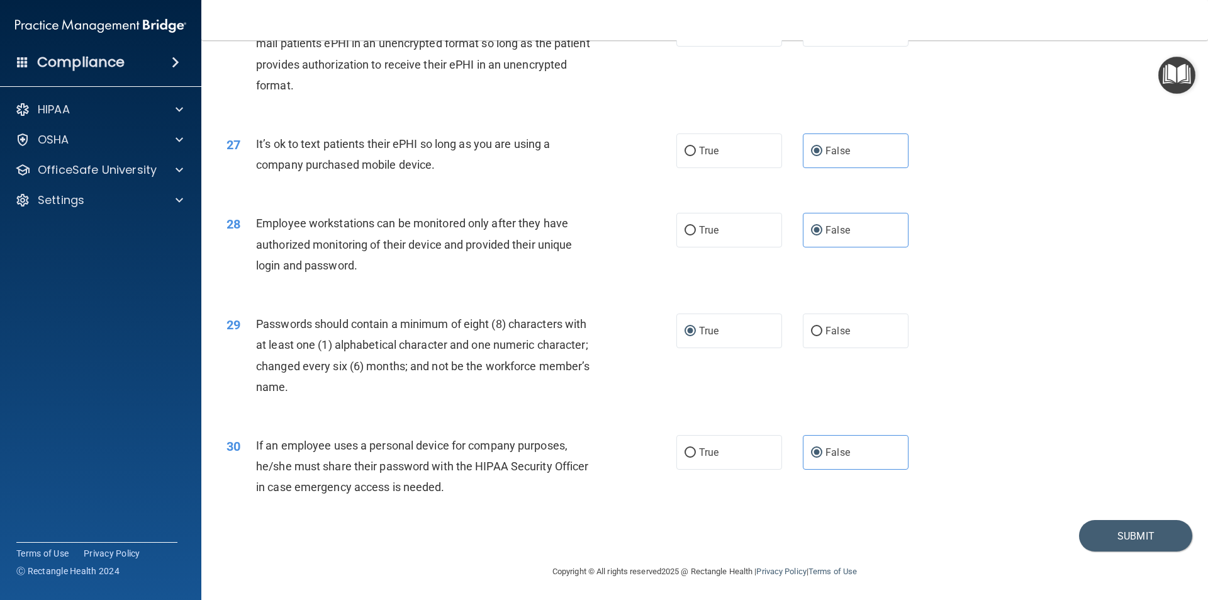
scroll to position [2559, 0]
click at [1134, 524] on button "Submit" at bounding box center [1135, 534] width 113 height 32
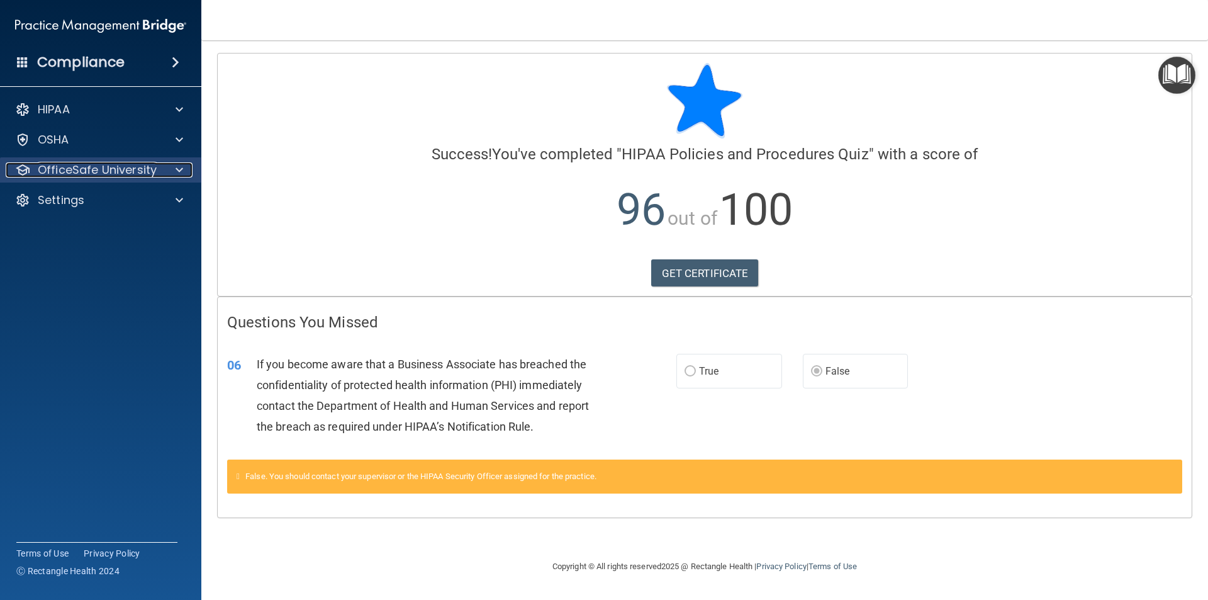
click at [179, 165] on span at bounding box center [180, 169] width 8 height 15
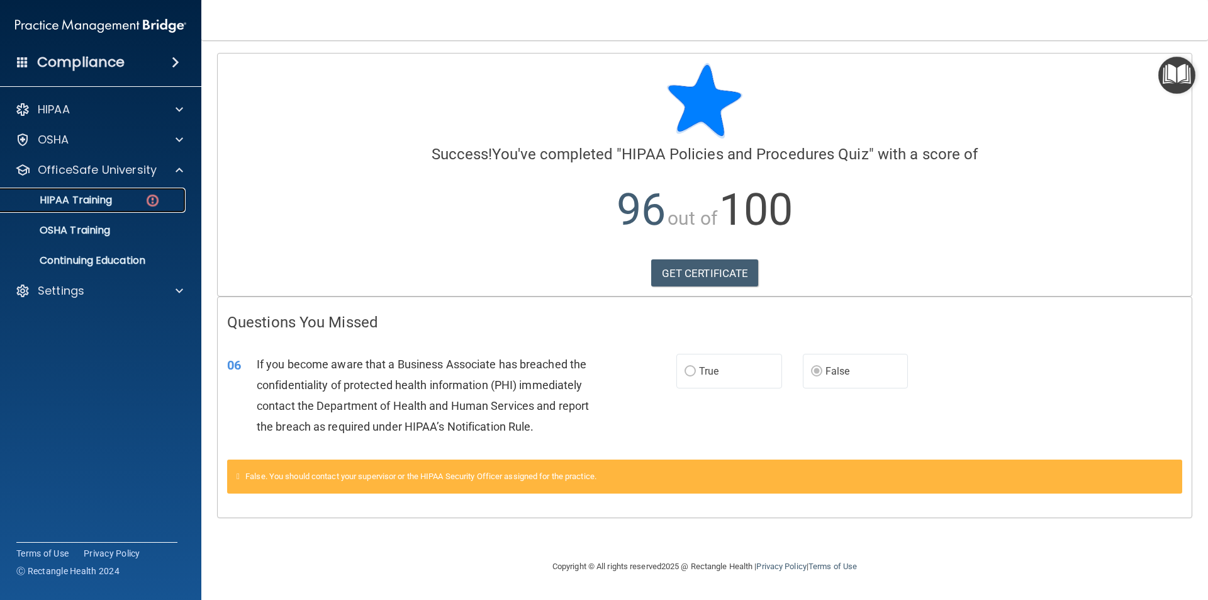
click at [89, 203] on p "HIPAA Training" at bounding box center [60, 200] width 104 height 13
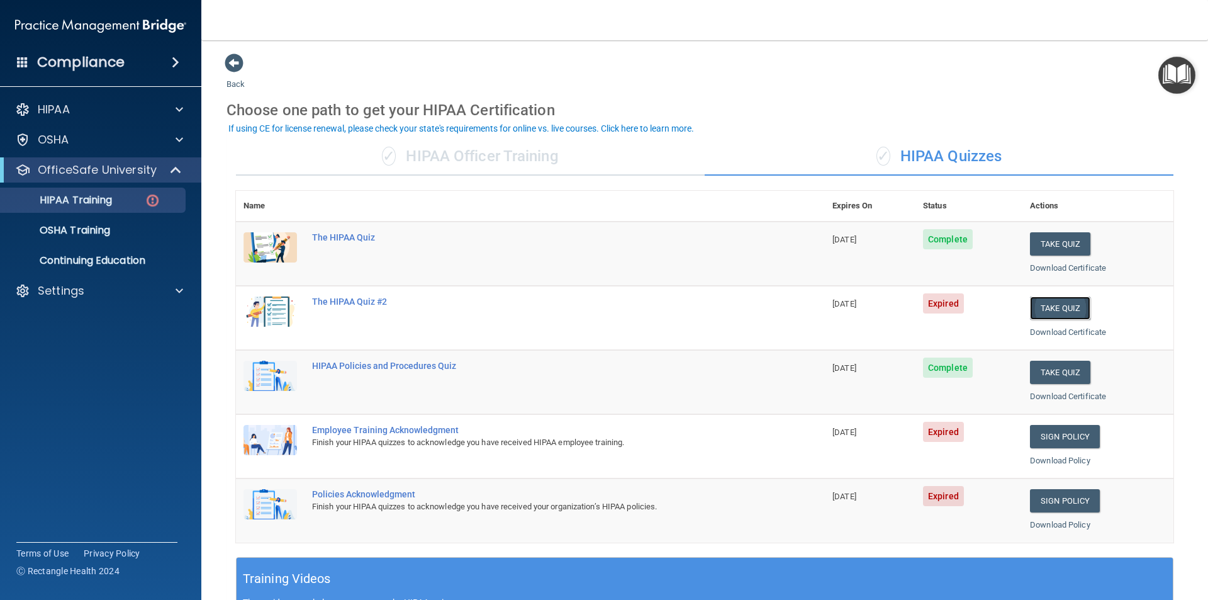
click at [1054, 303] on button "Take Quiz" at bounding box center [1060, 307] width 60 height 23
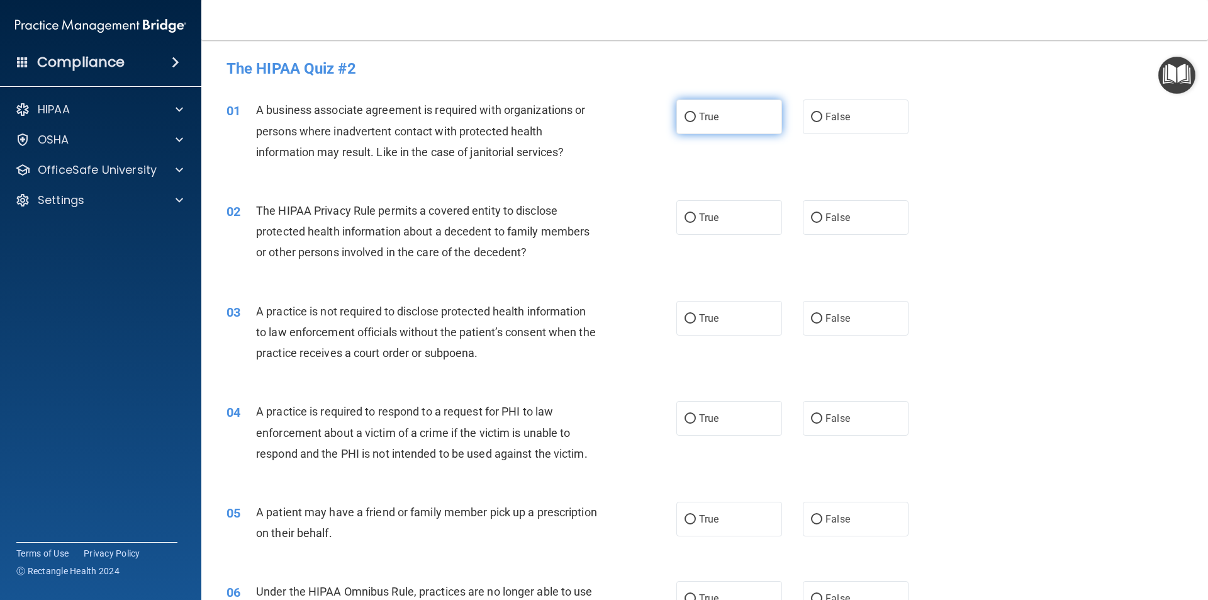
click at [688, 115] on input "True" at bounding box center [690, 117] width 11 height 9
radio input "true"
click at [688, 115] on input "True" at bounding box center [690, 117] width 11 height 9
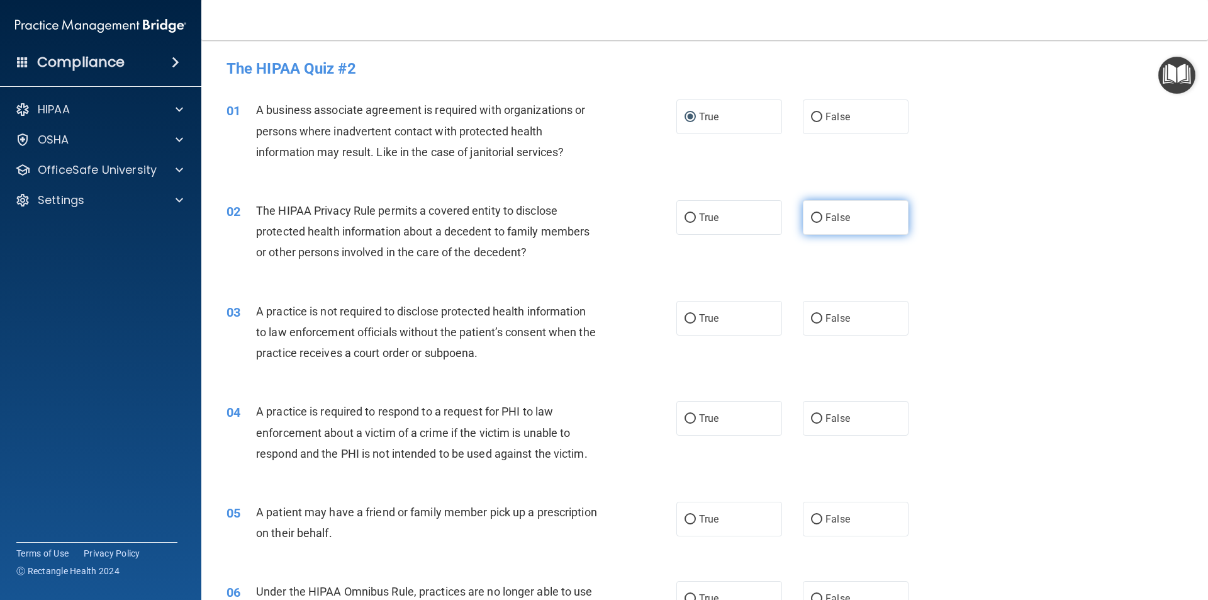
click at [811, 221] on input "False" at bounding box center [816, 217] width 11 height 9
radio input "true"
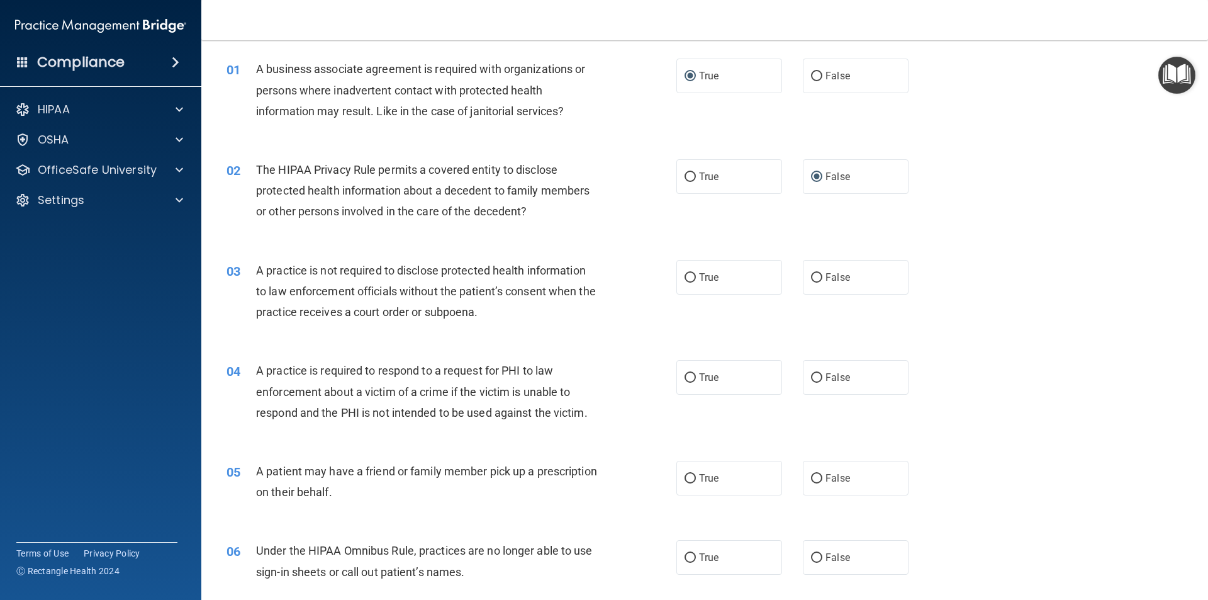
scroll to position [63, 0]
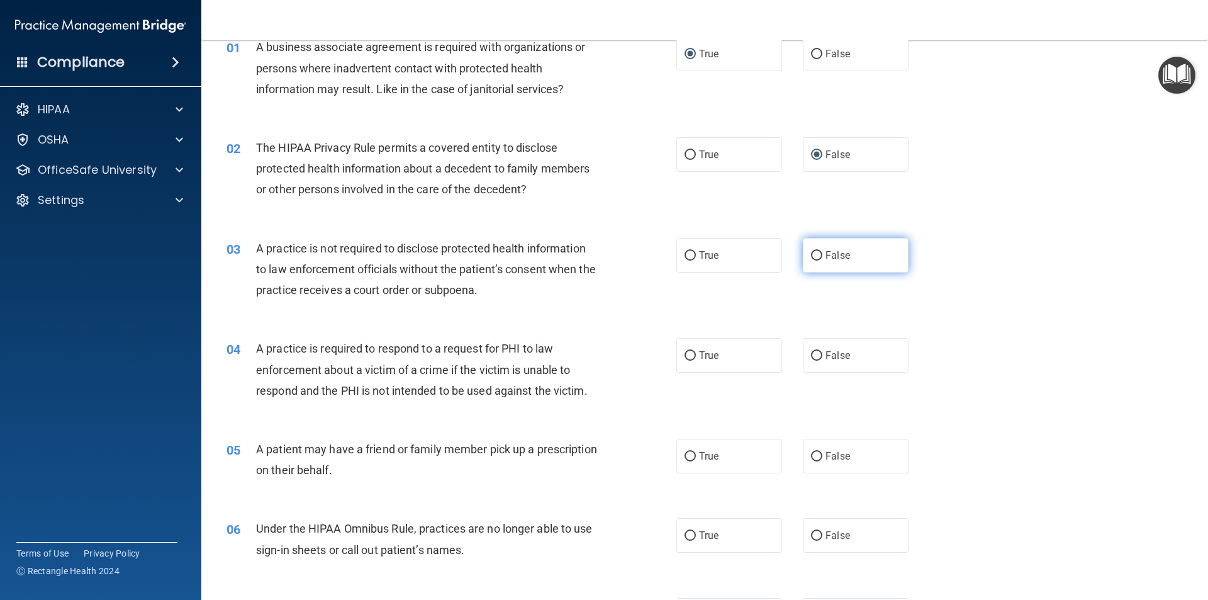
click at [804, 251] on label "False" at bounding box center [856, 255] width 106 height 35
click at [811, 251] on input "False" at bounding box center [816, 255] width 11 height 9
radio input "true"
click at [690, 355] on input "True" at bounding box center [690, 355] width 11 height 9
radio input "true"
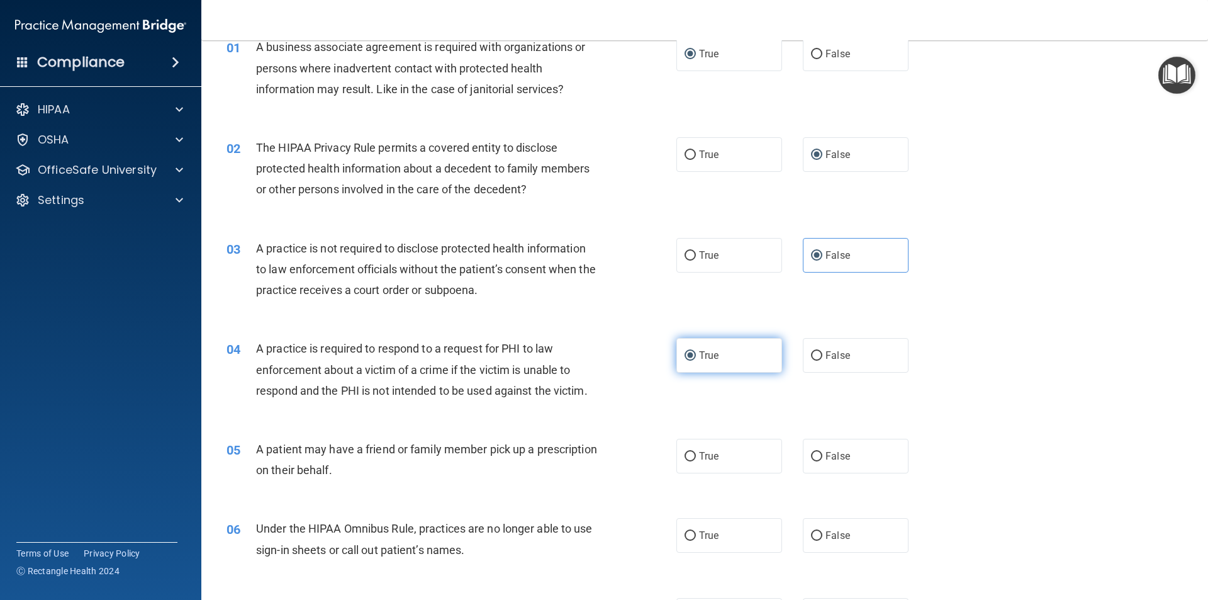
click at [690, 355] on input "True" at bounding box center [690, 355] width 11 height 9
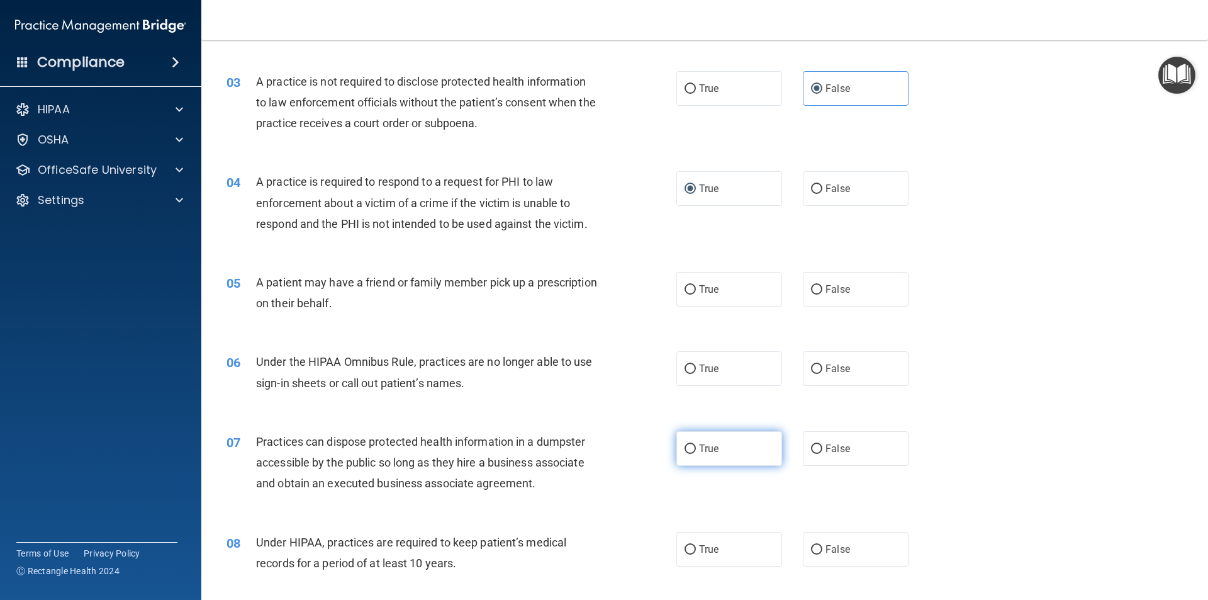
scroll to position [252, 0]
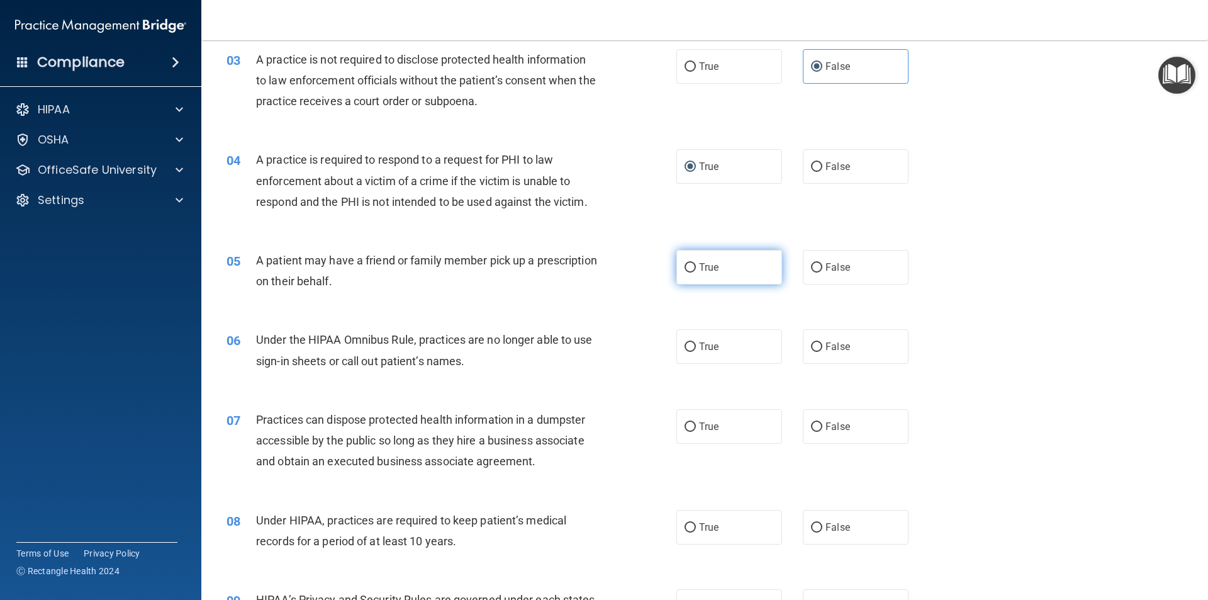
click at [687, 266] on input "True" at bounding box center [690, 267] width 11 height 9
radio input "true"
click at [686, 349] on input "True" at bounding box center [690, 346] width 11 height 9
radio input "true"
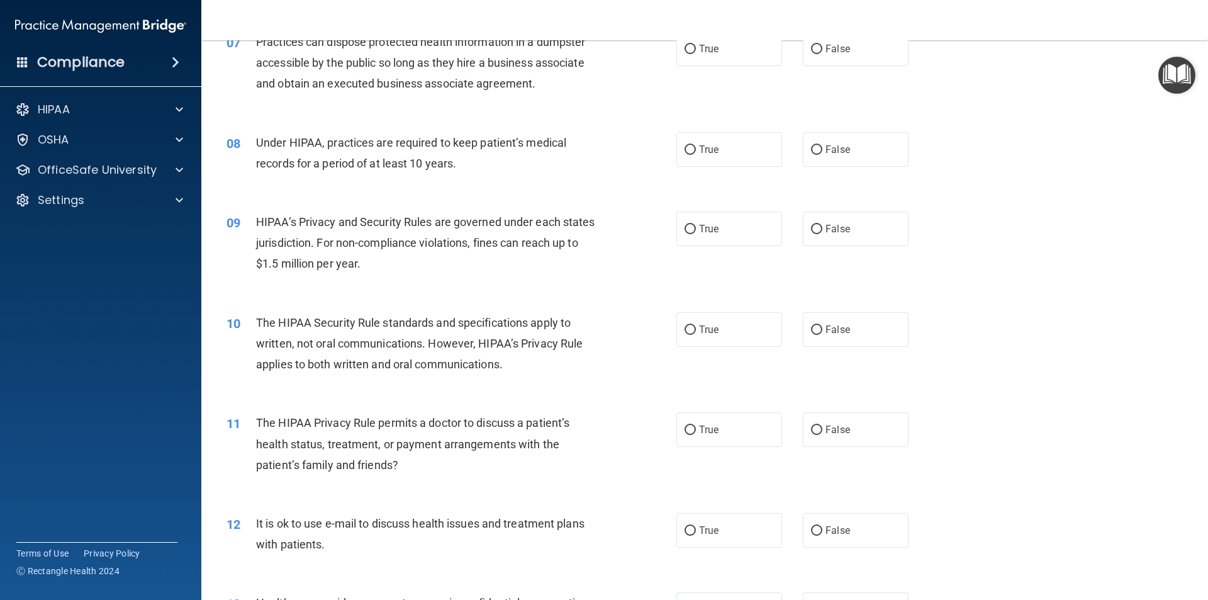
scroll to position [566, 0]
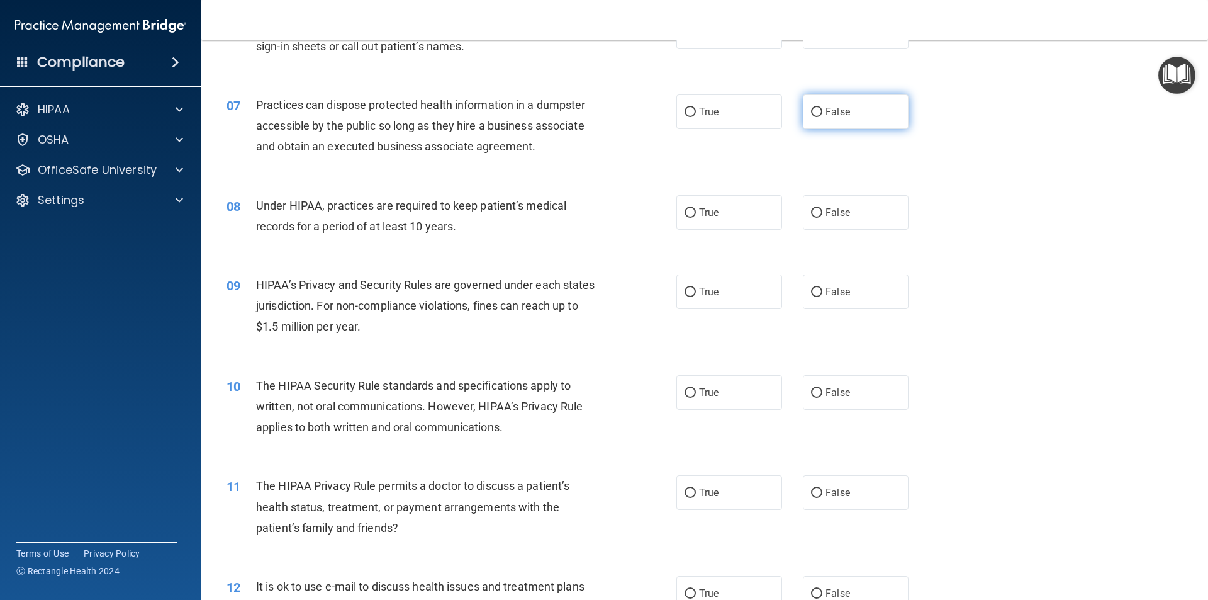
click at [815, 113] on input "False" at bounding box center [816, 112] width 11 height 9
radio input "true"
click at [685, 212] on input "True" at bounding box center [690, 212] width 11 height 9
radio input "true"
click at [685, 294] on input "True" at bounding box center [690, 292] width 11 height 9
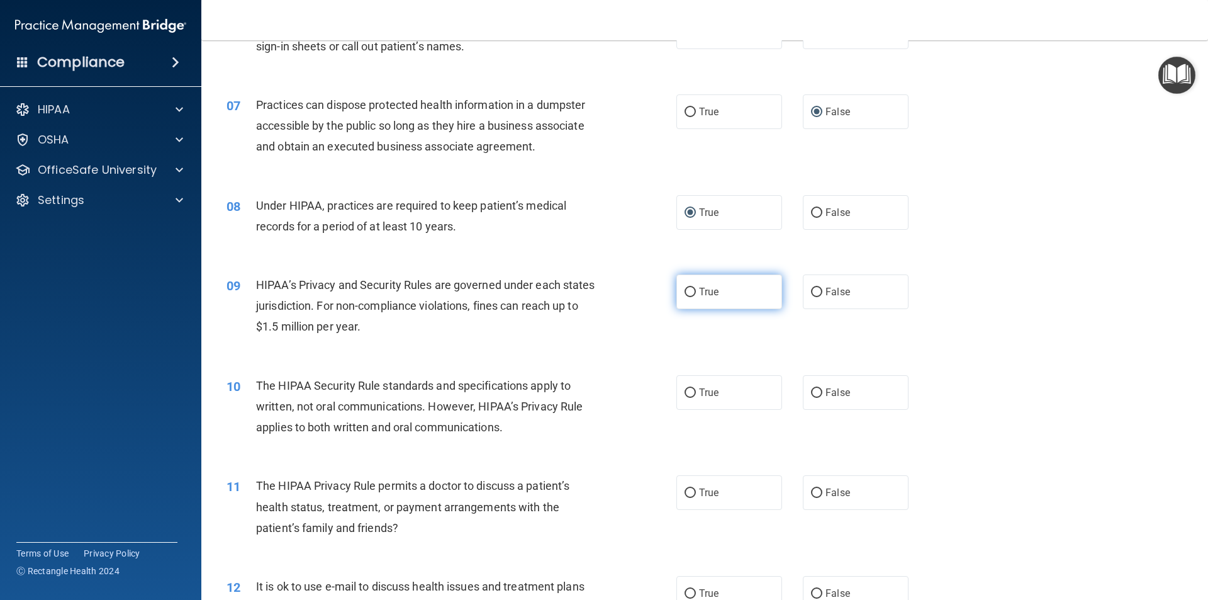
radio input "true"
click at [685, 294] on input "True" at bounding box center [690, 292] width 11 height 9
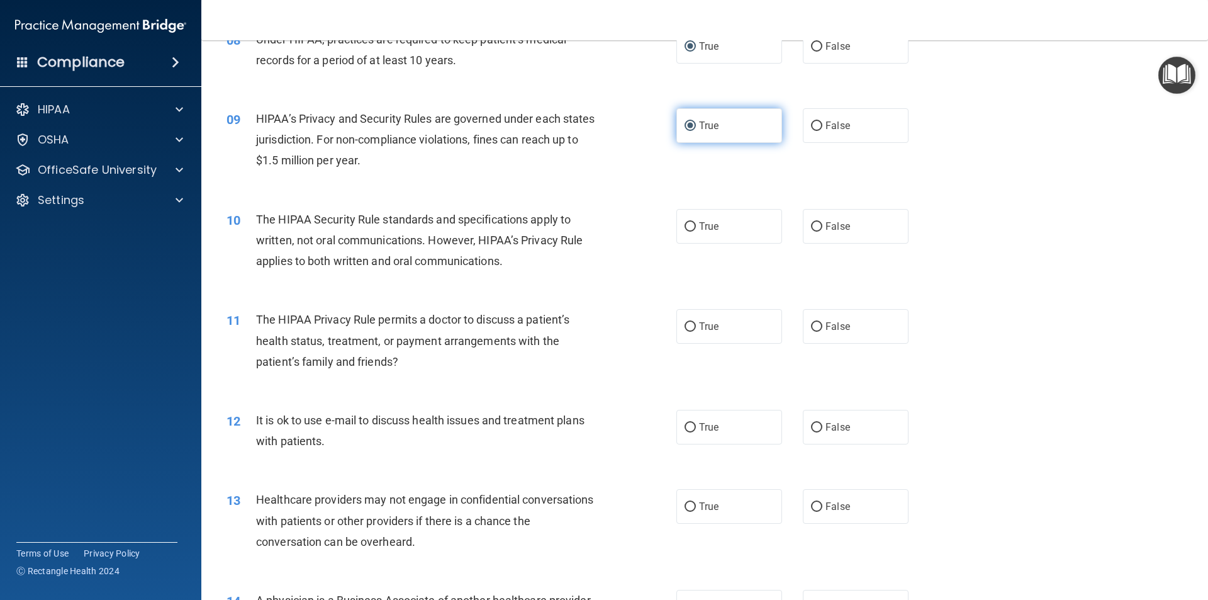
scroll to position [755, 0]
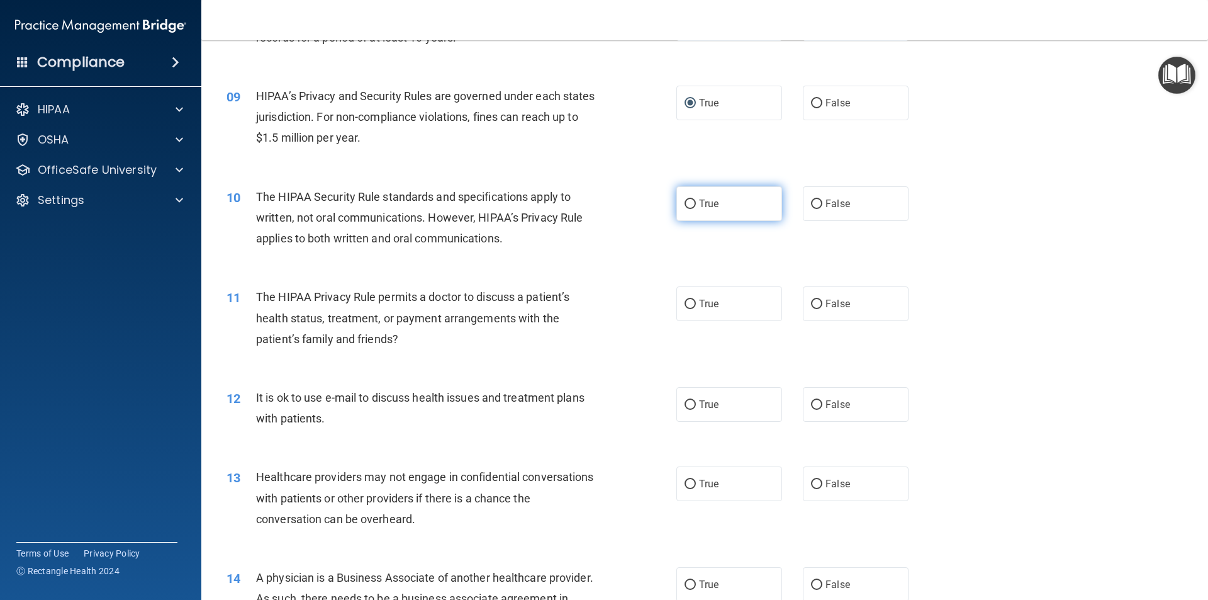
click at [699, 203] on span "True" at bounding box center [709, 204] width 20 height 12
click at [696, 203] on input "True" at bounding box center [690, 203] width 11 height 9
radio input "true"
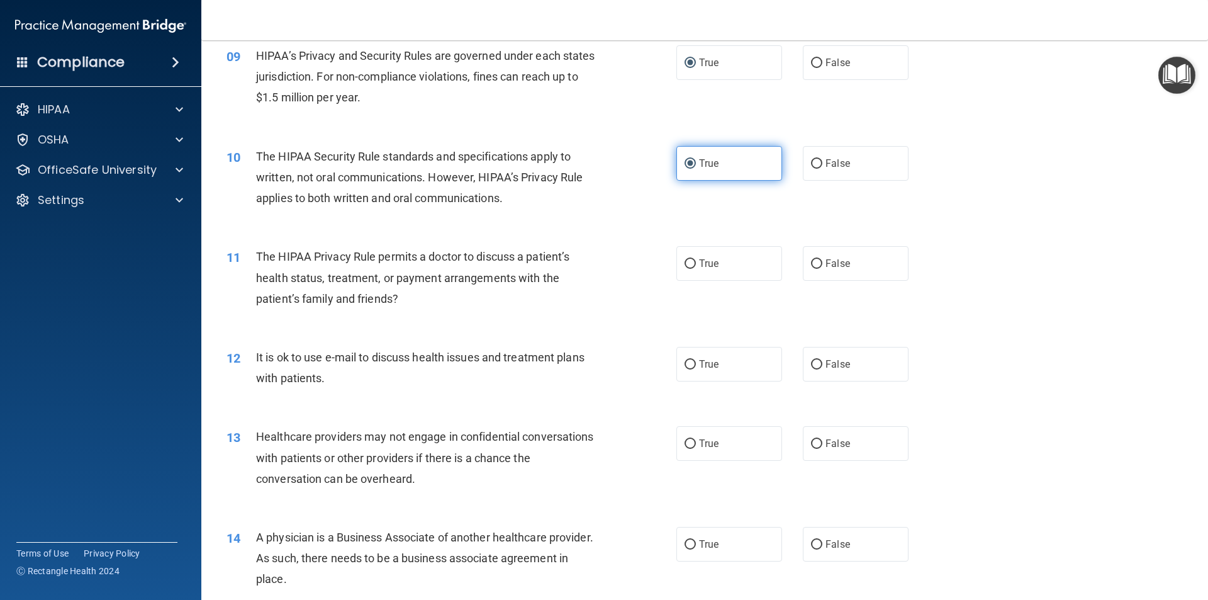
scroll to position [818, 0]
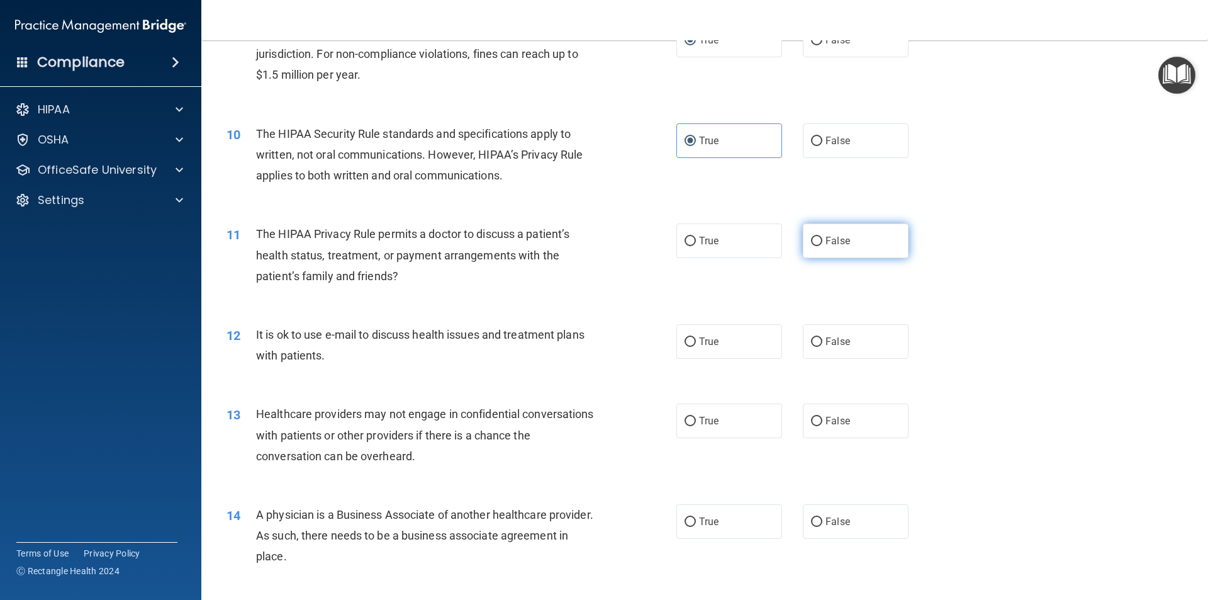
click at [826, 239] on span "False" at bounding box center [838, 241] width 25 height 12
click at [822, 239] on input "False" at bounding box center [816, 241] width 11 height 9
radio input "true"
click at [811, 342] on input "False" at bounding box center [816, 341] width 11 height 9
radio input "true"
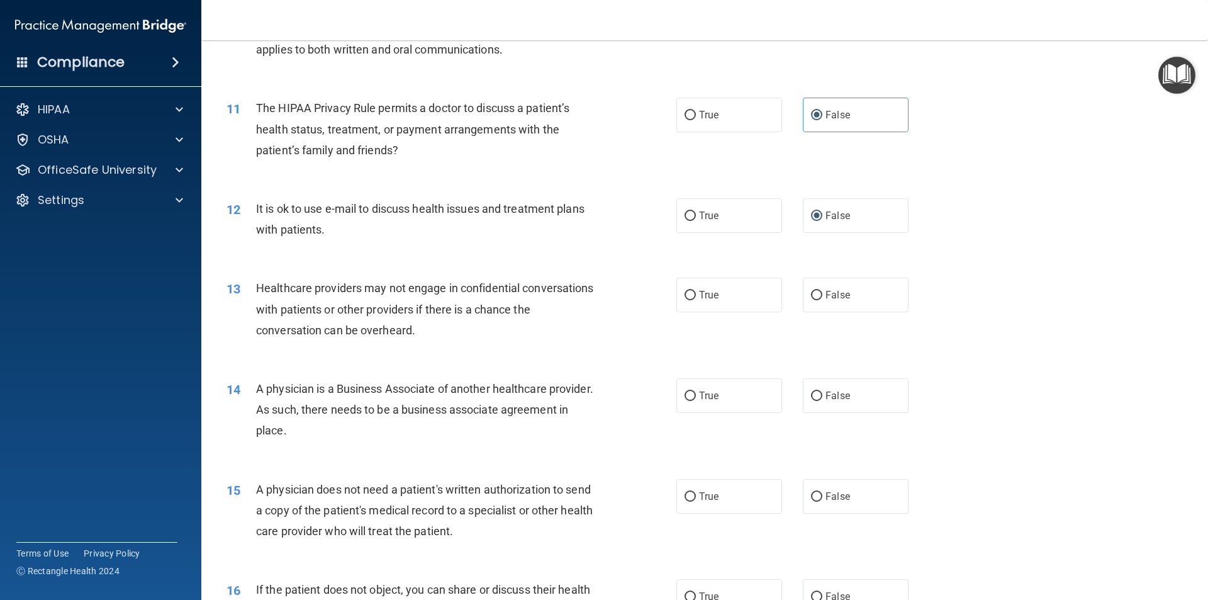
scroll to position [1007, 0]
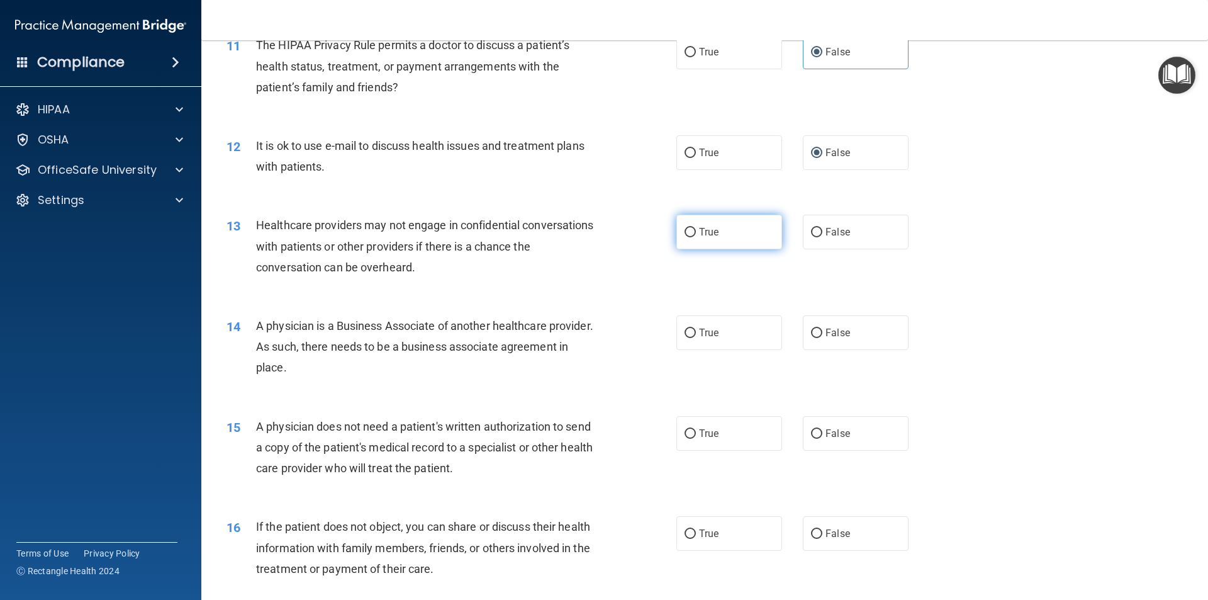
click at [689, 231] on input "True" at bounding box center [690, 232] width 11 height 9
radio input "true"
click at [689, 231] on input "True" at bounding box center [690, 232] width 11 height 9
click at [811, 336] on input "False" at bounding box center [816, 332] width 11 height 9
radio input "true"
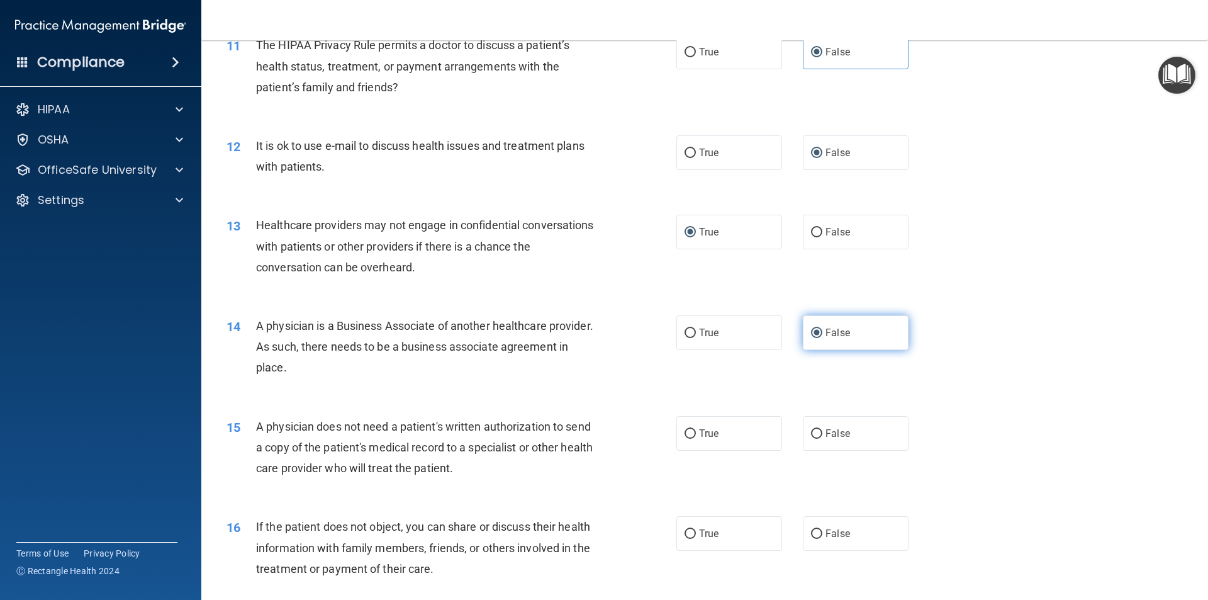
click at [811, 336] on input "False" at bounding box center [816, 332] width 11 height 9
click at [826, 428] on span "False" at bounding box center [838, 433] width 25 height 12
click at [821, 429] on input "False" at bounding box center [816, 433] width 11 height 9
radio input "true"
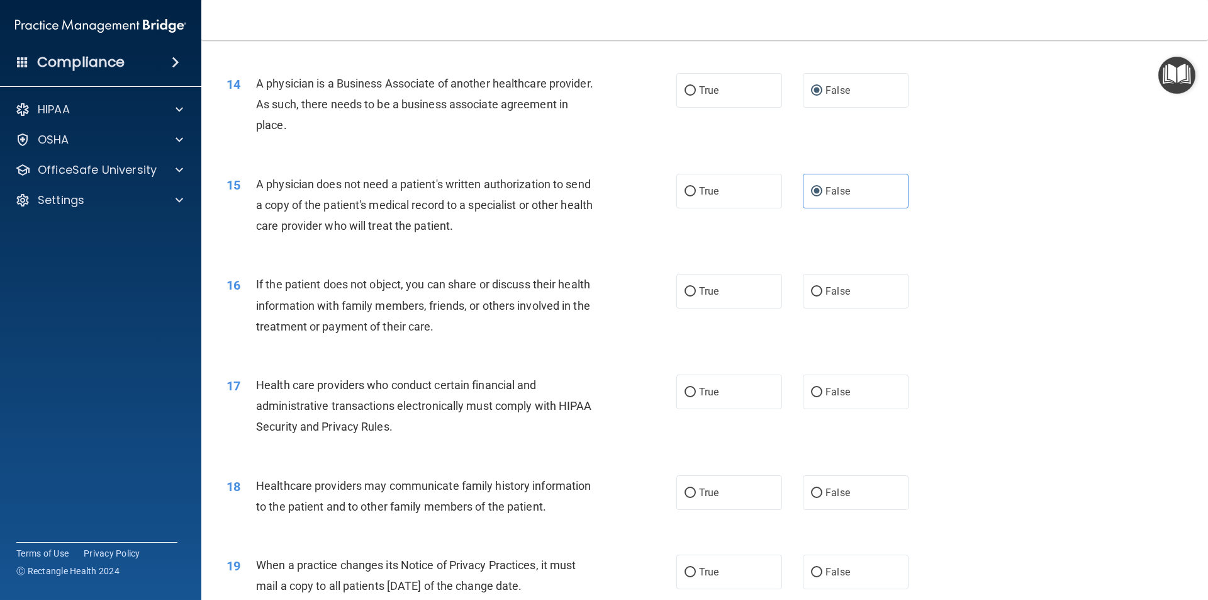
scroll to position [1258, 0]
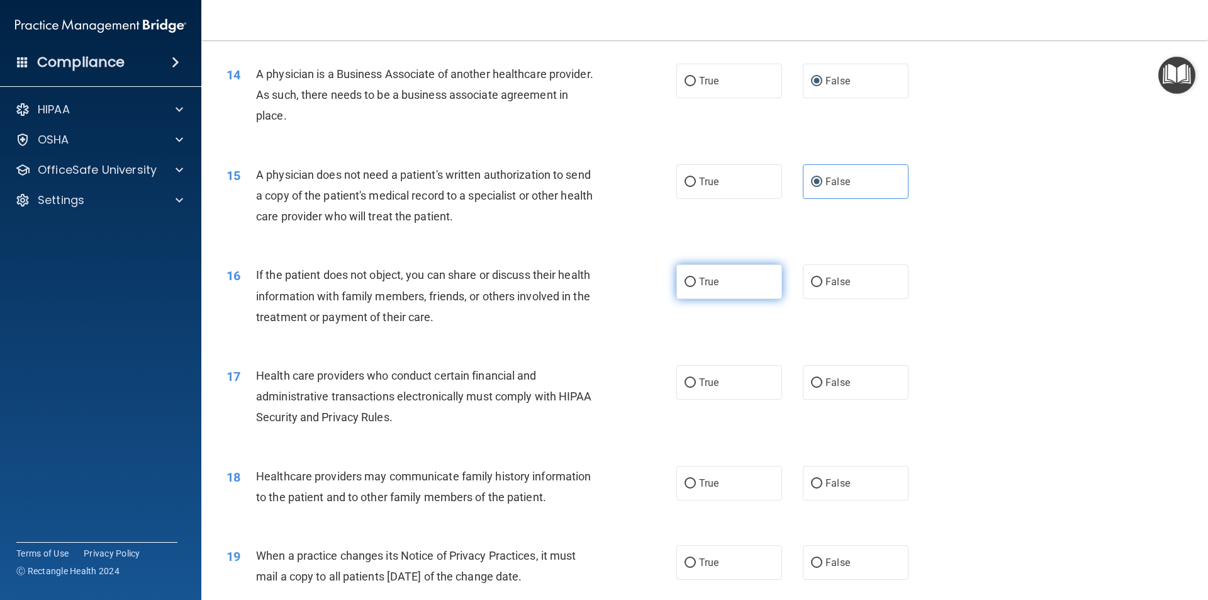
click at [685, 279] on input "True" at bounding box center [690, 281] width 11 height 9
radio input "true"
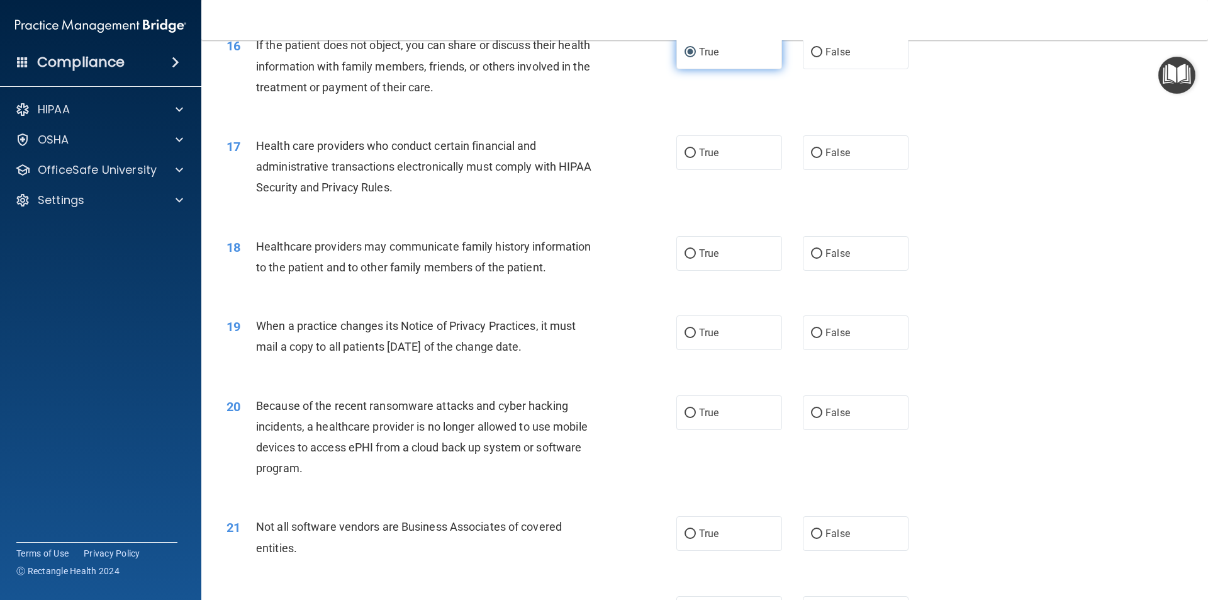
scroll to position [1510, 0]
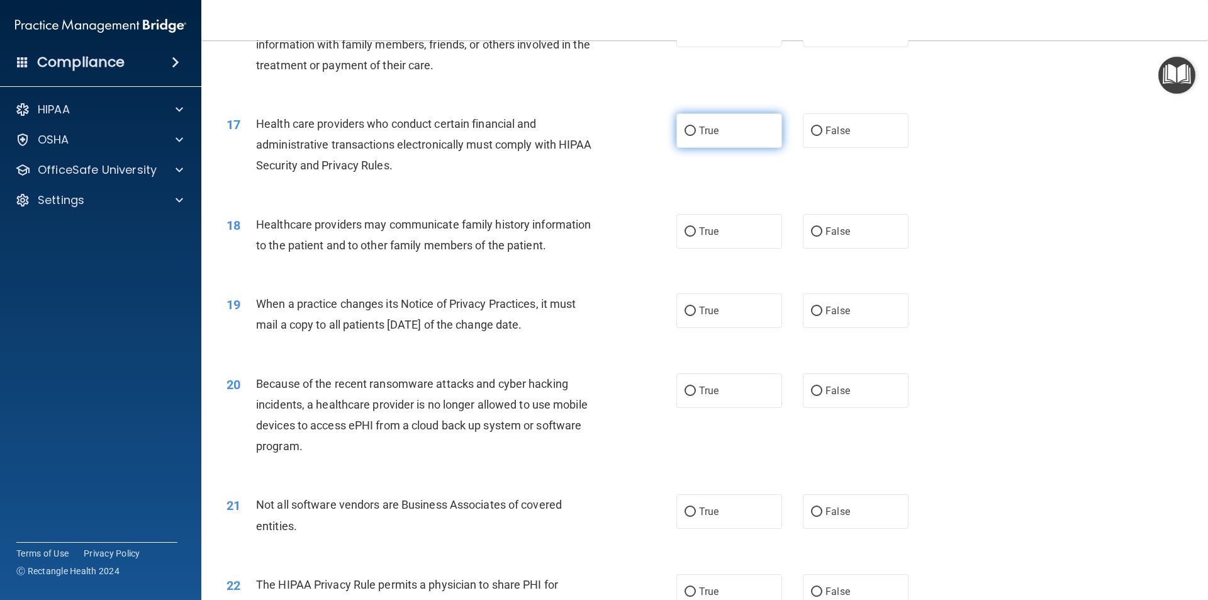
click at [685, 131] on input "True" at bounding box center [690, 130] width 11 height 9
radio input "true"
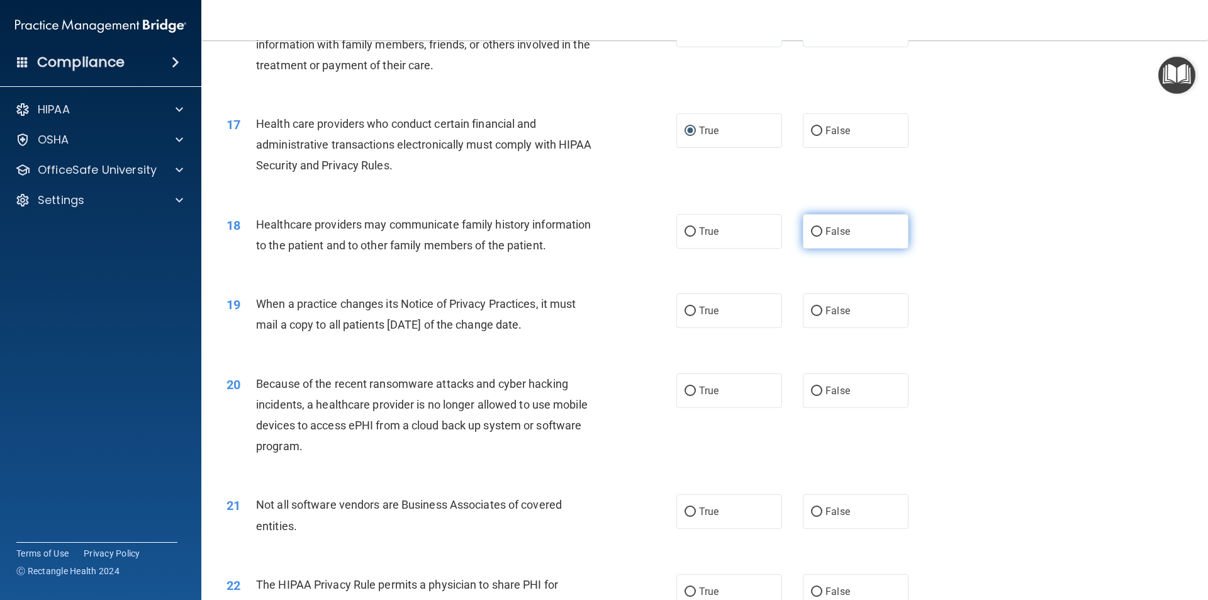
click at [811, 227] on input "False" at bounding box center [816, 231] width 11 height 9
radio input "true"
click at [688, 308] on input "True" at bounding box center [690, 310] width 11 height 9
radio input "true"
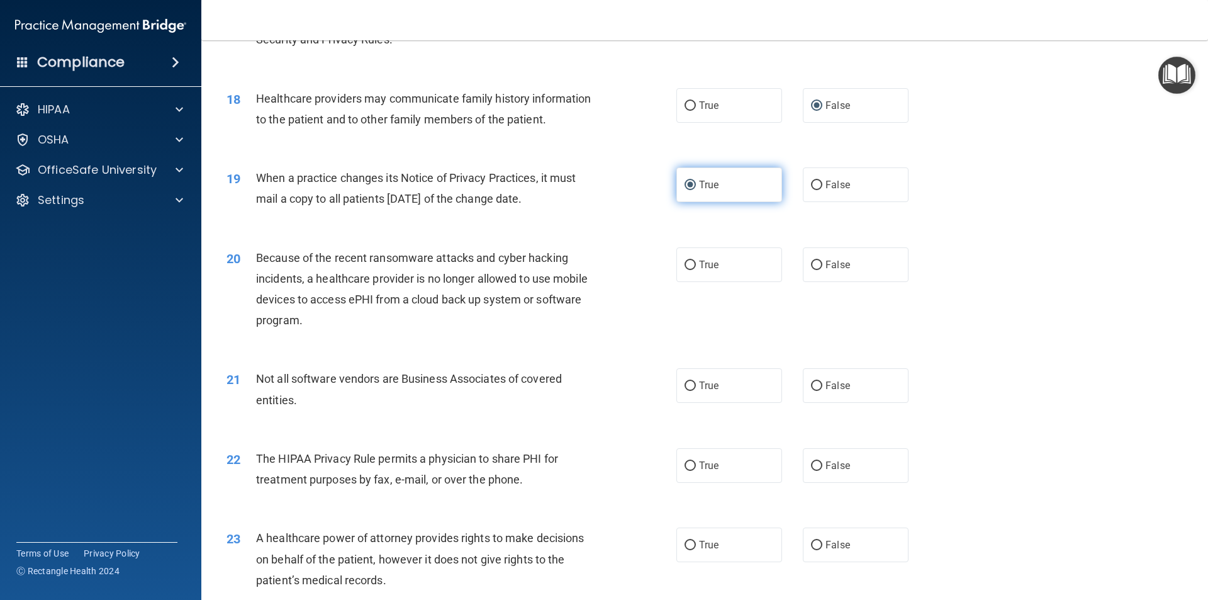
scroll to position [1699, 0]
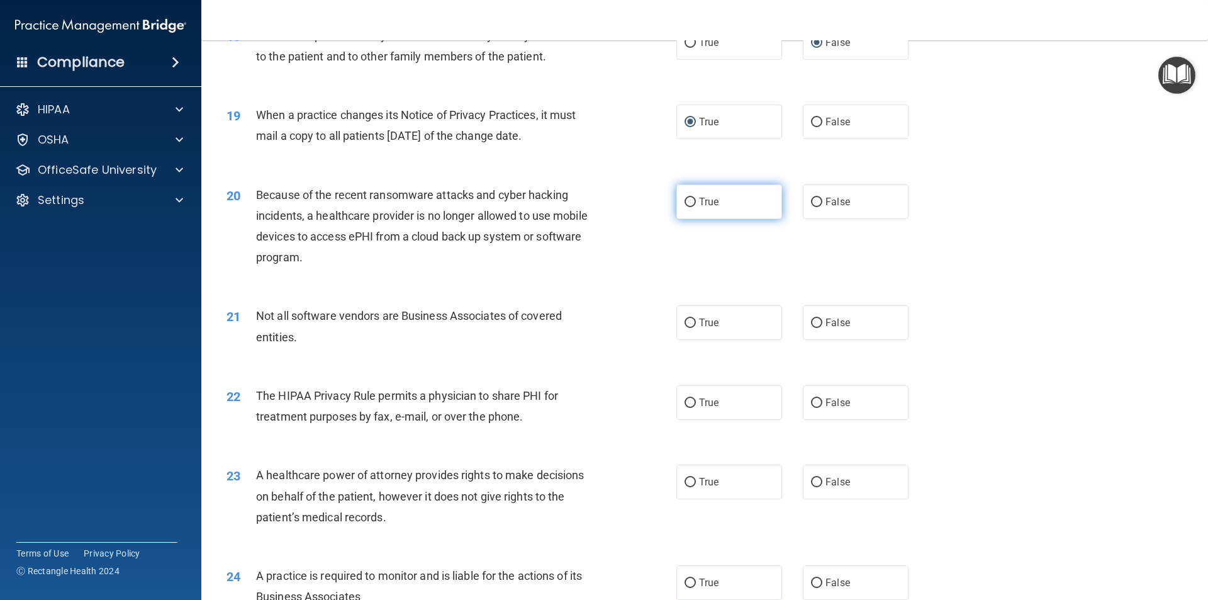
click at [685, 202] on input "True" at bounding box center [690, 202] width 11 height 9
radio input "true"
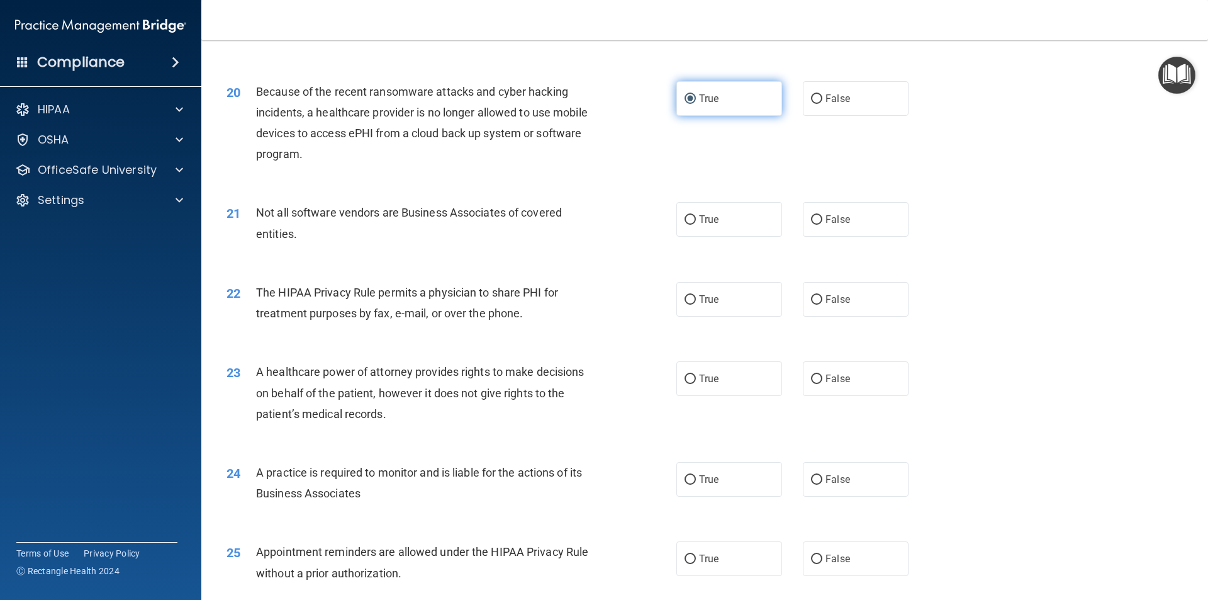
scroll to position [1825, 0]
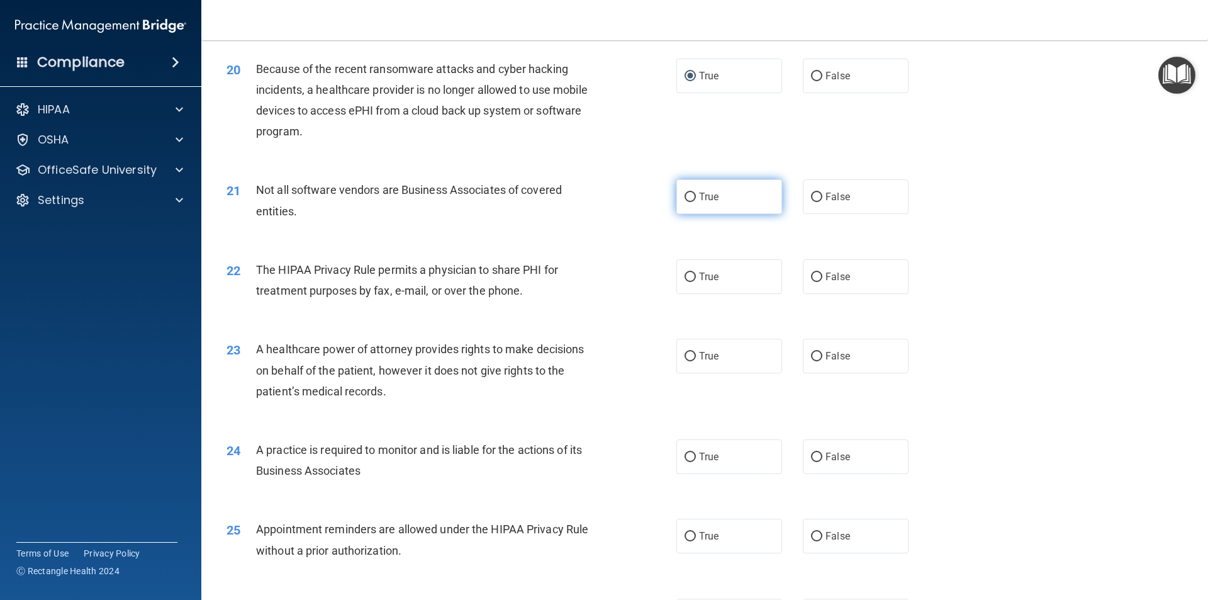
click at [701, 199] on span "True" at bounding box center [709, 197] width 20 height 12
click at [696, 199] on input "True" at bounding box center [690, 197] width 11 height 9
radio input "true"
click at [685, 274] on input "True" at bounding box center [690, 276] width 11 height 9
radio input "true"
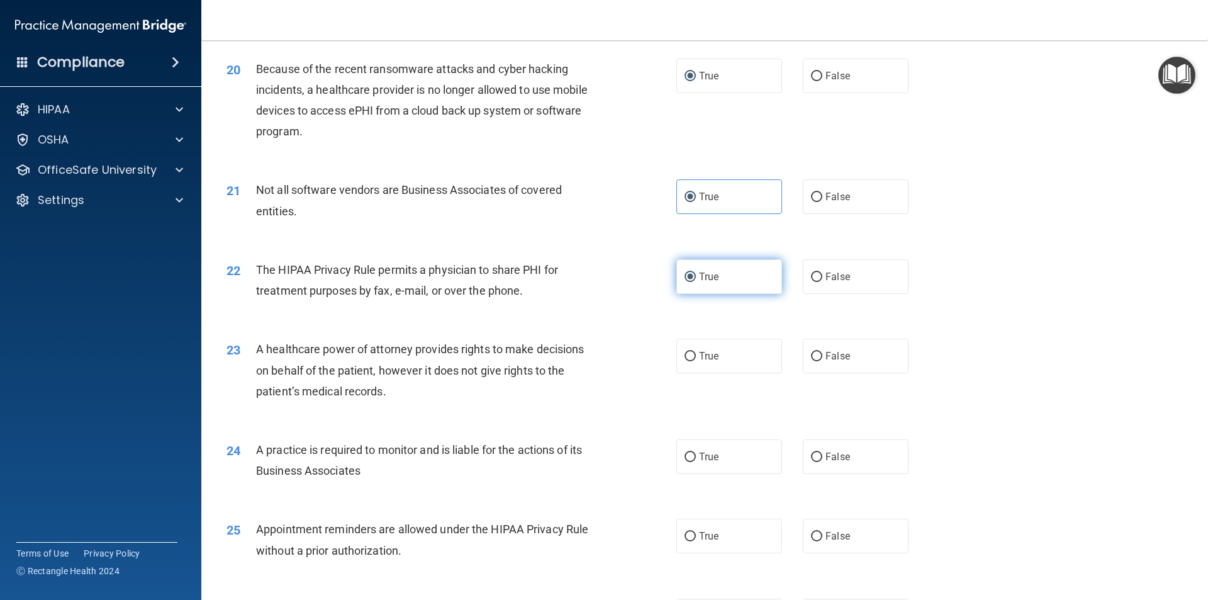
click at [685, 274] on input "True" at bounding box center [690, 276] width 11 height 9
click at [688, 360] on input "True" at bounding box center [690, 356] width 11 height 9
radio input "true"
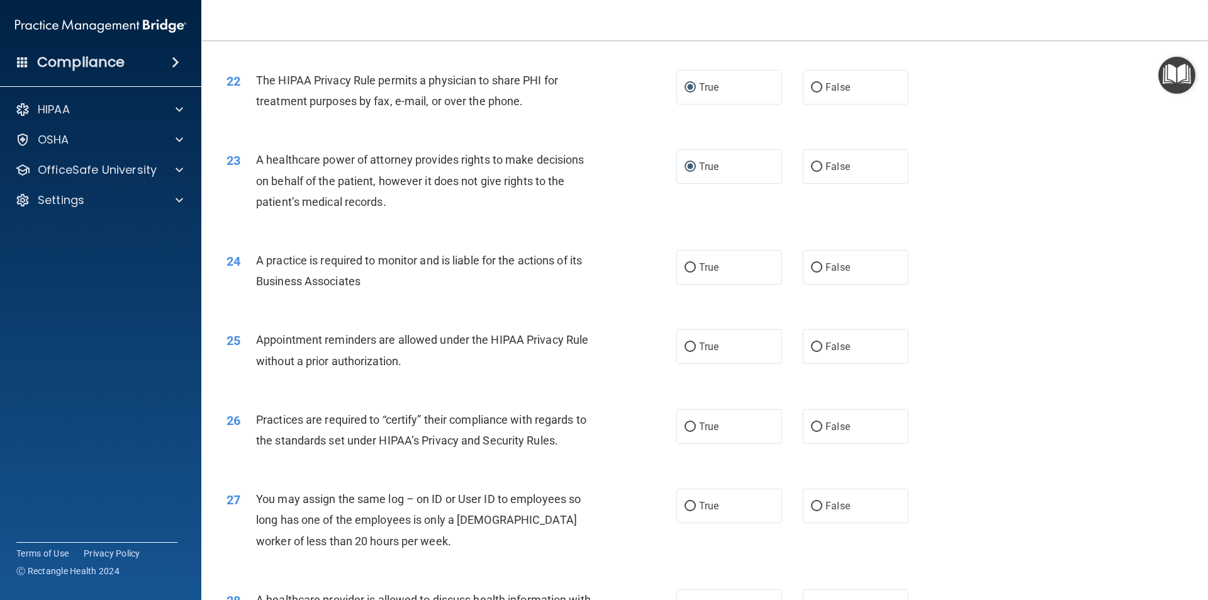
scroll to position [2076, 0]
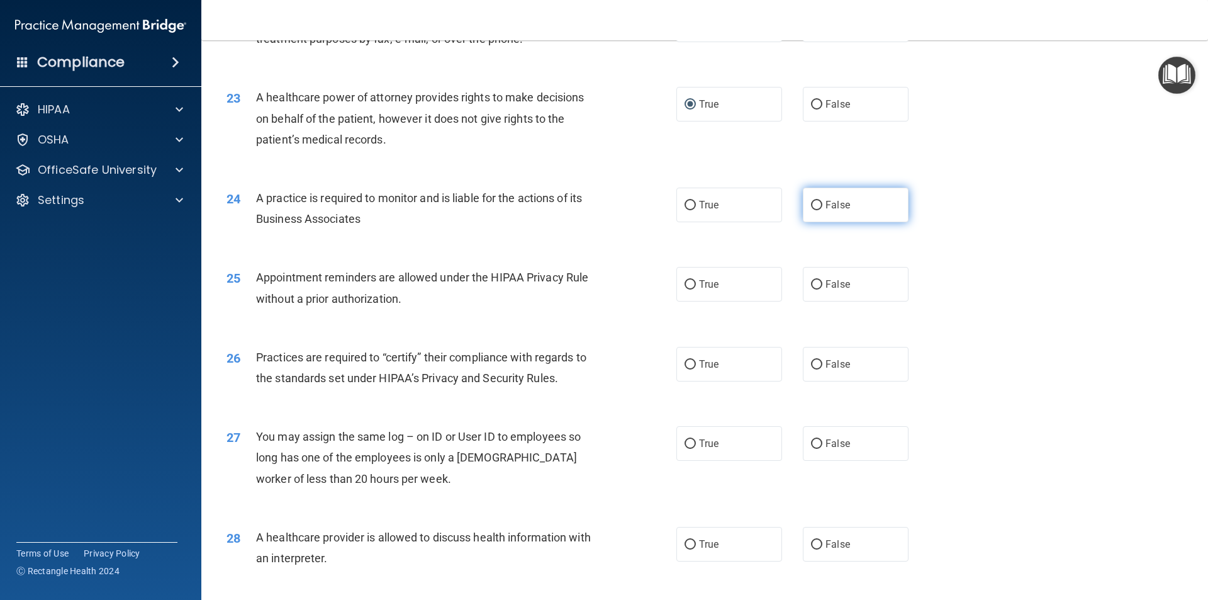
click at [817, 202] on label "False" at bounding box center [856, 205] width 106 height 35
click at [817, 202] on input "False" at bounding box center [816, 205] width 11 height 9
radio input "true"
click at [690, 282] on input "True" at bounding box center [690, 284] width 11 height 9
radio input "true"
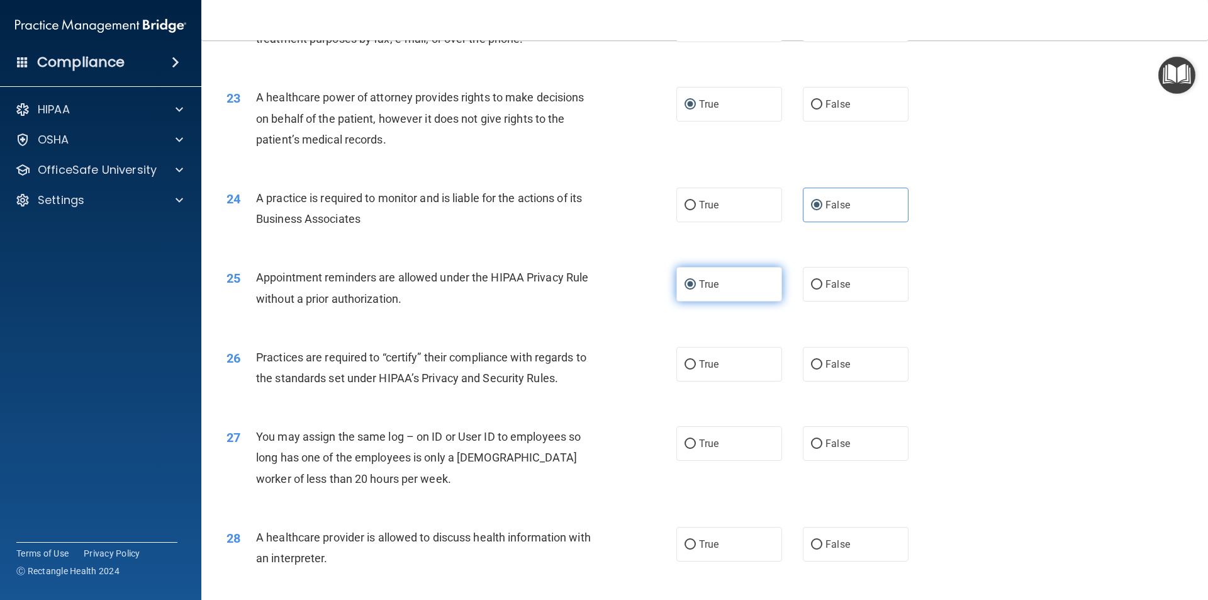
click at [690, 282] on input "True" at bounding box center [690, 284] width 11 height 9
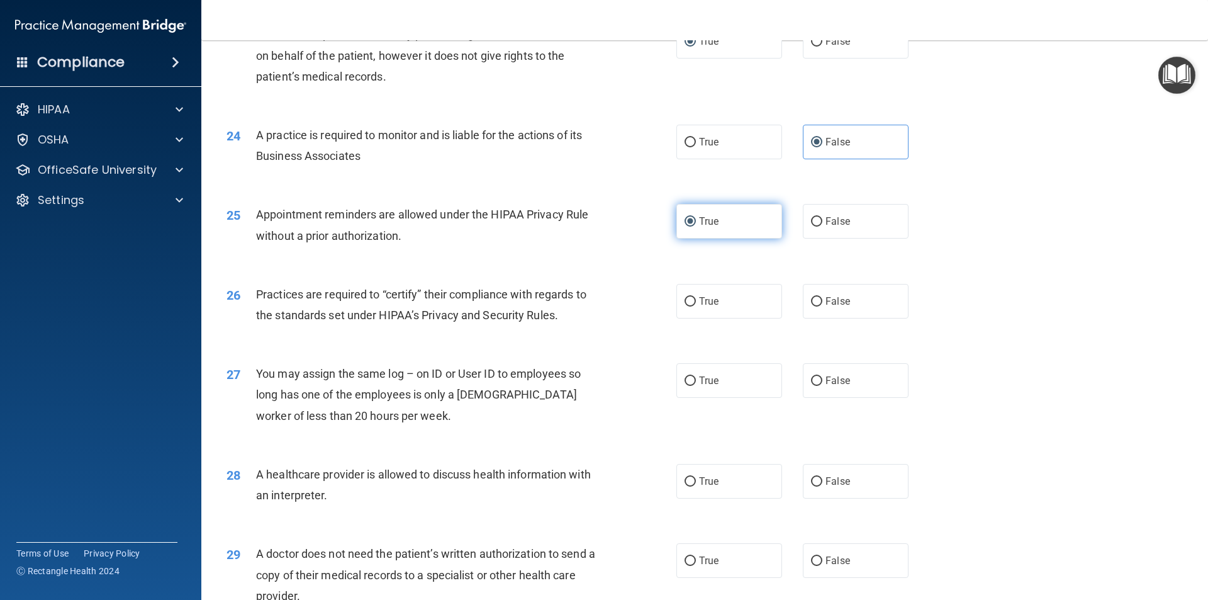
scroll to position [2202, 0]
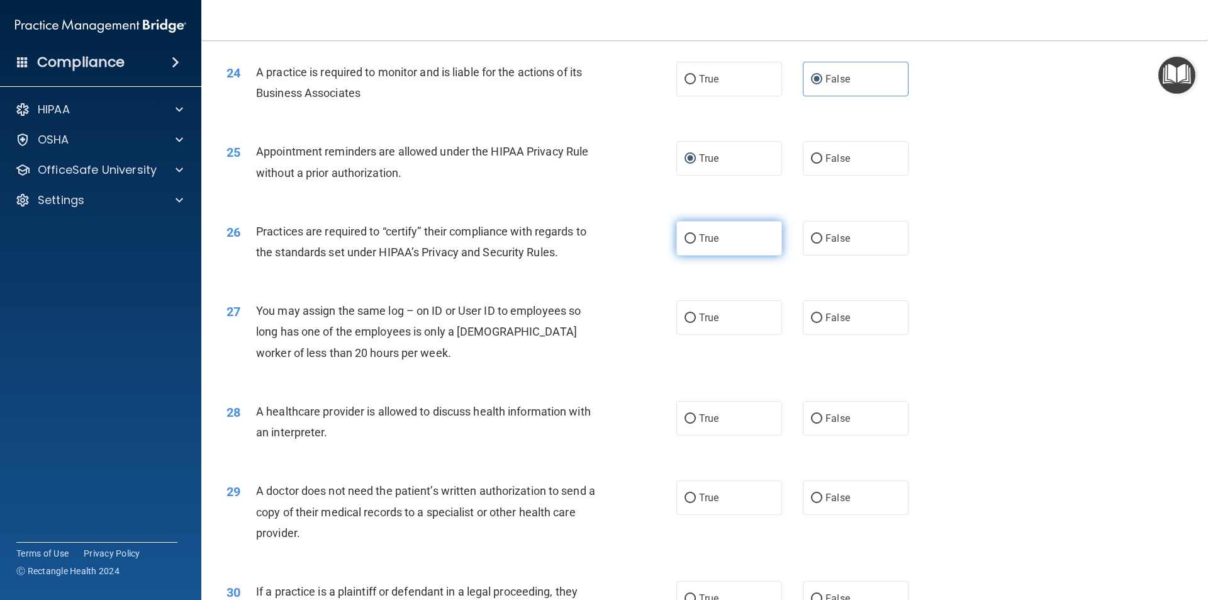
click at [686, 236] on input "True" at bounding box center [690, 238] width 11 height 9
radio input "true"
click at [811, 317] on input "False" at bounding box center [816, 317] width 11 height 9
radio input "true"
click at [692, 419] on label "True" at bounding box center [729, 418] width 106 height 35
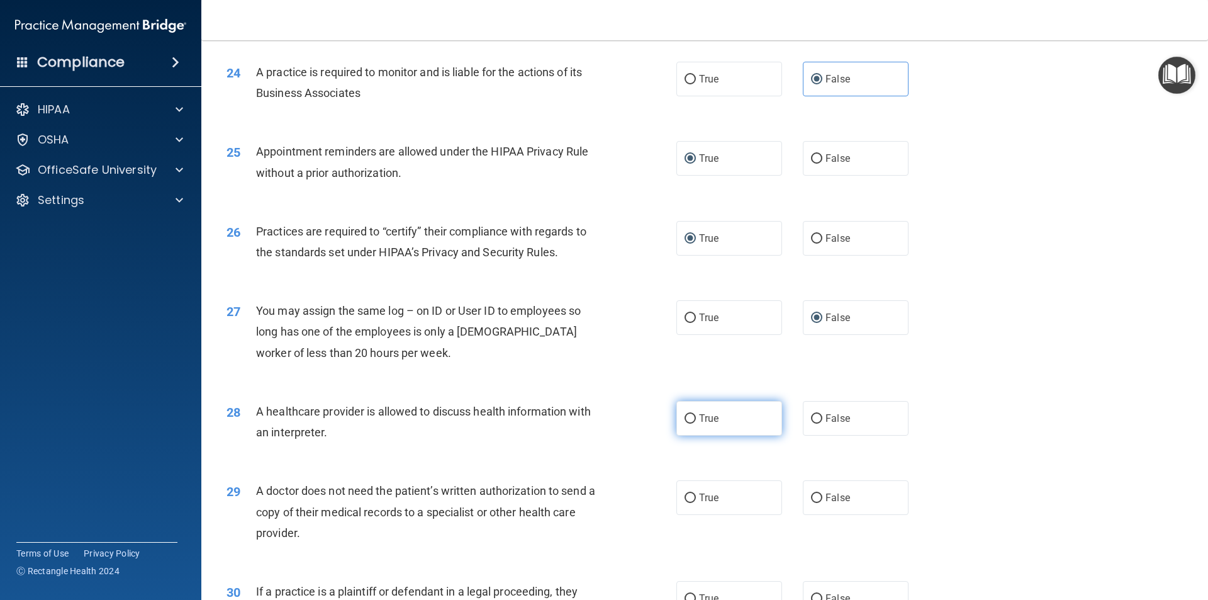
click at [692, 419] on input "True" at bounding box center [690, 418] width 11 height 9
radio input "true"
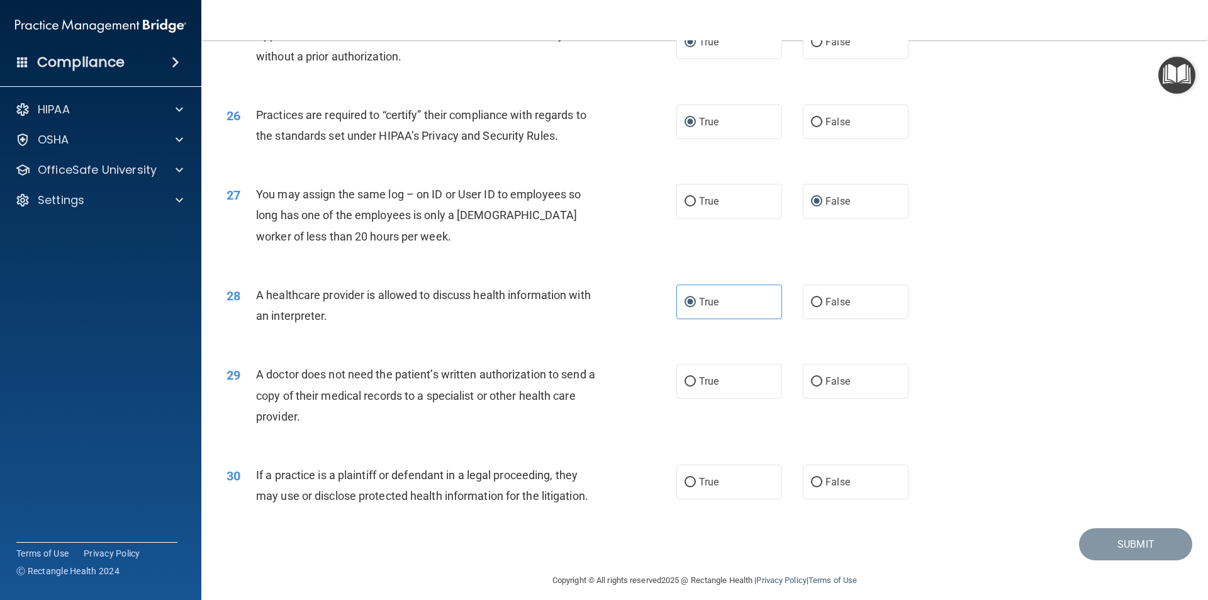
scroll to position [2329, 0]
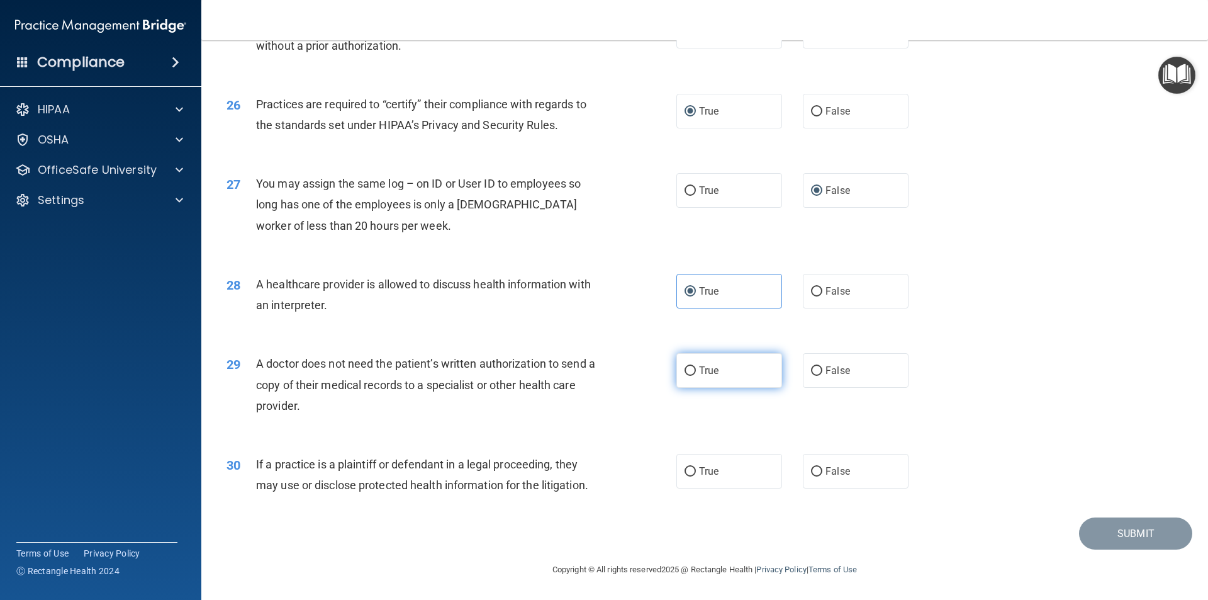
click at [685, 373] on input "True" at bounding box center [690, 370] width 11 height 9
radio input "true"
click at [685, 373] on input "True" at bounding box center [690, 370] width 11 height 9
click at [811, 369] on input "False" at bounding box center [816, 370] width 11 height 9
radio input "true"
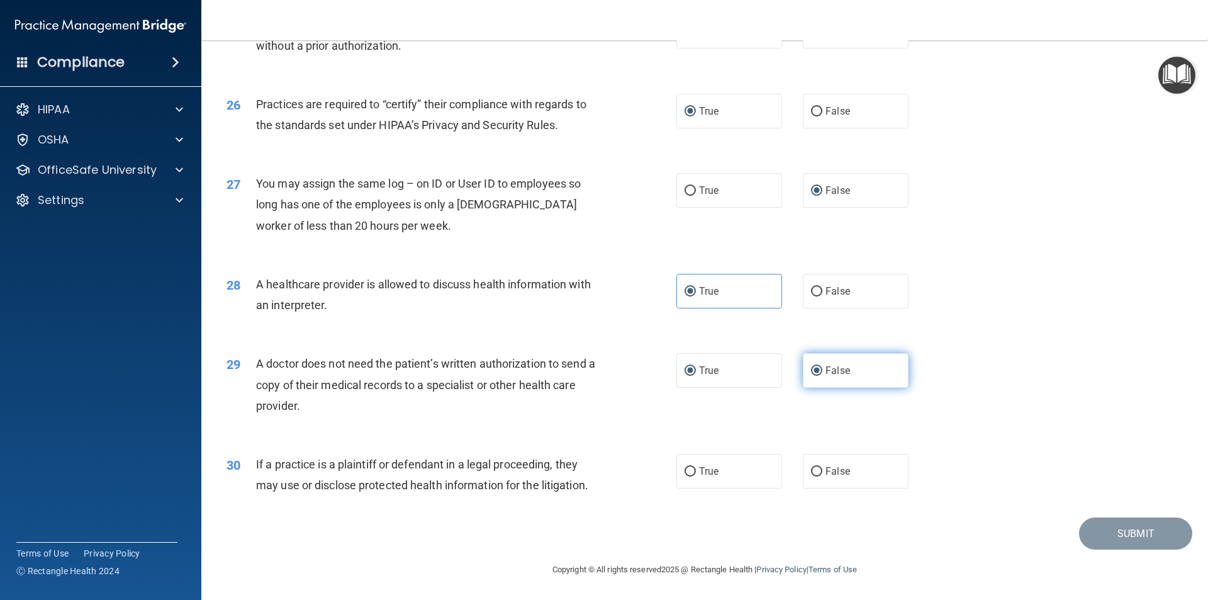
radio input "false"
click at [812, 469] on input "False" at bounding box center [816, 471] width 11 height 9
radio input "true"
click at [1126, 533] on button "Submit" at bounding box center [1135, 533] width 113 height 32
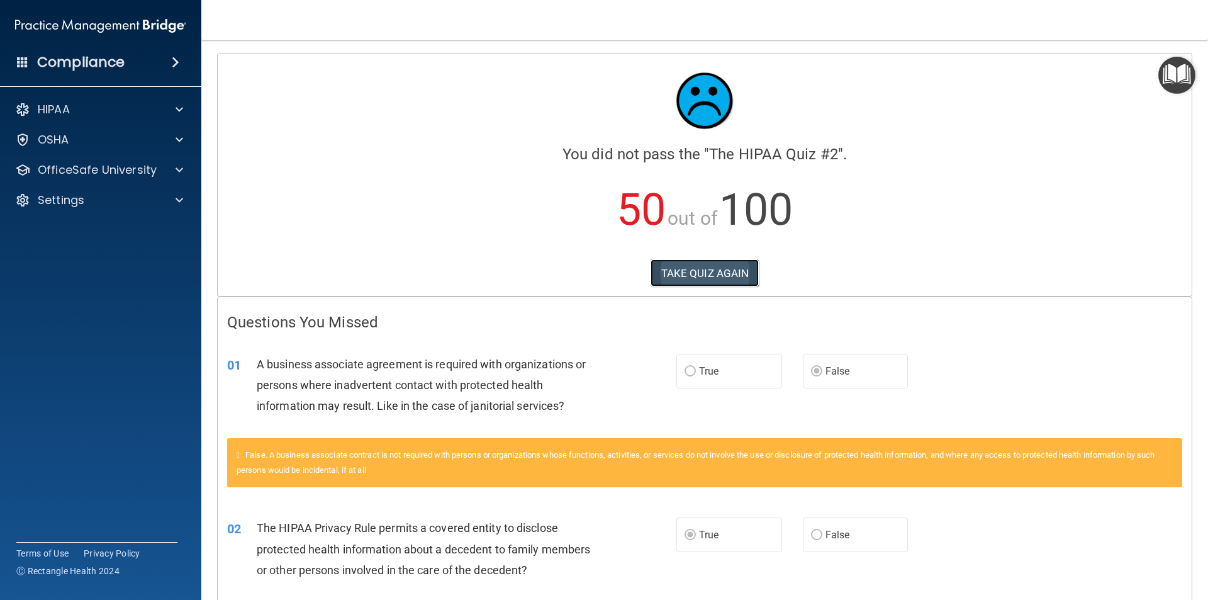
click at [682, 264] on button "TAKE QUIZ AGAIN" at bounding box center [705, 273] width 109 height 28
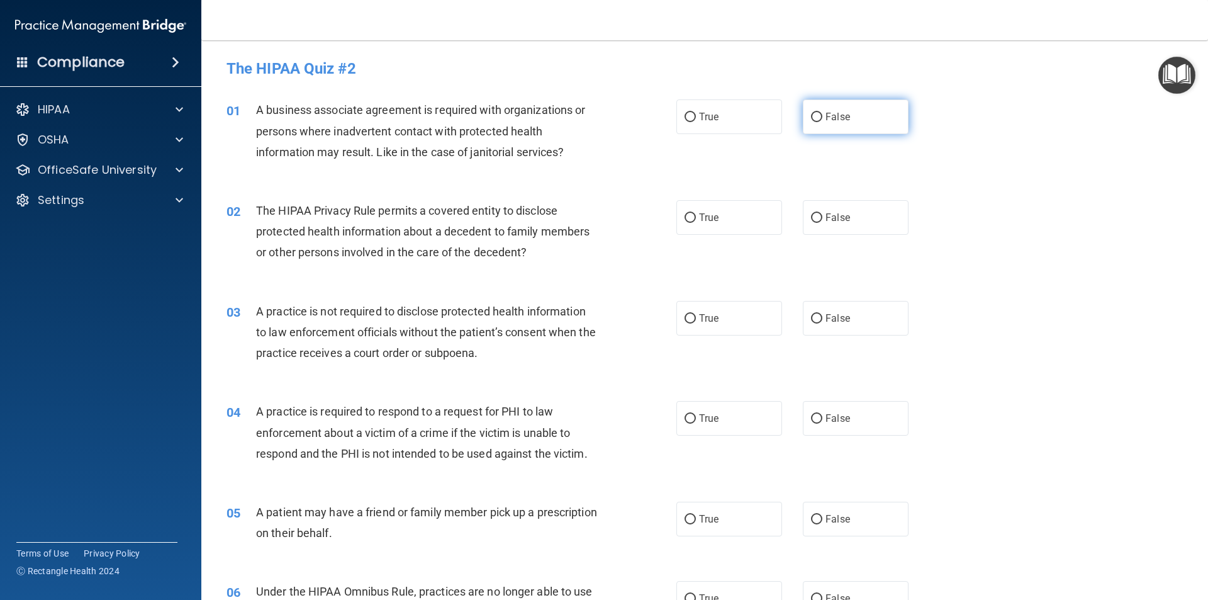
click at [817, 116] on label "False" at bounding box center [856, 116] width 106 height 35
click at [817, 116] on input "False" at bounding box center [816, 117] width 11 height 9
radio input "true"
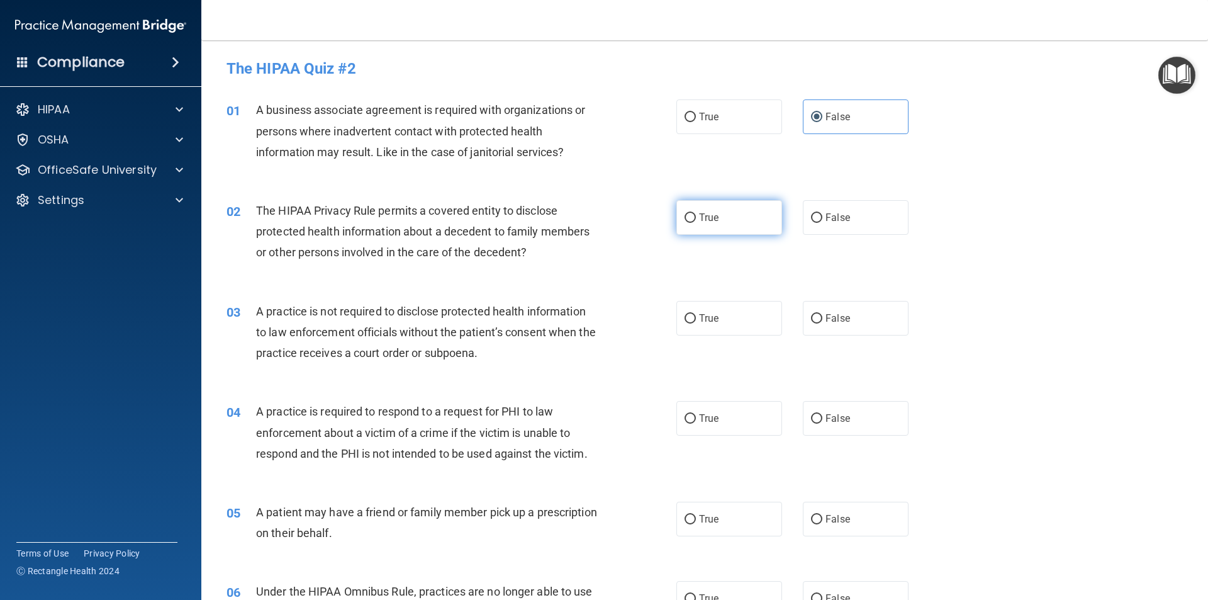
click at [685, 216] on input "True" at bounding box center [690, 217] width 11 height 9
radio input "true"
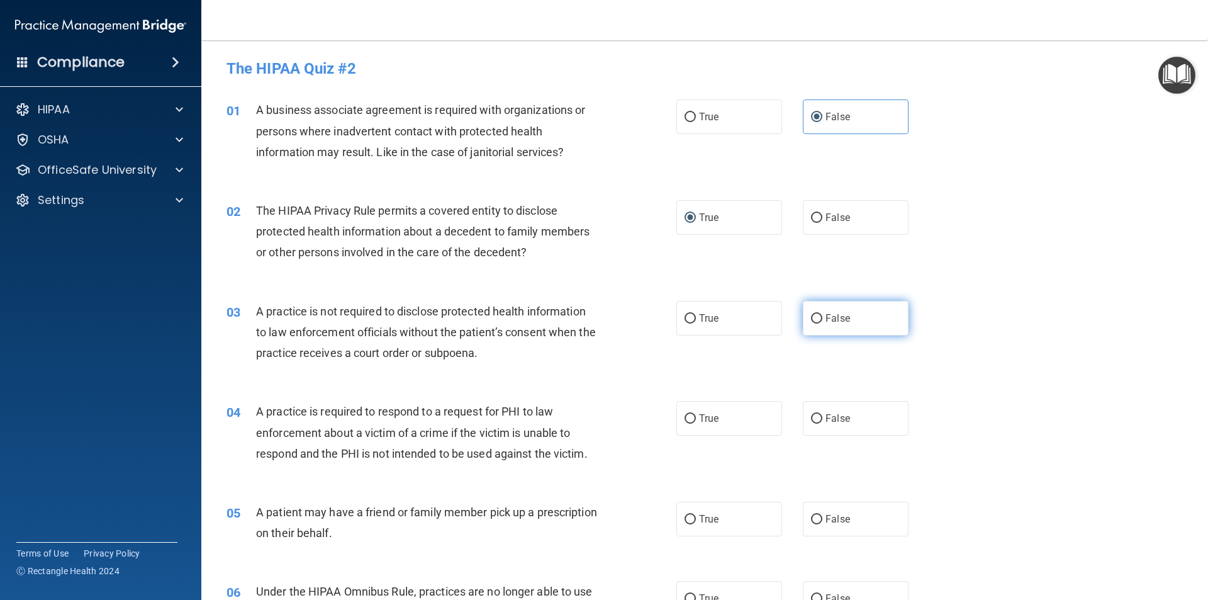
click at [809, 310] on label "False" at bounding box center [856, 318] width 106 height 35
click at [811, 314] on input "False" at bounding box center [816, 318] width 11 height 9
radio input "true"
click at [689, 428] on label "True" at bounding box center [729, 418] width 106 height 35
click at [689, 423] on input "True" at bounding box center [690, 418] width 11 height 9
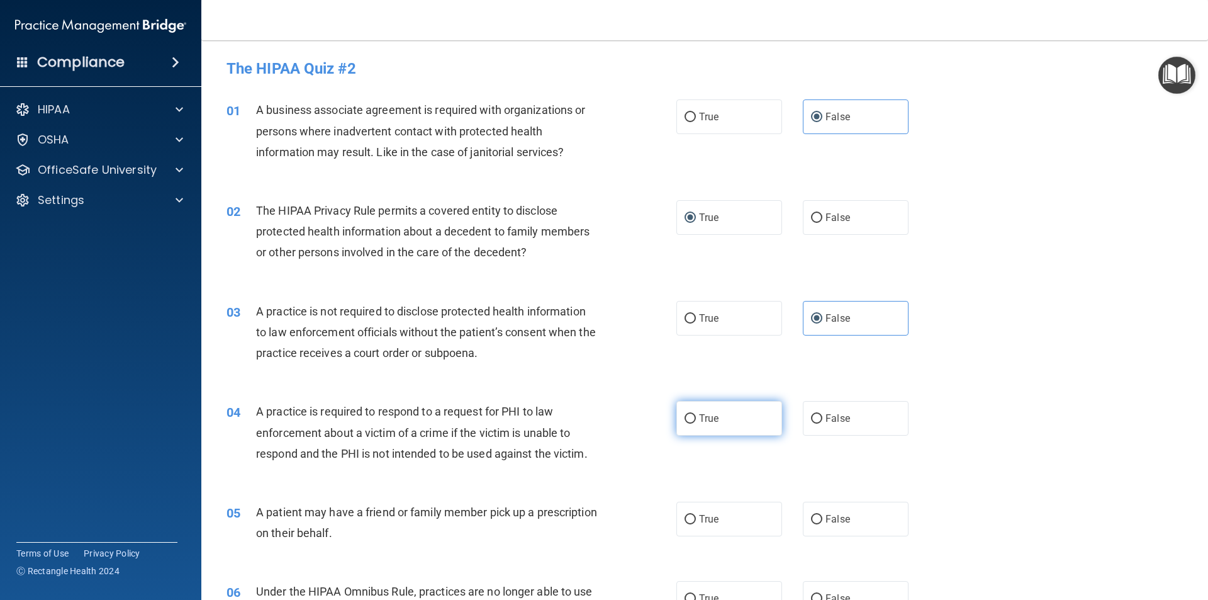
radio input "true"
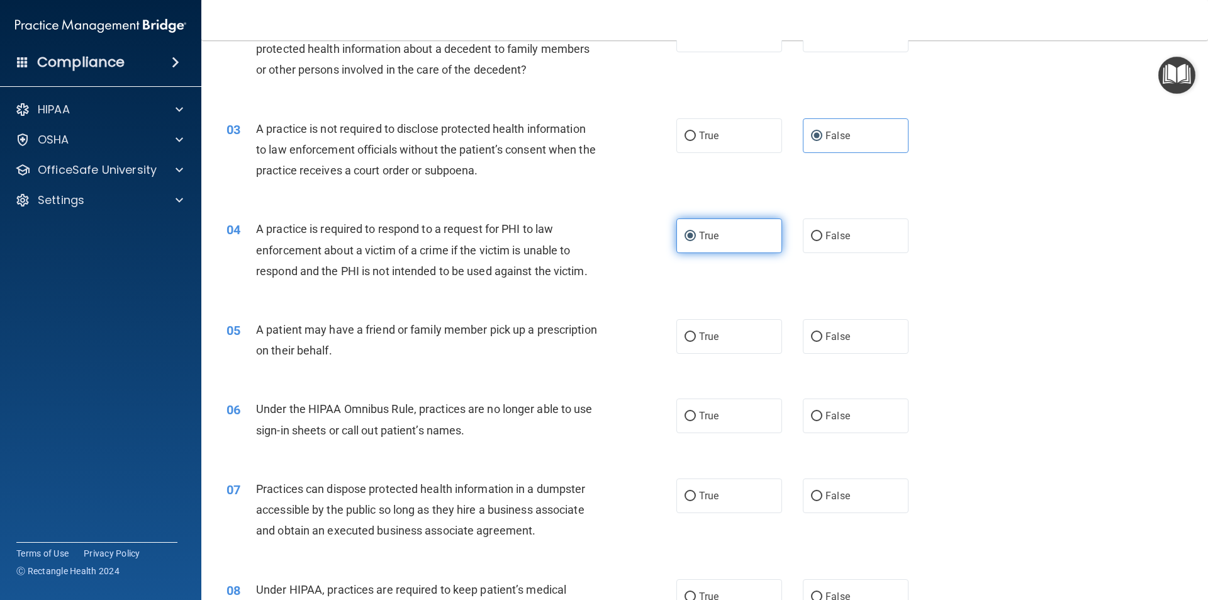
scroll to position [189, 0]
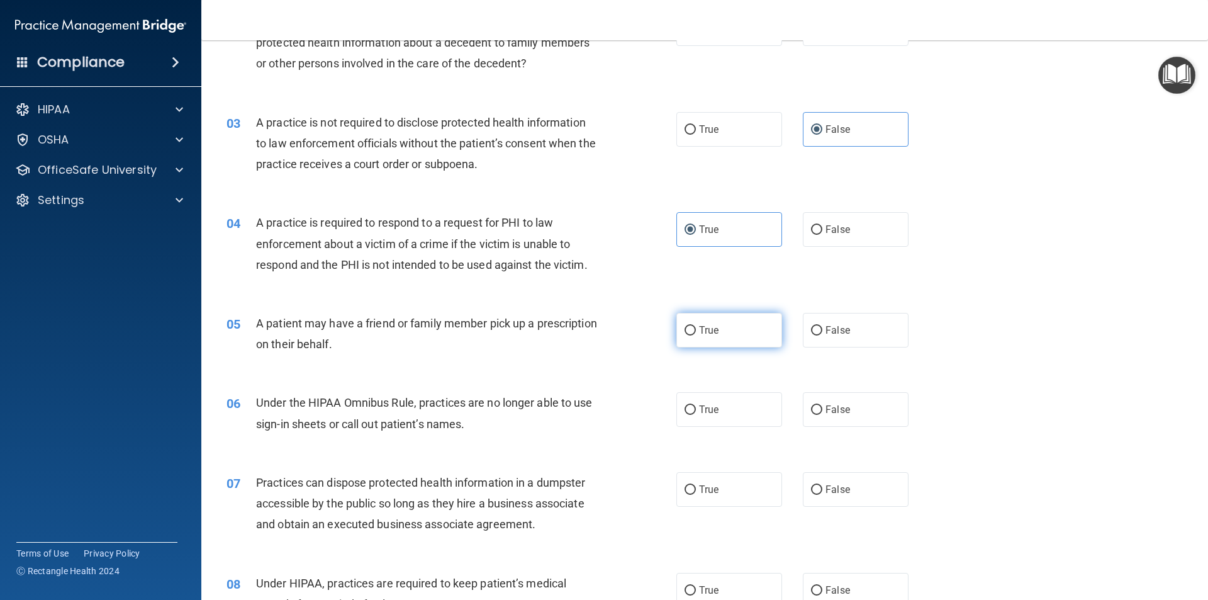
click at [693, 323] on label "True" at bounding box center [729, 330] width 106 height 35
click at [693, 326] on input "True" at bounding box center [690, 330] width 11 height 9
radio input "true"
click at [811, 410] on input "False" at bounding box center [816, 409] width 11 height 9
radio input "true"
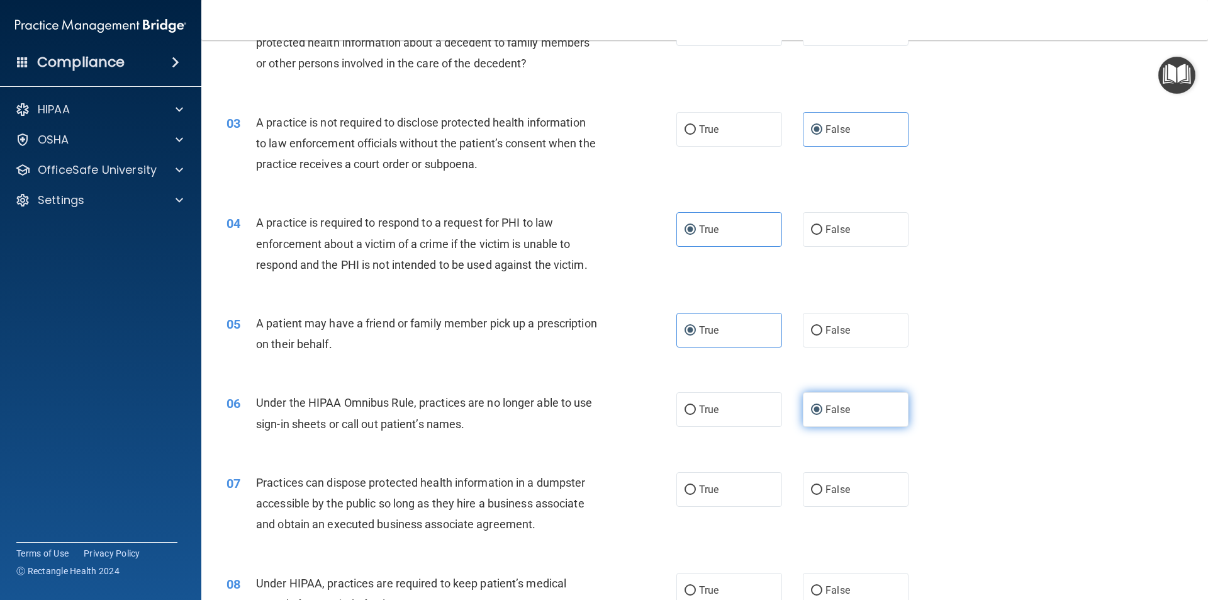
click at [811, 410] on input "False" at bounding box center [816, 409] width 11 height 9
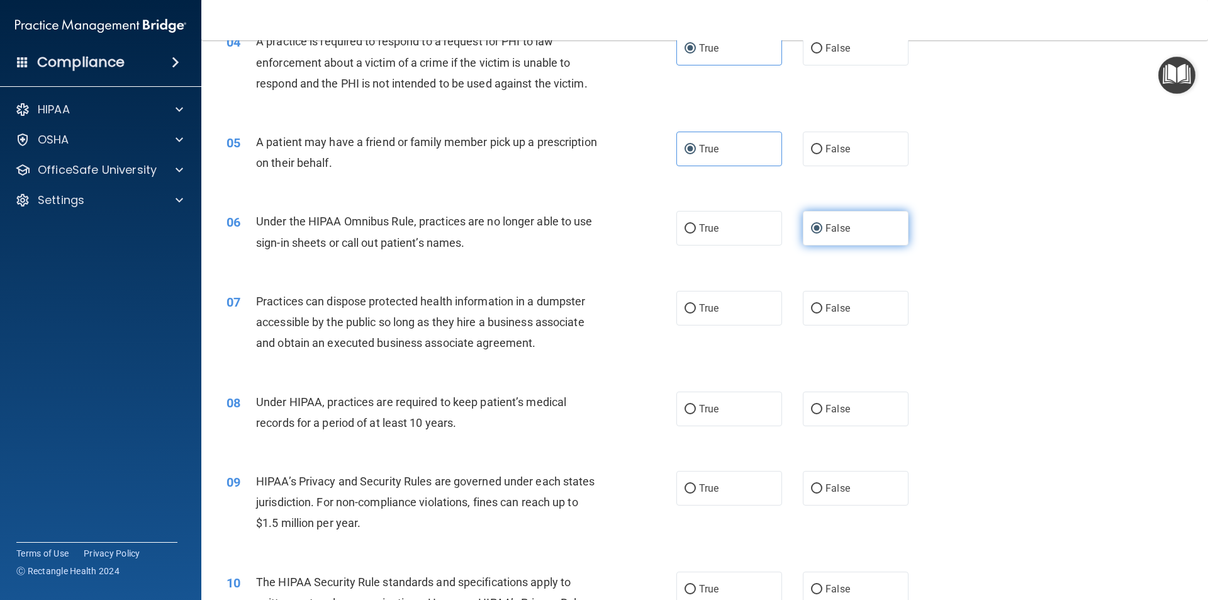
scroll to position [378, 0]
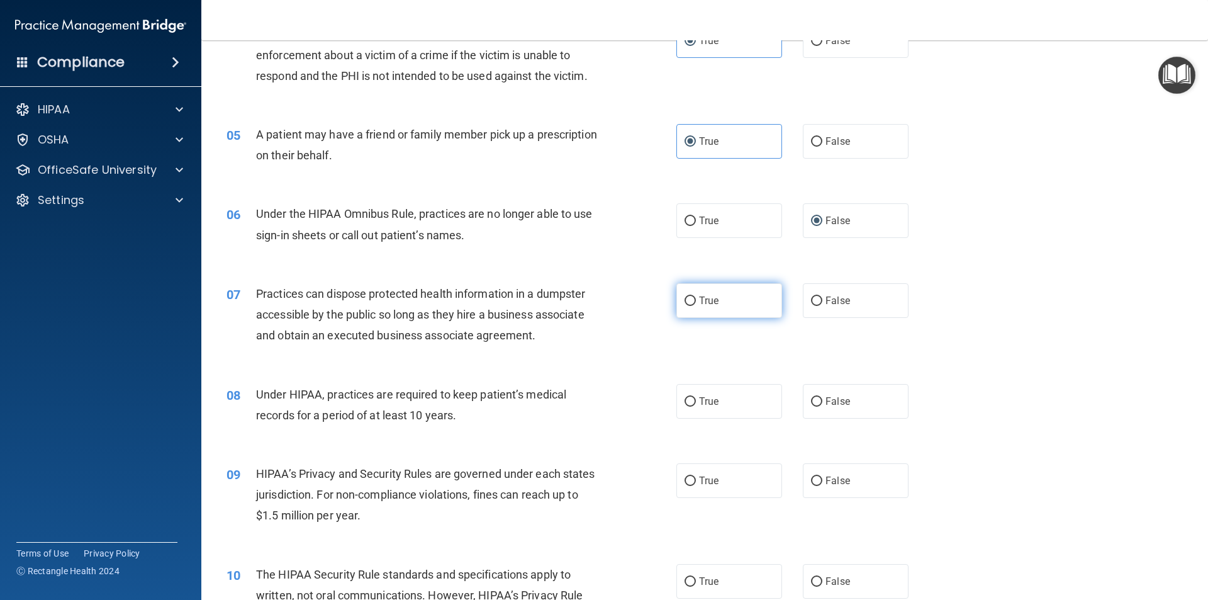
click at [685, 301] on input "True" at bounding box center [690, 300] width 11 height 9
radio input "true"
click at [817, 395] on label "False" at bounding box center [856, 401] width 106 height 35
click at [817, 397] on input "False" at bounding box center [816, 401] width 11 height 9
radio input "true"
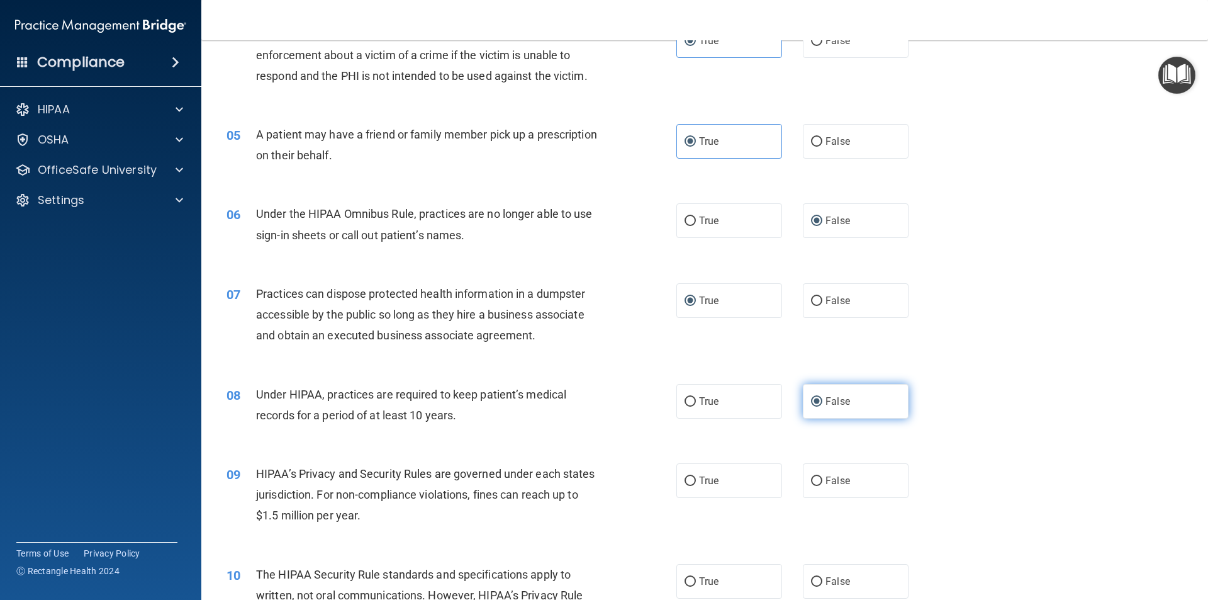
click at [817, 395] on label "False" at bounding box center [856, 401] width 106 height 35
click at [817, 397] on input "False" at bounding box center [816, 401] width 11 height 9
click at [814, 482] on input "False" at bounding box center [816, 480] width 11 height 9
radio input "true"
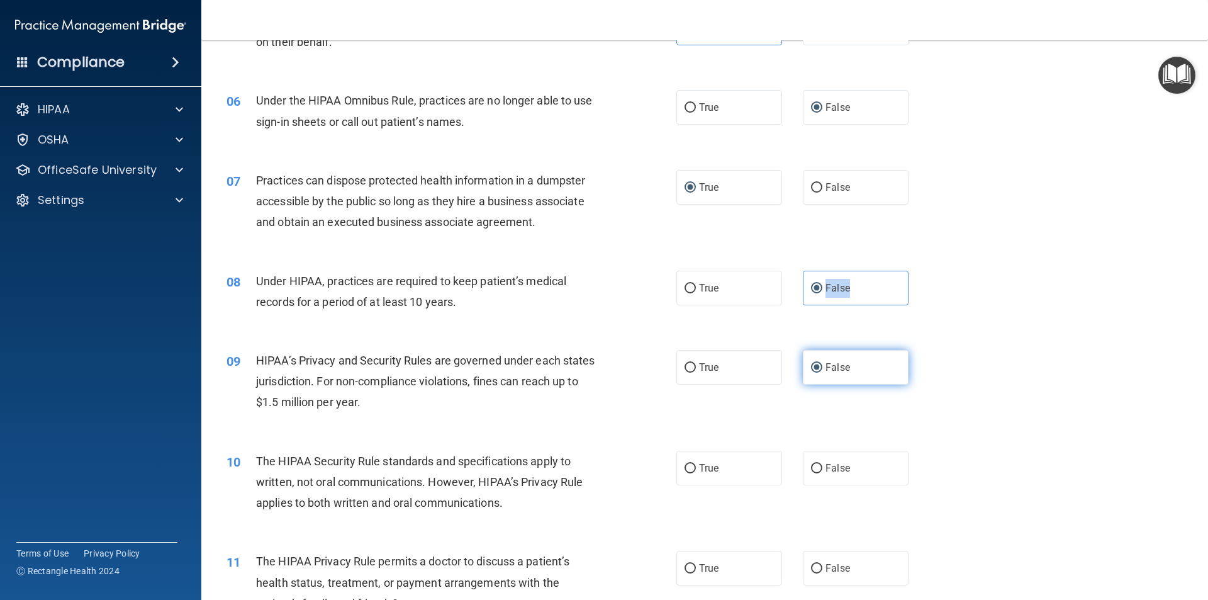
scroll to position [566, 0]
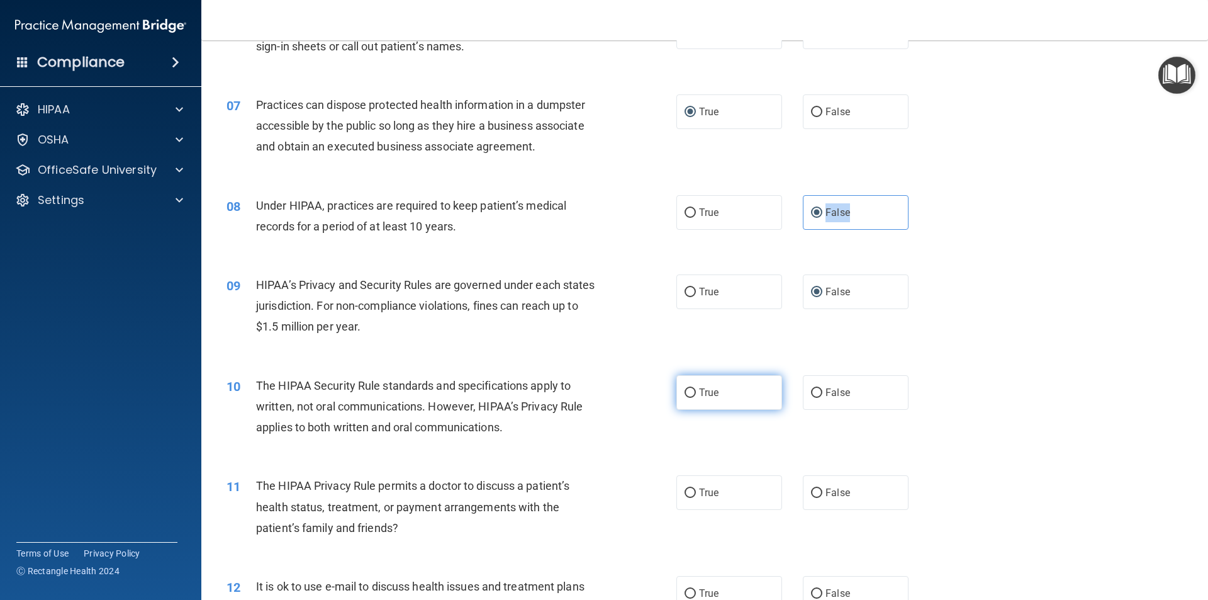
click at [687, 392] on input "True" at bounding box center [690, 392] width 11 height 9
radio input "true"
click at [687, 392] on input "True" at bounding box center [690, 392] width 11 height 9
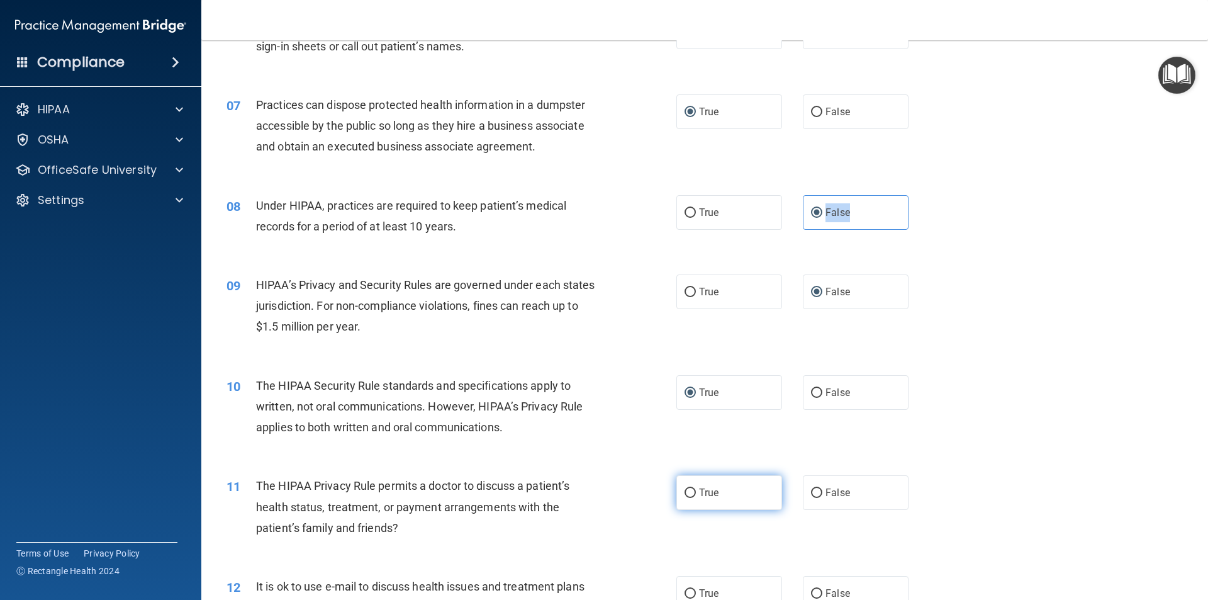
click at [686, 491] on input "True" at bounding box center [690, 492] width 11 height 9
radio input "true"
click at [686, 491] on input "True" at bounding box center [690, 492] width 11 height 9
click at [685, 592] on input "True" at bounding box center [690, 593] width 11 height 9
radio input "true"
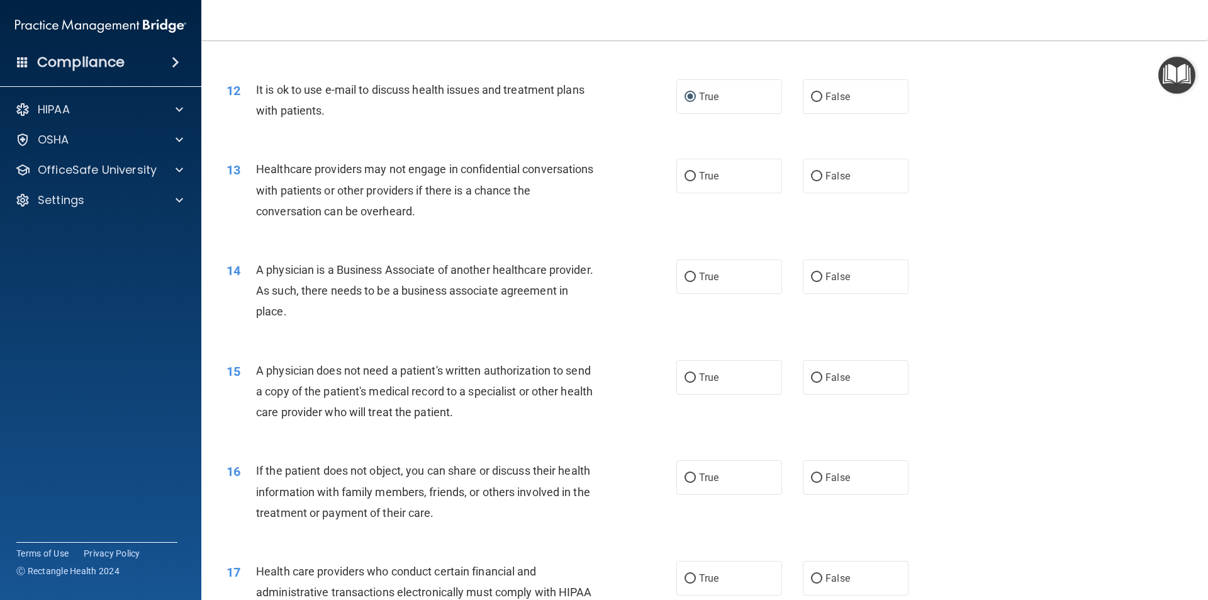
scroll to position [1070, 0]
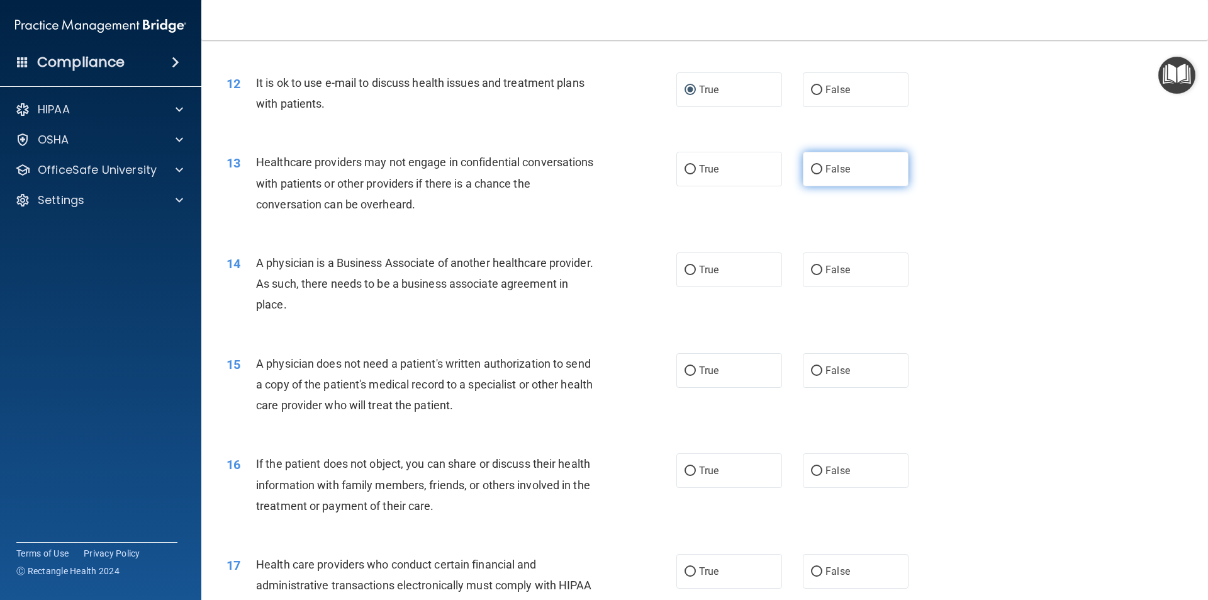
click at [811, 166] on input "False" at bounding box center [816, 169] width 11 height 9
radio input "true"
click at [811, 166] on input "False" at bounding box center [816, 169] width 11 height 9
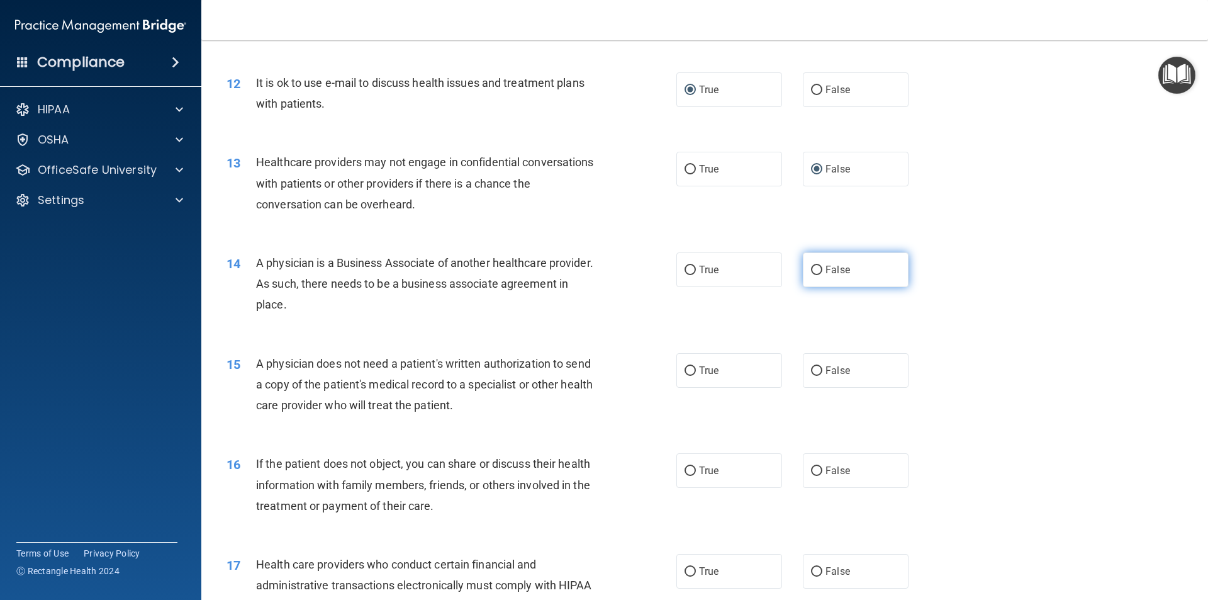
click at [815, 264] on label "False" at bounding box center [856, 269] width 106 height 35
click at [815, 266] on input "False" at bounding box center [816, 270] width 11 height 9
radio input "true"
click at [815, 264] on label "False" at bounding box center [856, 269] width 106 height 35
click at [815, 266] on input "False" at bounding box center [816, 270] width 11 height 9
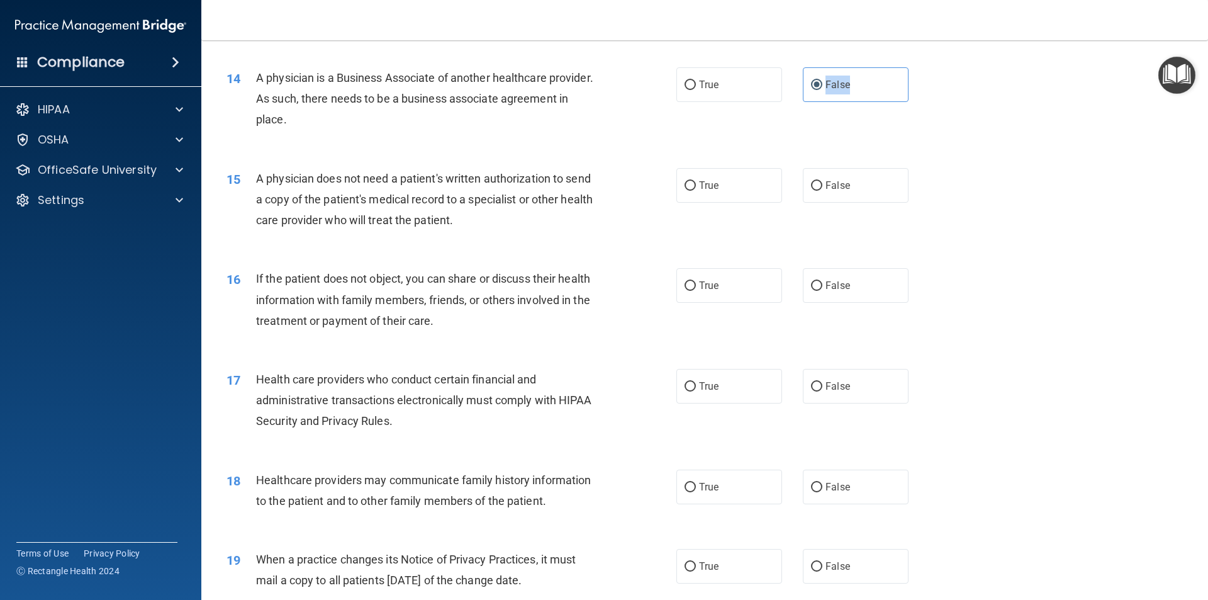
scroll to position [1196, 0]
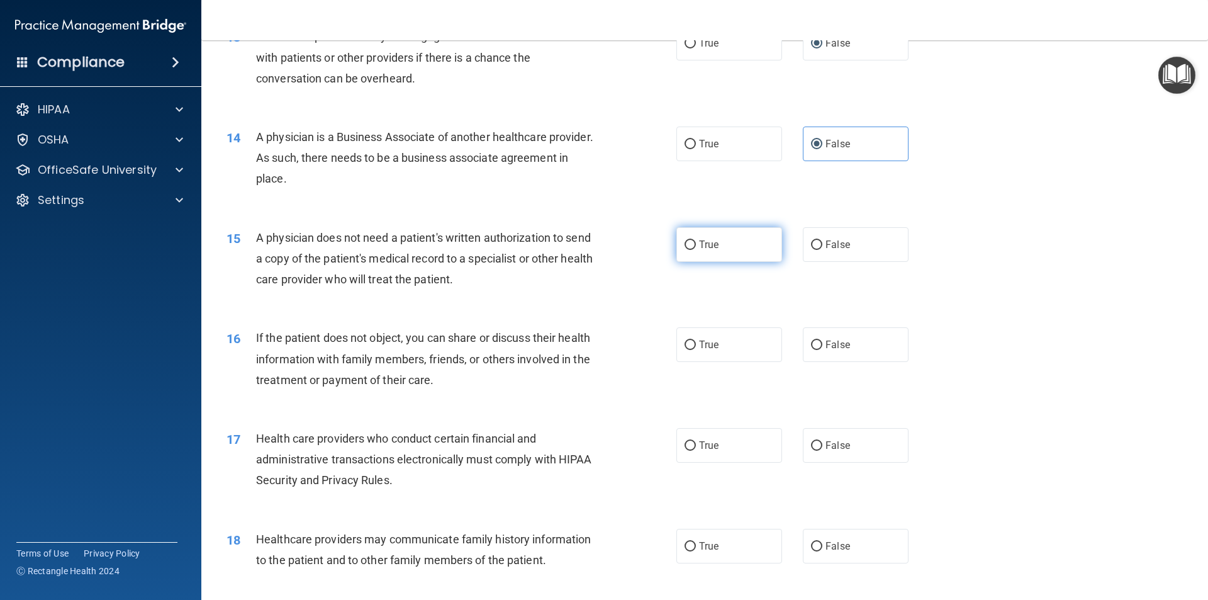
click at [676, 242] on label "True" at bounding box center [729, 244] width 106 height 35
click at [685, 242] on input "True" at bounding box center [690, 244] width 11 height 9
radio input "true"
click at [691, 343] on input "True" at bounding box center [690, 344] width 11 height 9
radio input "true"
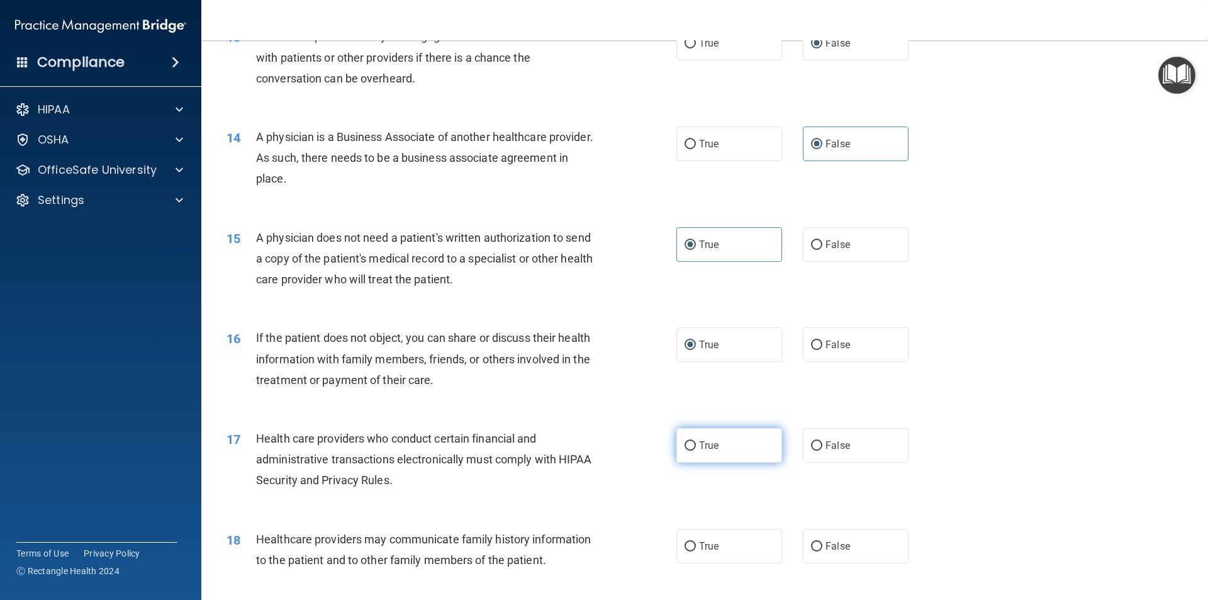
click at [684, 451] on label "True" at bounding box center [729, 445] width 106 height 35
click at [685, 451] on input "True" at bounding box center [690, 445] width 11 height 9
radio input "true"
click at [684, 451] on label "True" at bounding box center [729, 445] width 106 height 35
click at [685, 451] on input "True" at bounding box center [690, 445] width 11 height 9
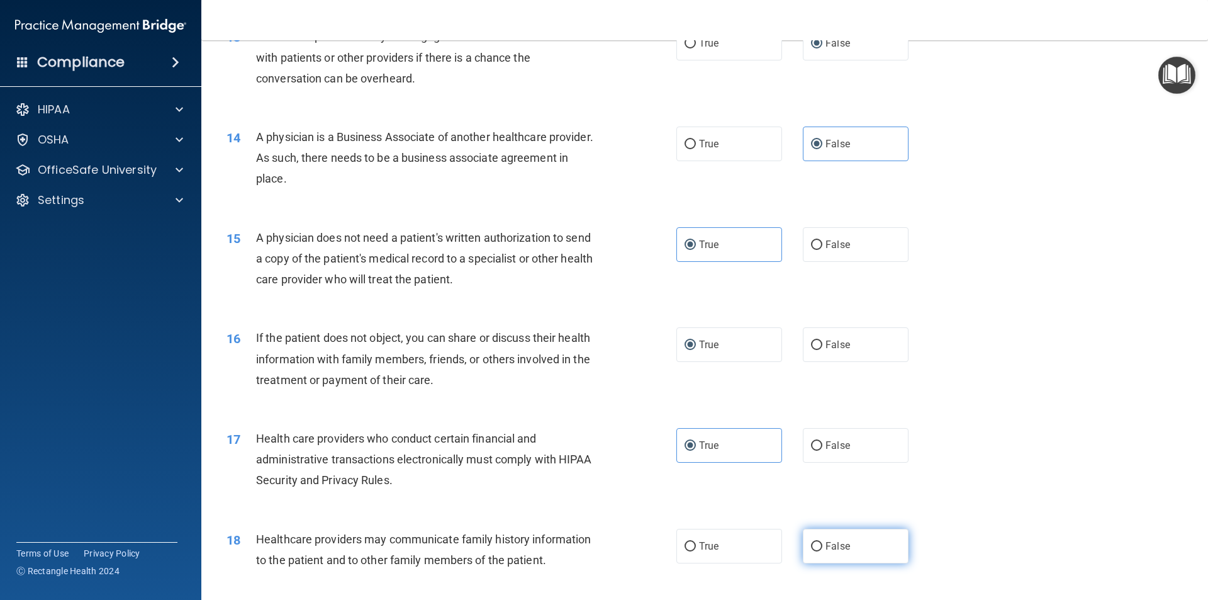
click at [826, 541] on span "False" at bounding box center [838, 546] width 25 height 12
click at [821, 542] on input "False" at bounding box center [816, 546] width 11 height 9
radio input "true"
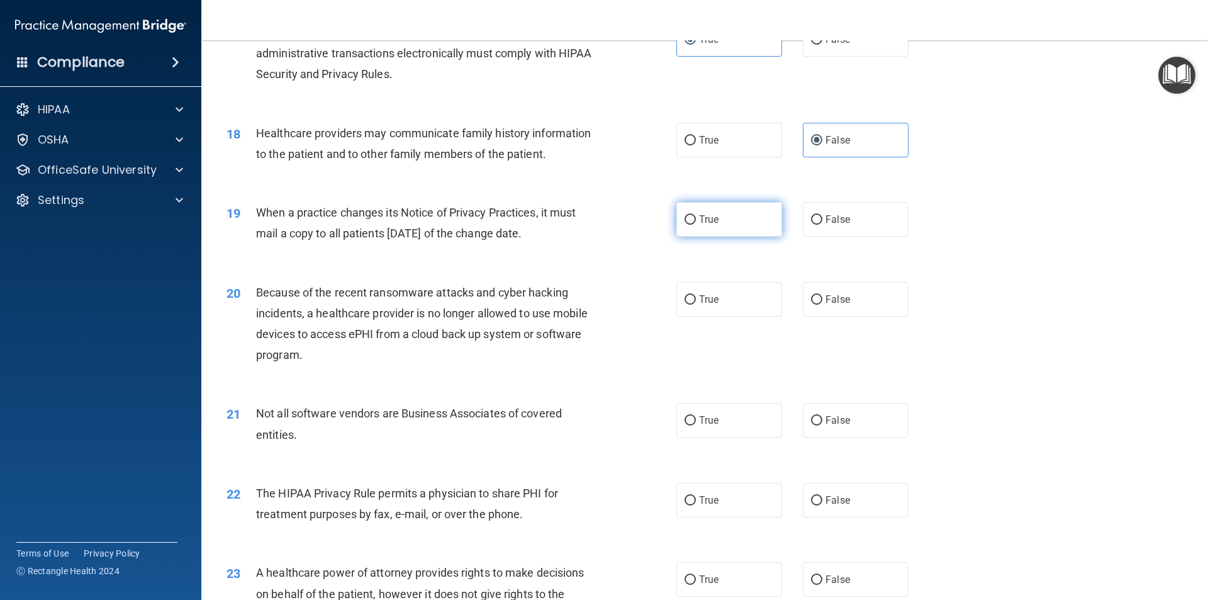
scroll to position [1573, 0]
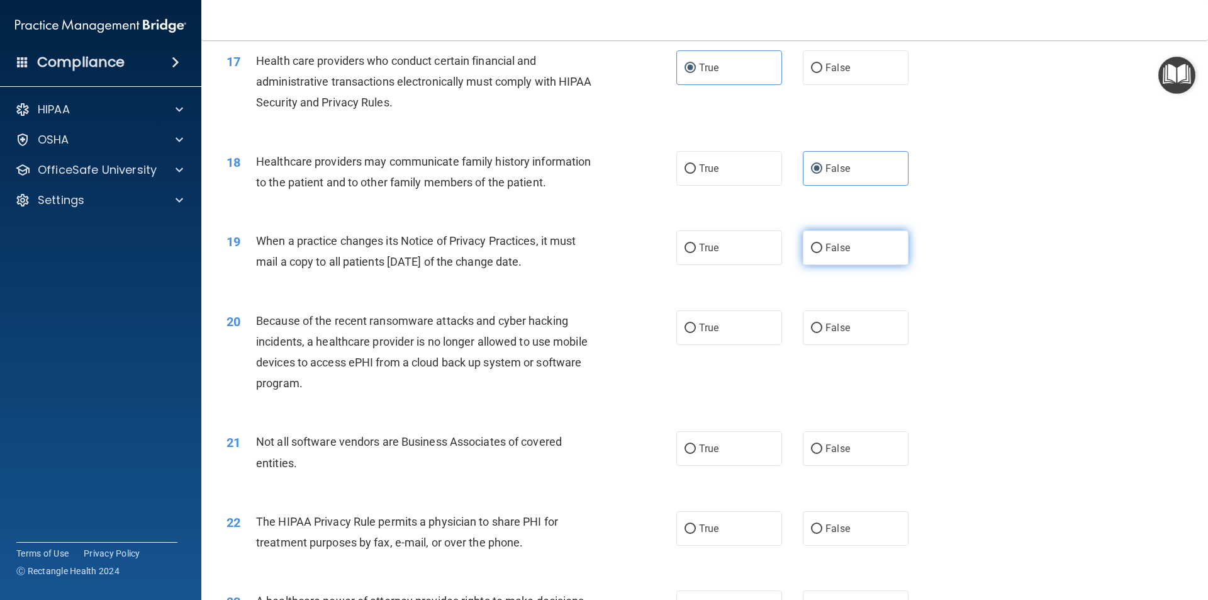
click at [814, 253] on input "False" at bounding box center [816, 248] width 11 height 9
radio input "true"
click at [811, 331] on input "False" at bounding box center [816, 327] width 11 height 9
radio input "true"
click at [685, 452] on input "True" at bounding box center [690, 448] width 11 height 9
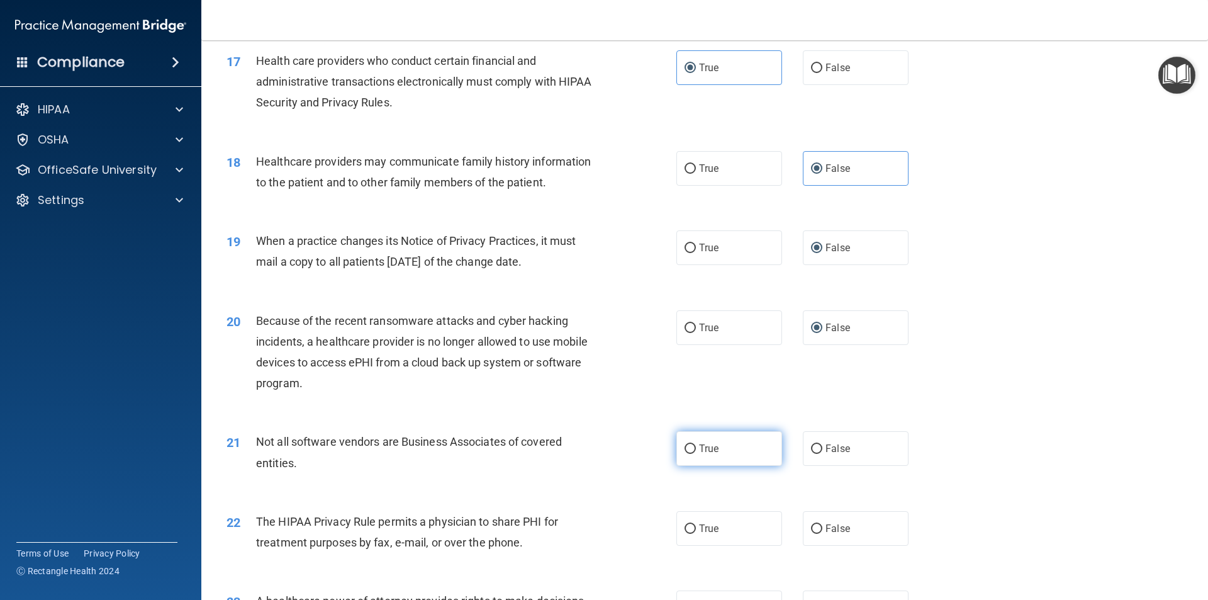
radio input "true"
click at [814, 532] on input "False" at bounding box center [816, 528] width 11 height 9
radio input "true"
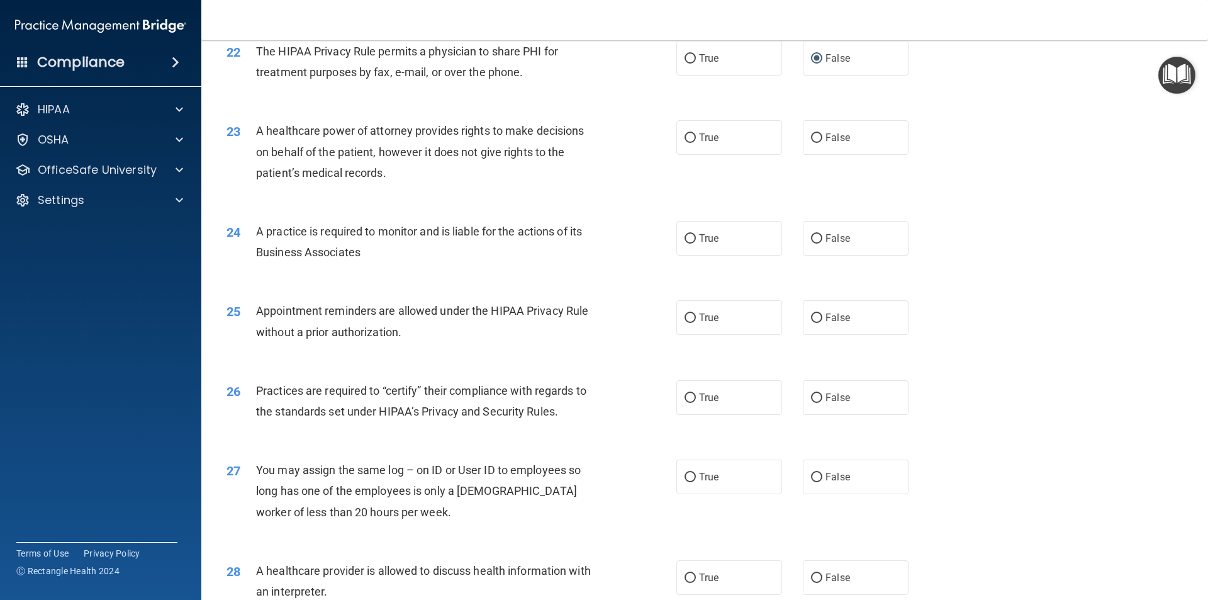
scroll to position [2076, 0]
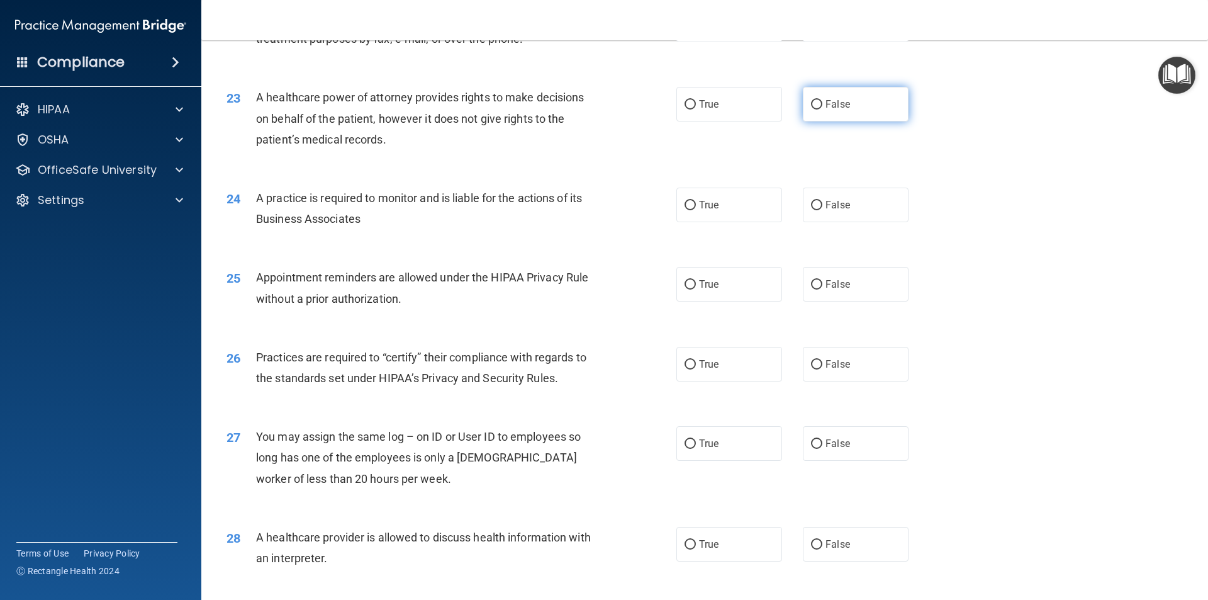
click at [811, 101] on input "False" at bounding box center [816, 104] width 11 height 9
radio input "true"
click at [814, 204] on input "False" at bounding box center [816, 205] width 11 height 9
radio input "true"
click at [699, 287] on span "True" at bounding box center [709, 284] width 20 height 12
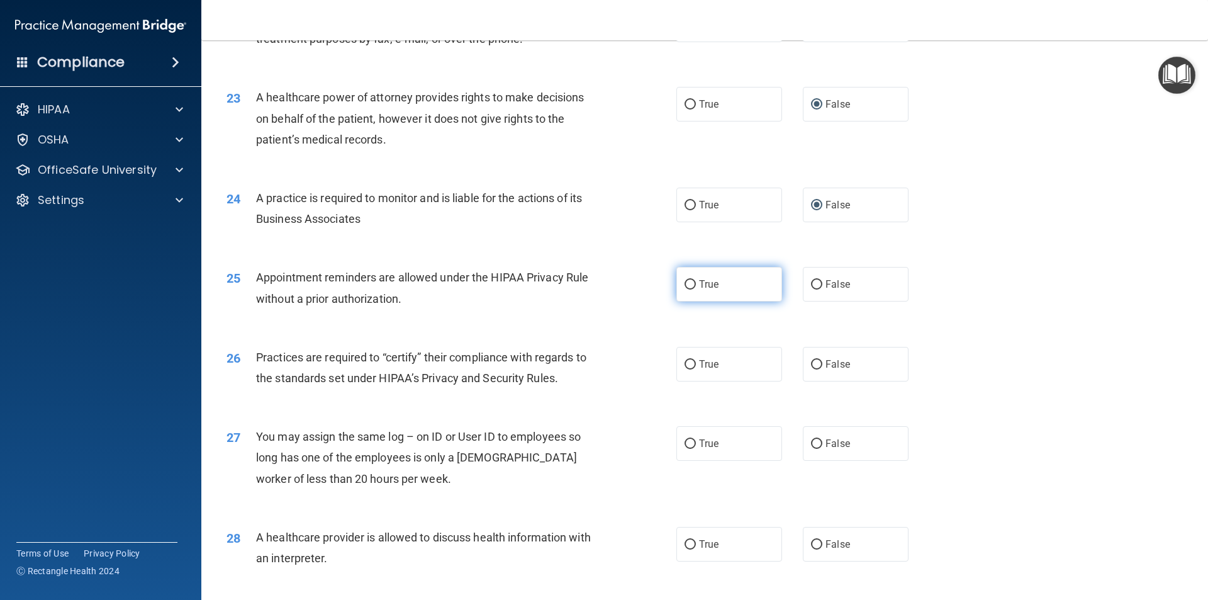
click at [696, 287] on input "True" at bounding box center [690, 284] width 11 height 9
radio input "true"
click at [826, 361] on span "False" at bounding box center [838, 364] width 25 height 12
click at [821, 361] on input "False" at bounding box center [816, 364] width 11 height 9
radio input "true"
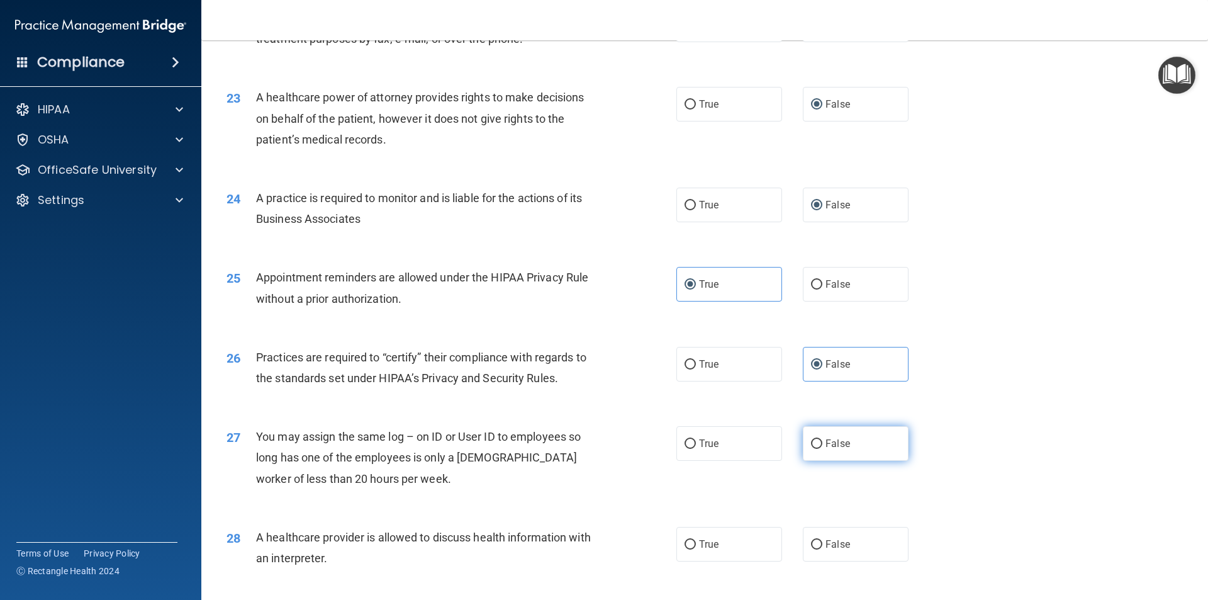
click at [812, 441] on input "False" at bounding box center [816, 443] width 11 height 9
radio input "true"
click at [812, 441] on input "False" at bounding box center [816, 443] width 11 height 9
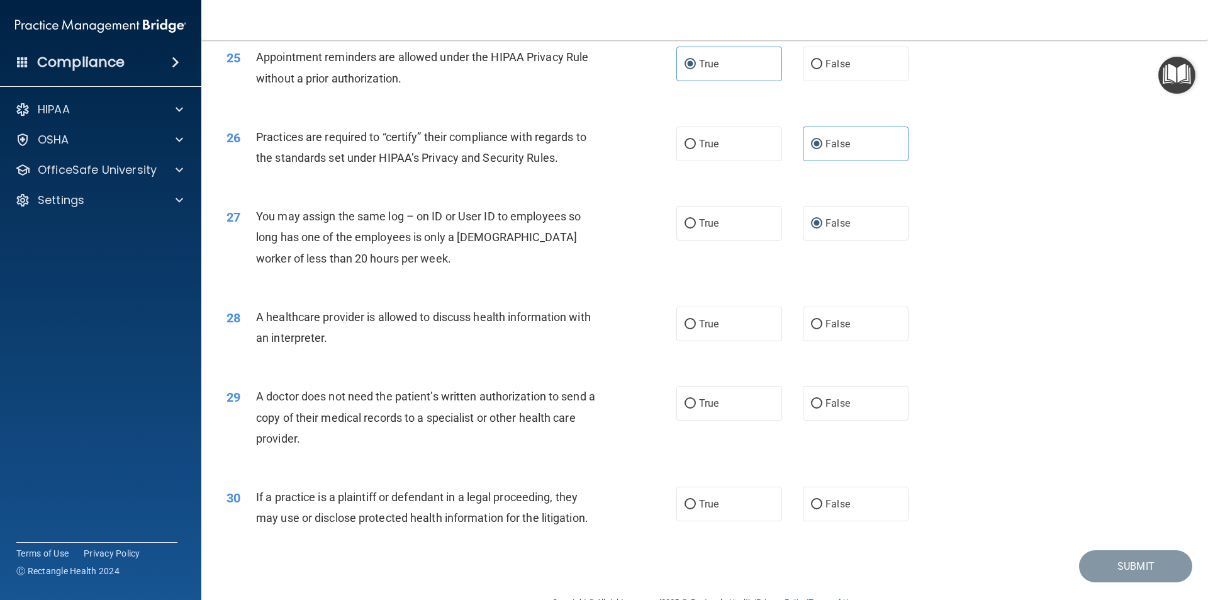
scroll to position [2328, 0]
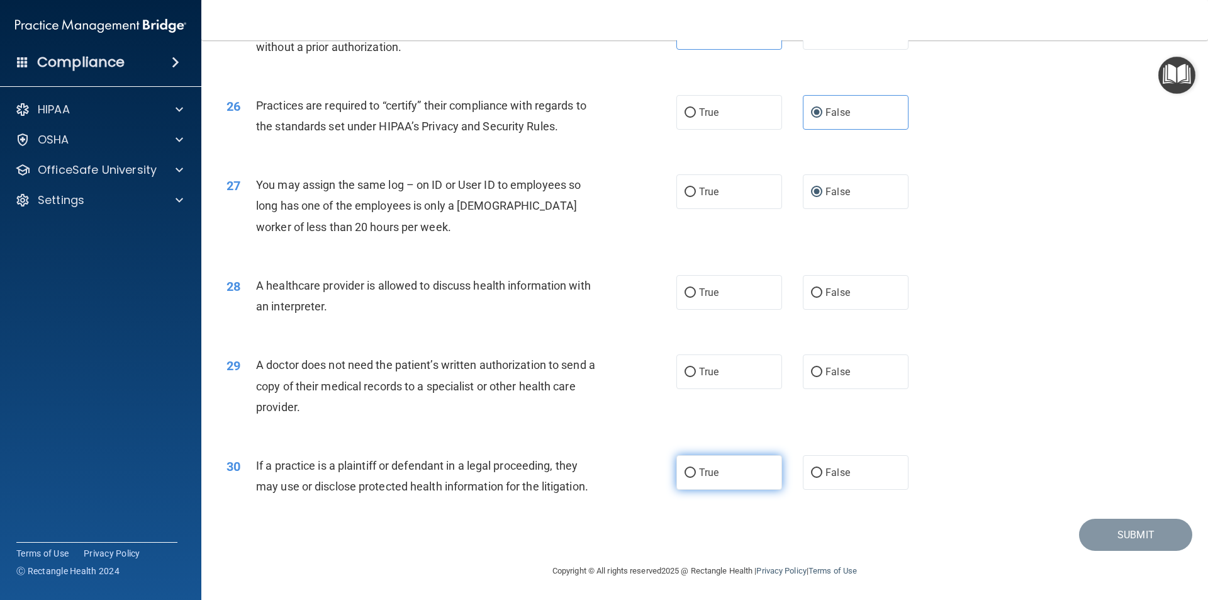
click at [676, 471] on label "True" at bounding box center [729, 472] width 106 height 35
click at [685, 471] on input "True" at bounding box center [690, 472] width 11 height 9
radio input "true"
click at [692, 376] on label "True" at bounding box center [729, 371] width 106 height 35
click at [692, 376] on input "True" at bounding box center [690, 371] width 11 height 9
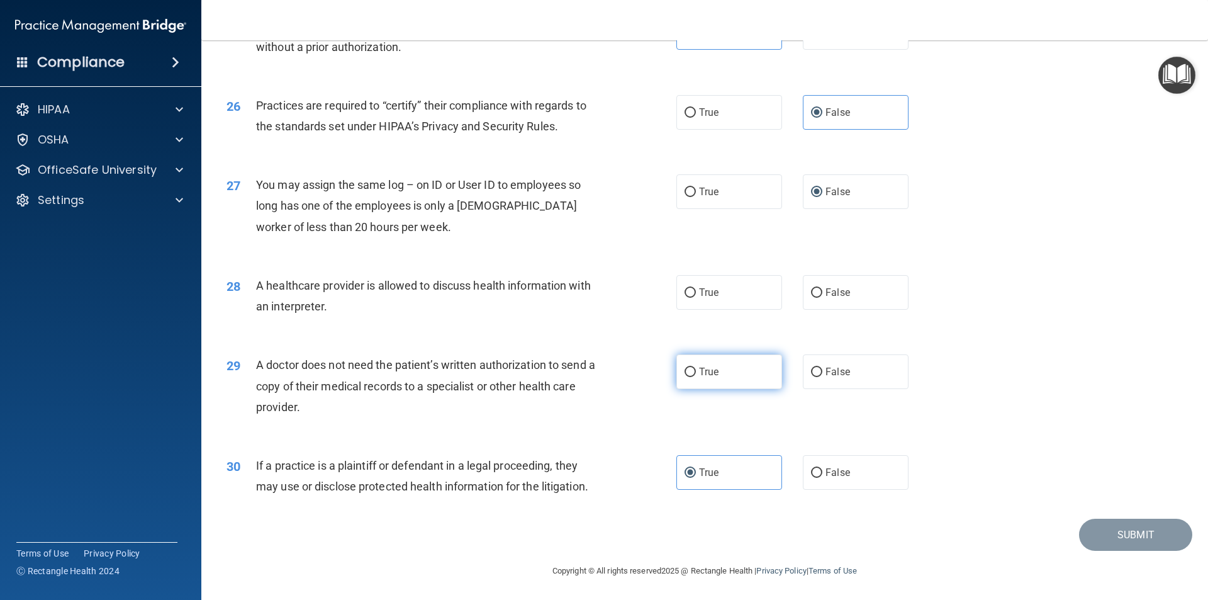
radio input "true"
click at [692, 289] on label "True" at bounding box center [729, 292] width 106 height 35
click at [692, 289] on input "True" at bounding box center [690, 292] width 11 height 9
radio input "true"
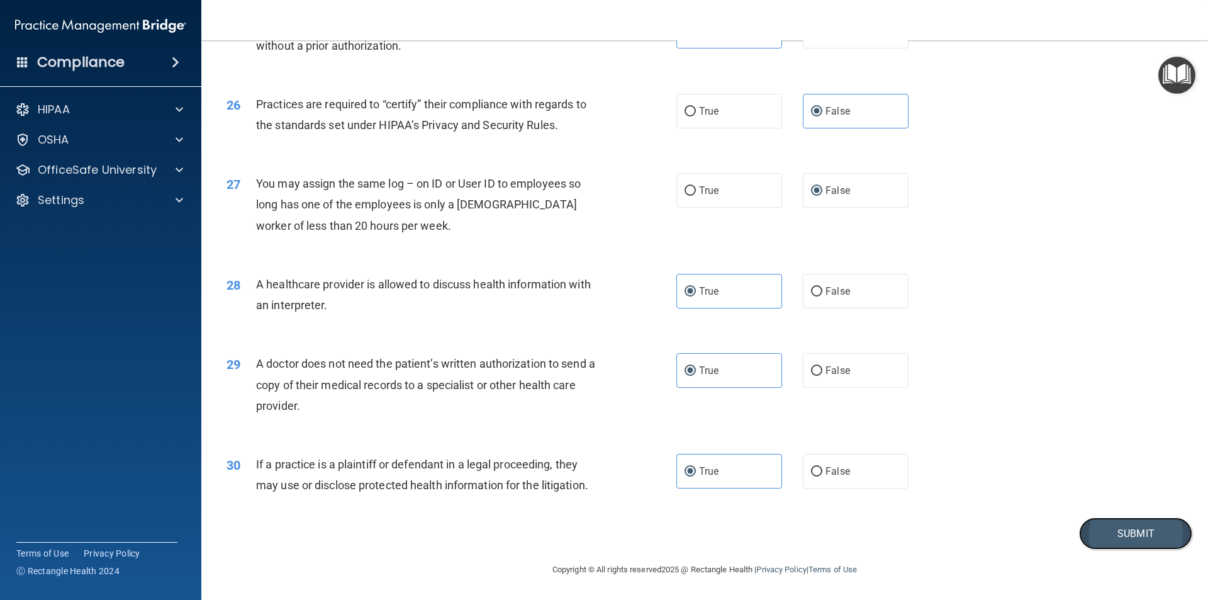
click at [1125, 533] on button "Submit" at bounding box center [1135, 533] width 113 height 32
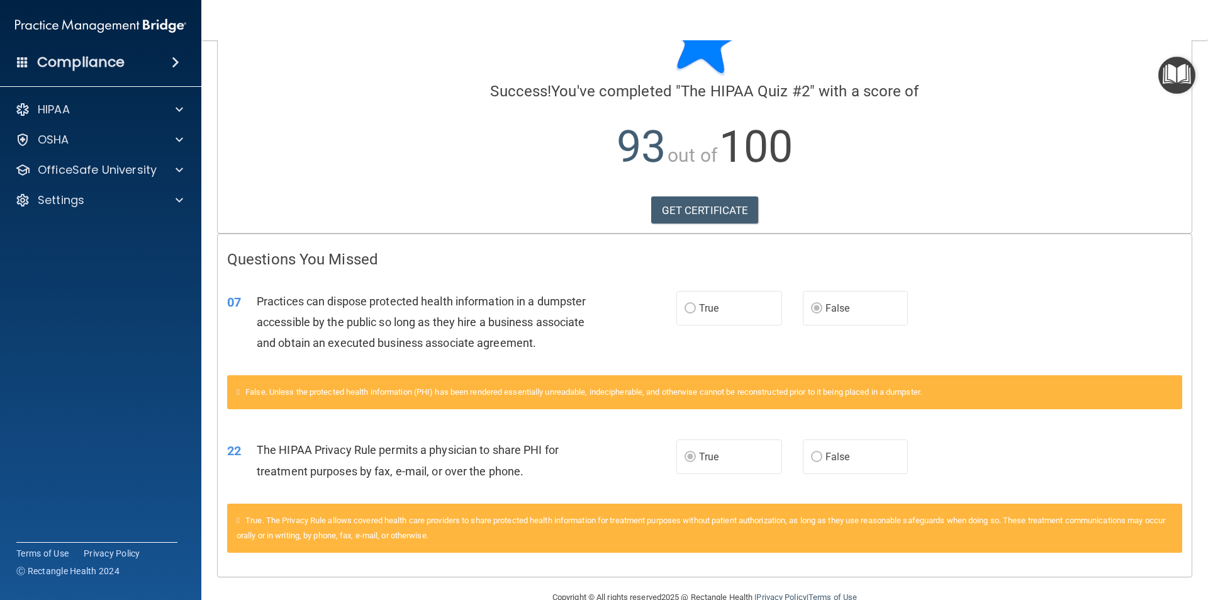
scroll to position [91, 0]
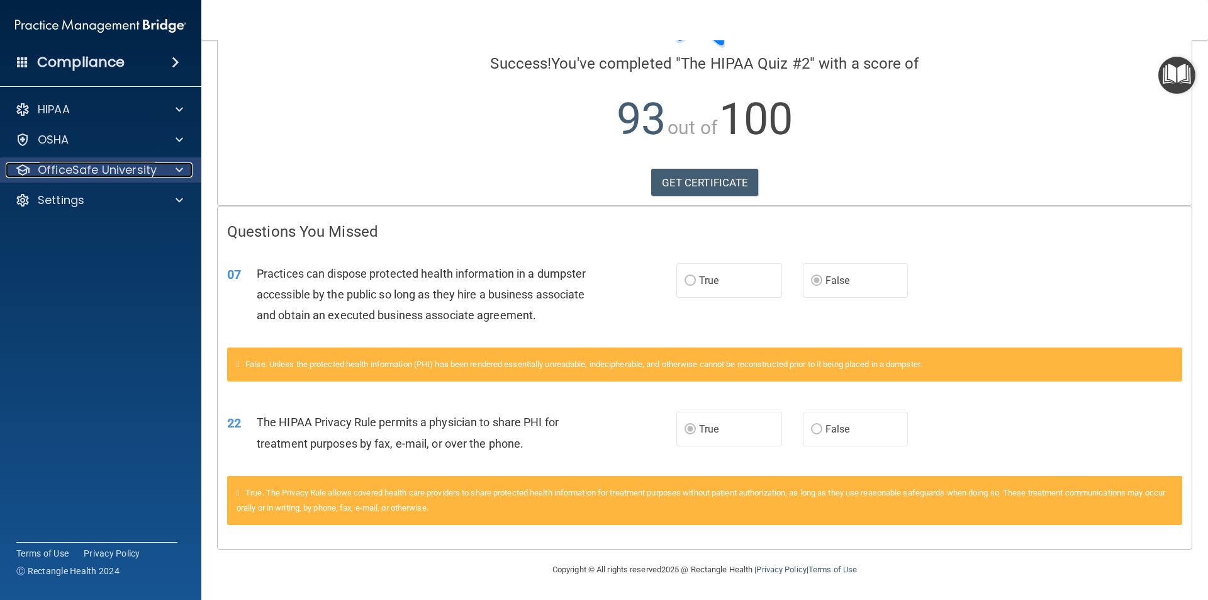
click at [175, 170] on div at bounding box center [177, 169] width 31 height 15
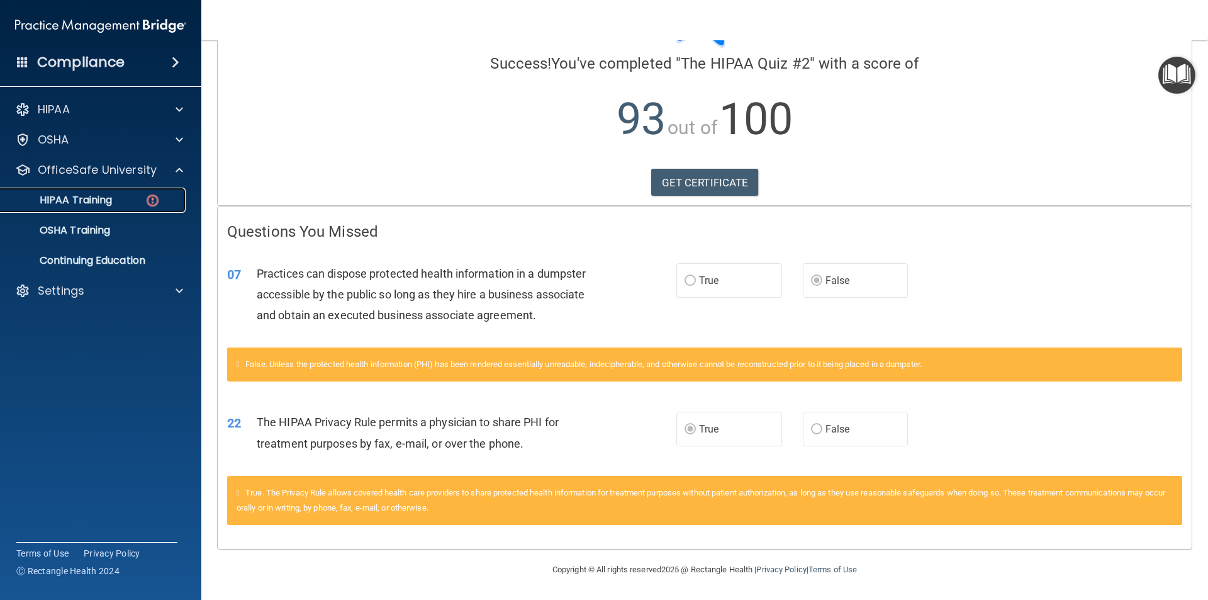
click at [106, 201] on p "HIPAA Training" at bounding box center [60, 200] width 104 height 13
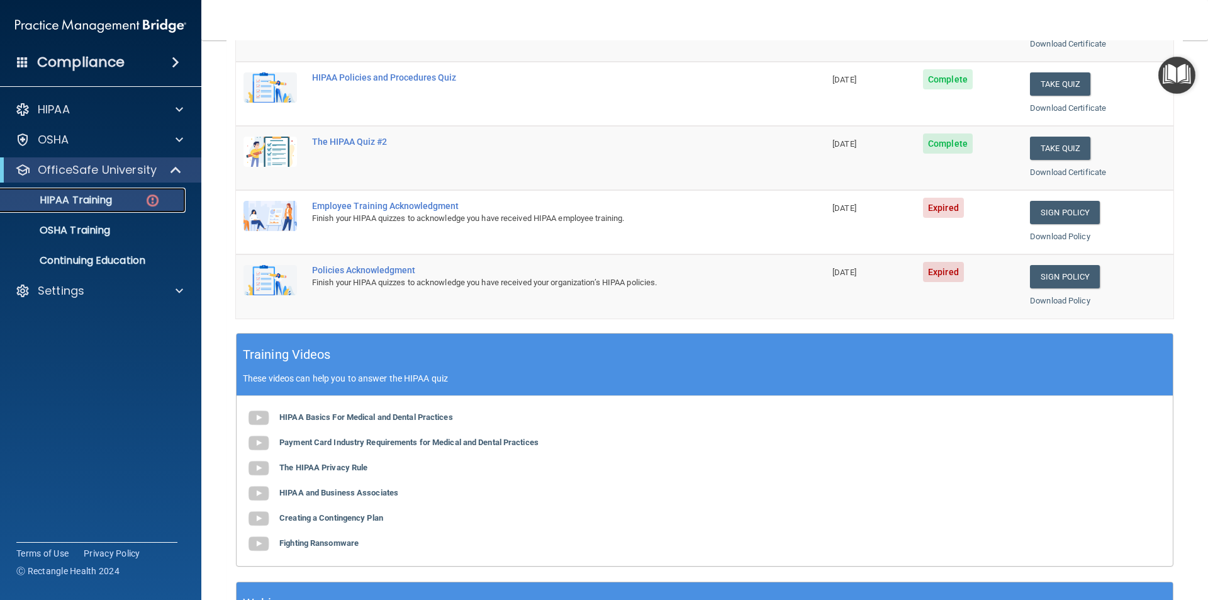
scroll to position [96, 0]
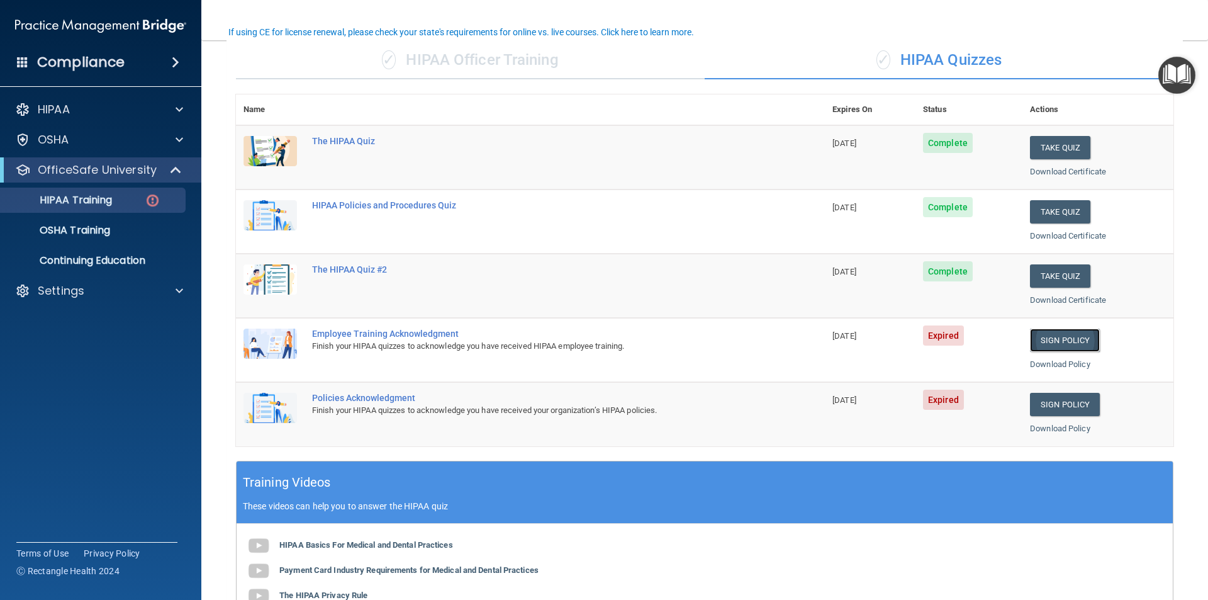
click at [1060, 341] on link "Sign Policy" at bounding box center [1065, 339] width 70 height 23
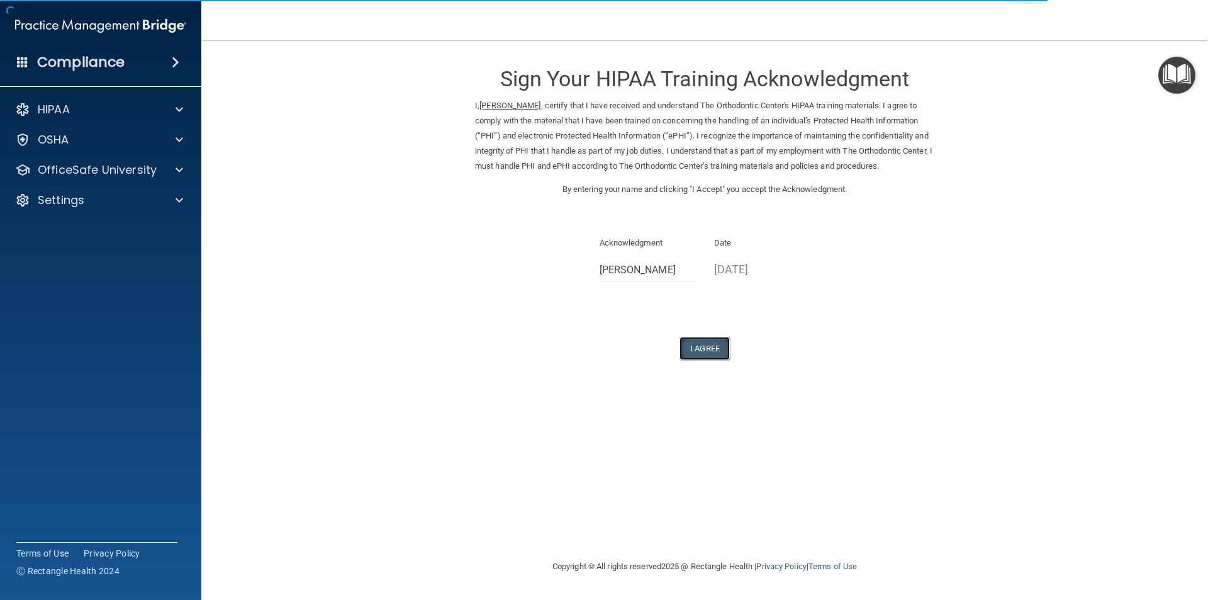
click at [706, 344] on button "I Agree" at bounding box center [705, 348] width 50 height 23
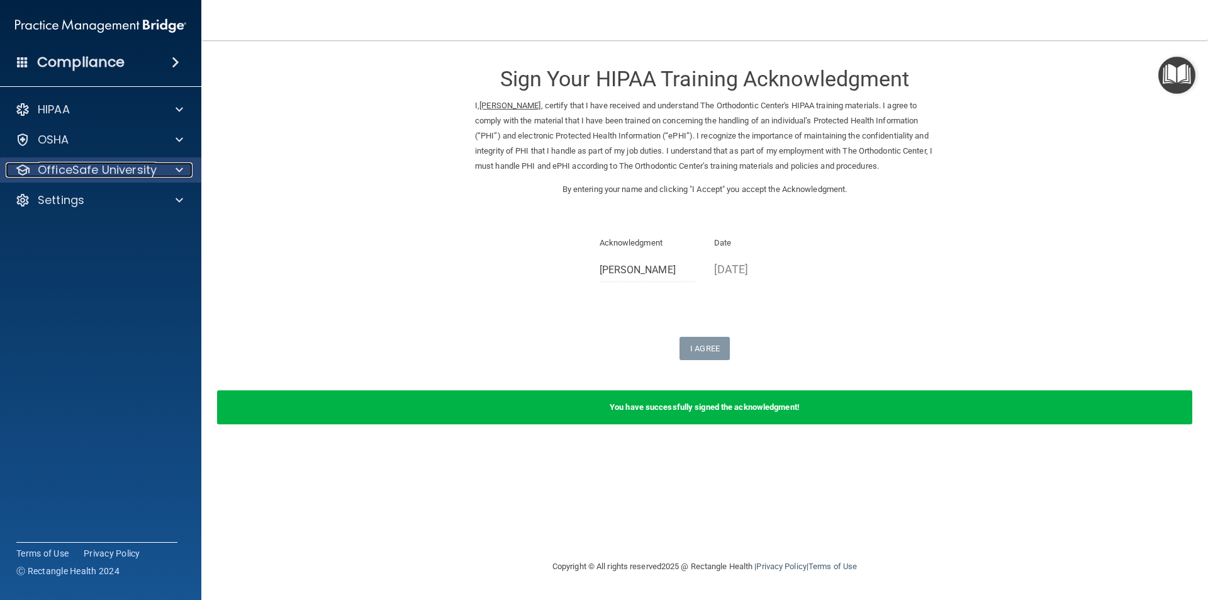
click at [175, 169] on div at bounding box center [177, 169] width 31 height 15
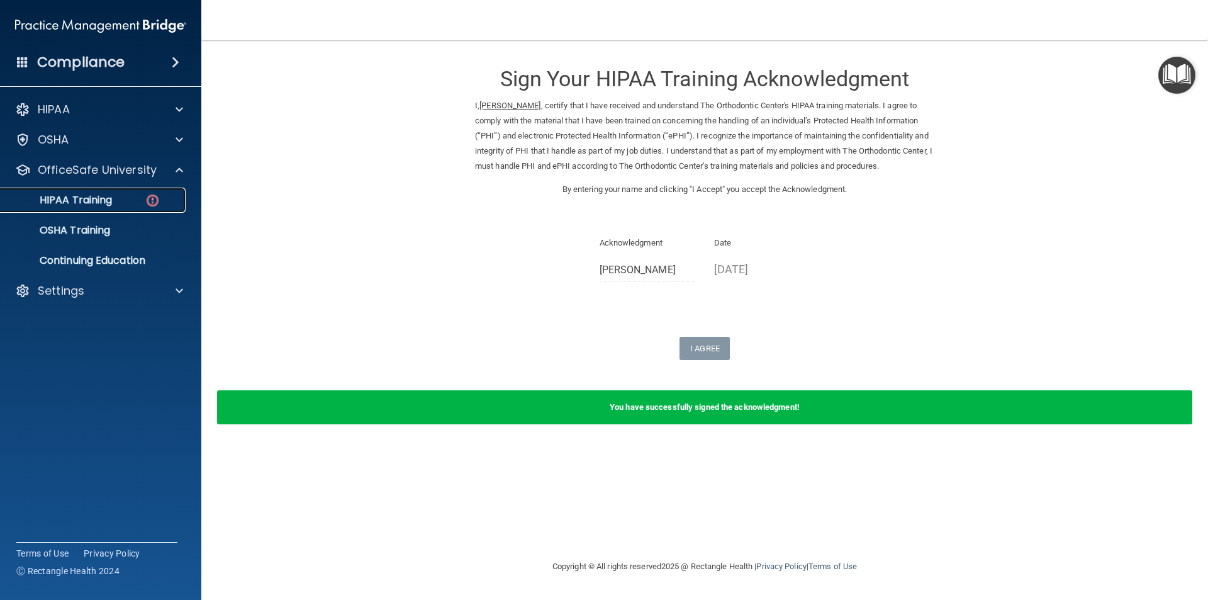
click at [152, 195] on img at bounding box center [153, 201] width 16 height 16
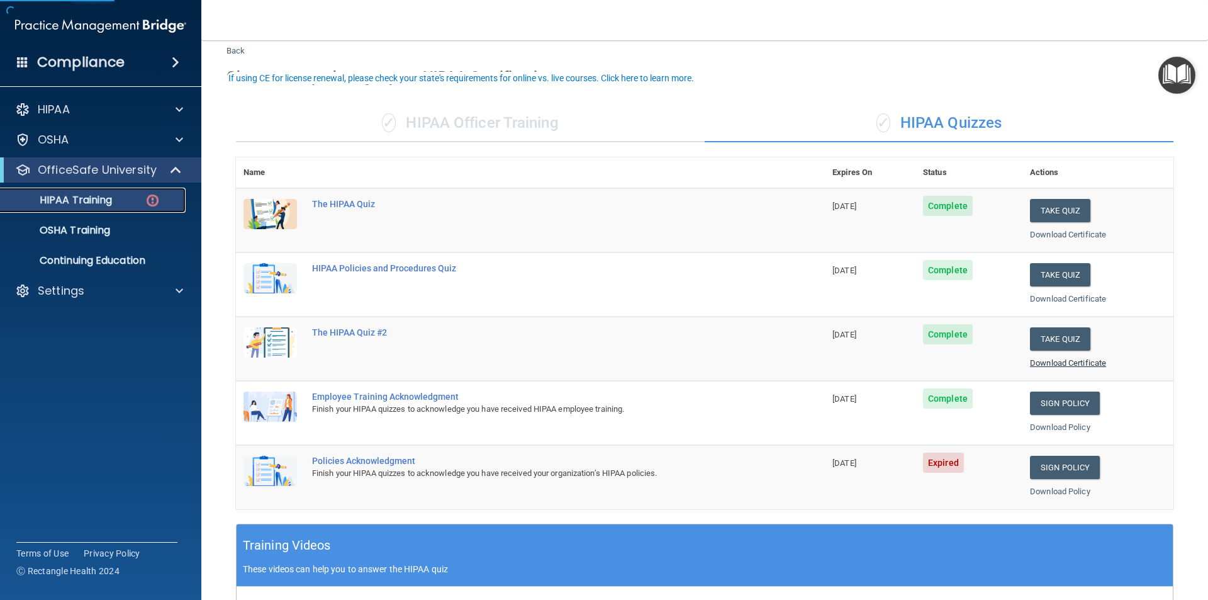
scroll to position [63, 0]
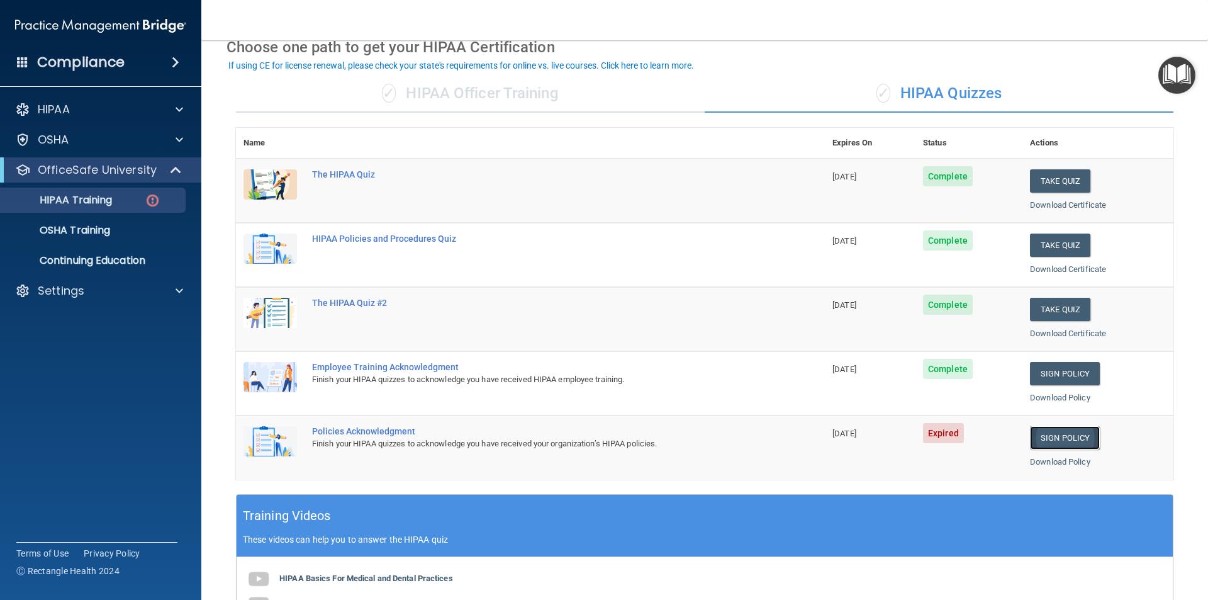
click at [1054, 434] on link "Sign Policy" at bounding box center [1065, 437] width 70 height 23
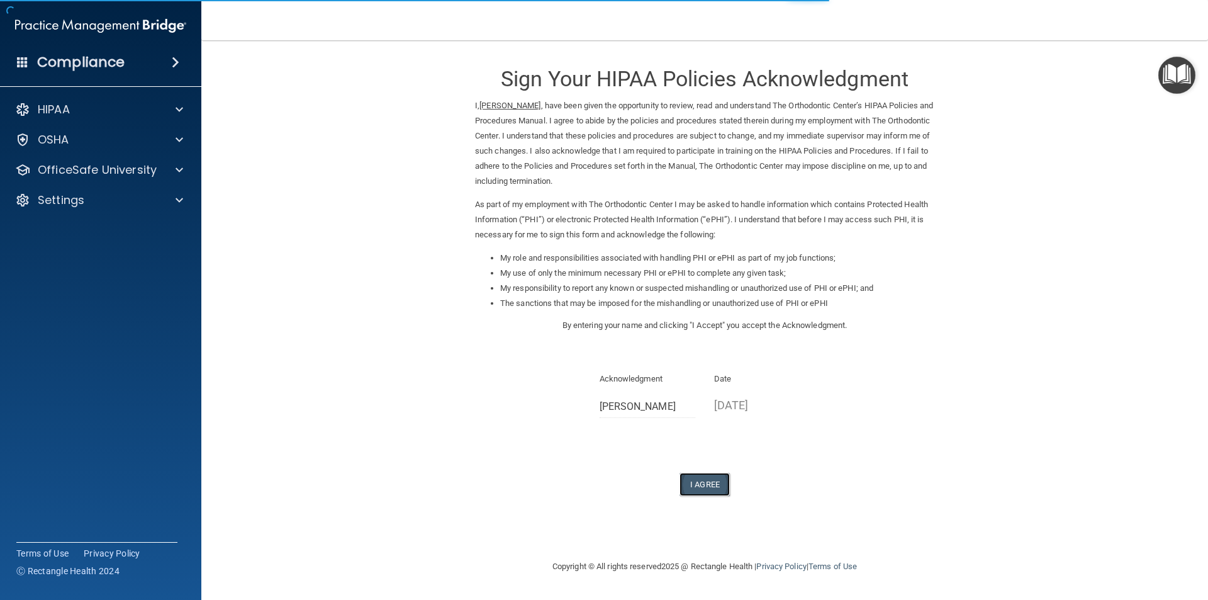
click at [707, 482] on button "I Agree" at bounding box center [705, 484] width 50 height 23
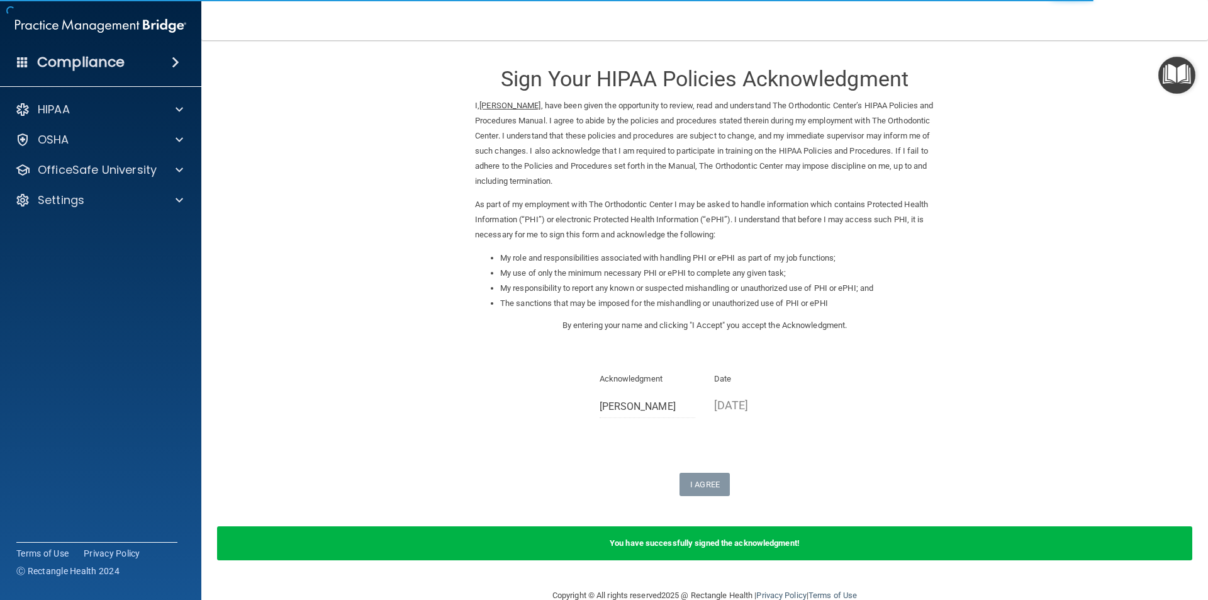
scroll to position [26, 0]
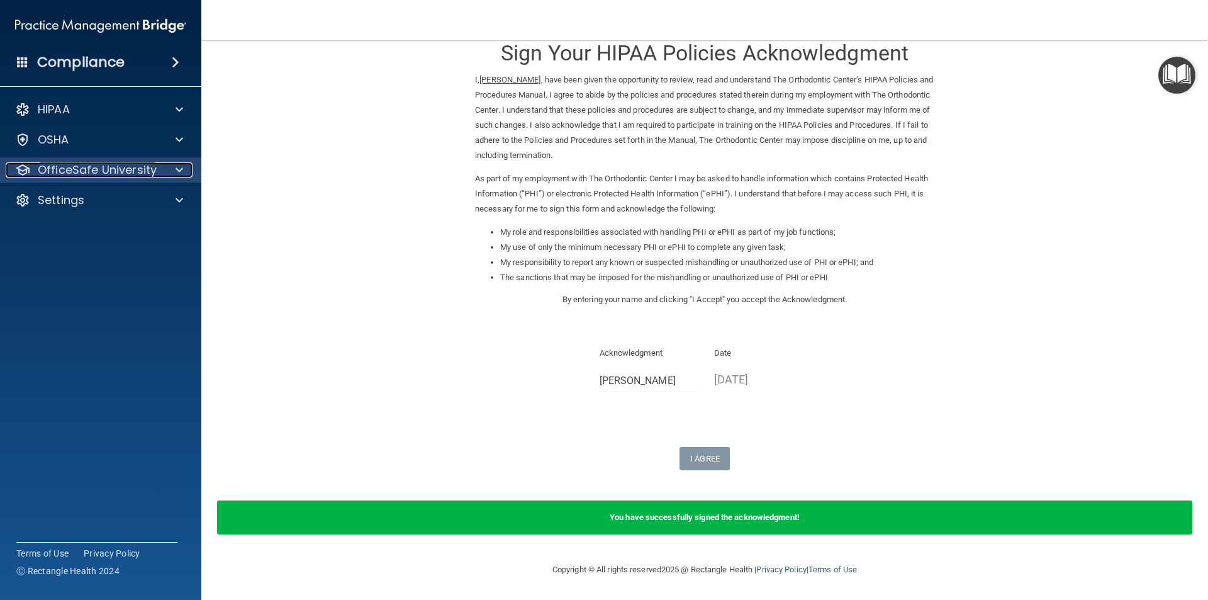
click at [172, 168] on div at bounding box center [177, 169] width 31 height 15
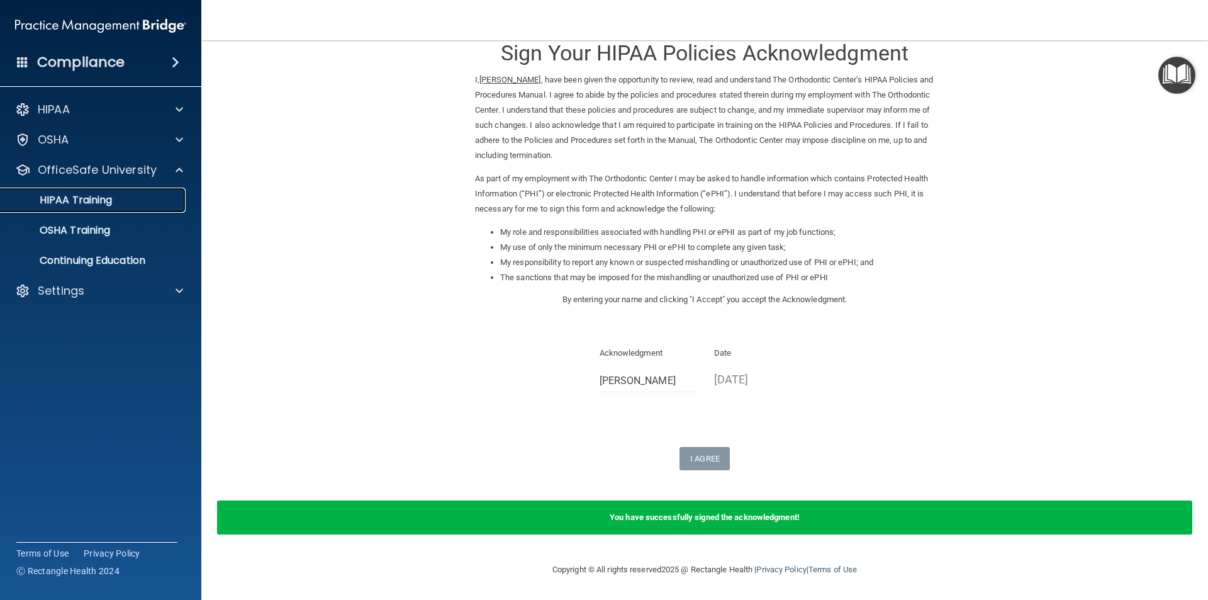
click at [143, 200] on div "HIPAA Training" at bounding box center [94, 200] width 172 height 13
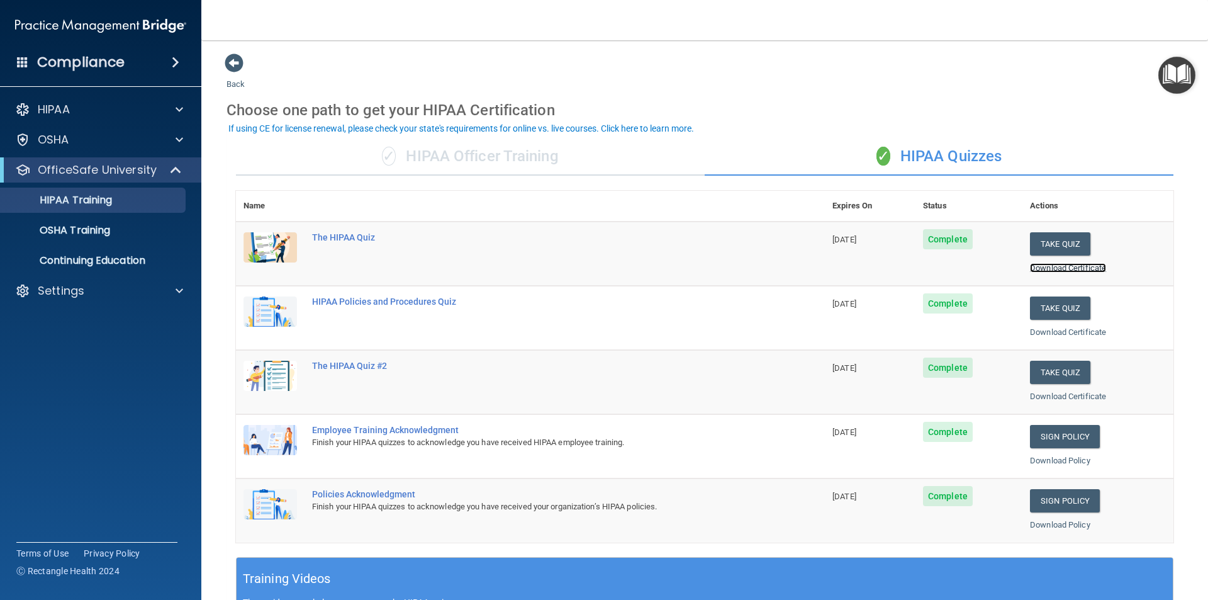
click at [1095, 269] on link "Download Certificate" at bounding box center [1068, 267] width 76 height 9
click at [1060, 332] on link "Download Certificate" at bounding box center [1068, 331] width 76 height 9
click at [1060, 392] on link "Download Certificate" at bounding box center [1068, 395] width 76 height 9
click at [1053, 457] on link "Download Policy" at bounding box center [1060, 460] width 60 height 9
click at [1049, 525] on link "Download Policy" at bounding box center [1060, 524] width 60 height 9
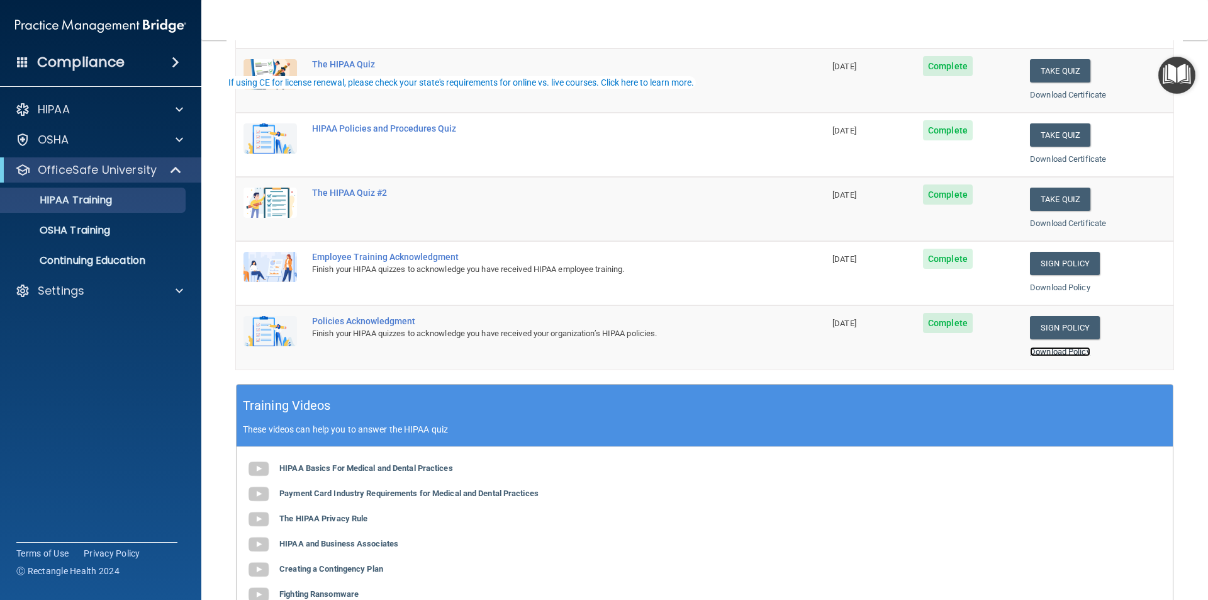
scroll to position [189, 0]
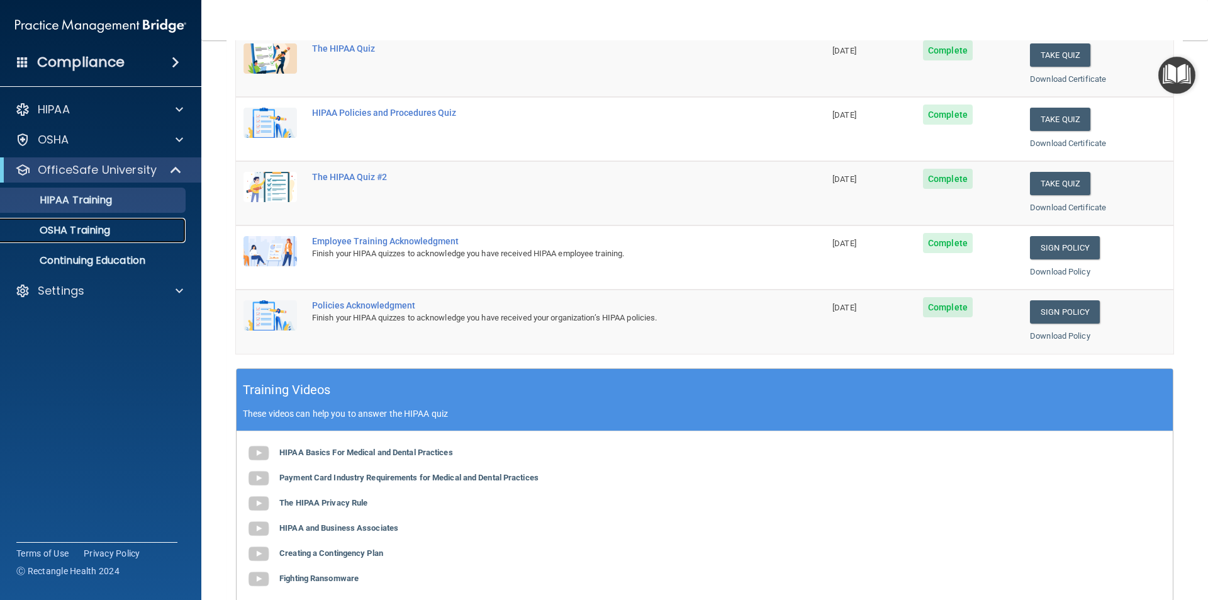
click at [99, 229] on p "OSHA Training" at bounding box center [59, 230] width 102 height 13
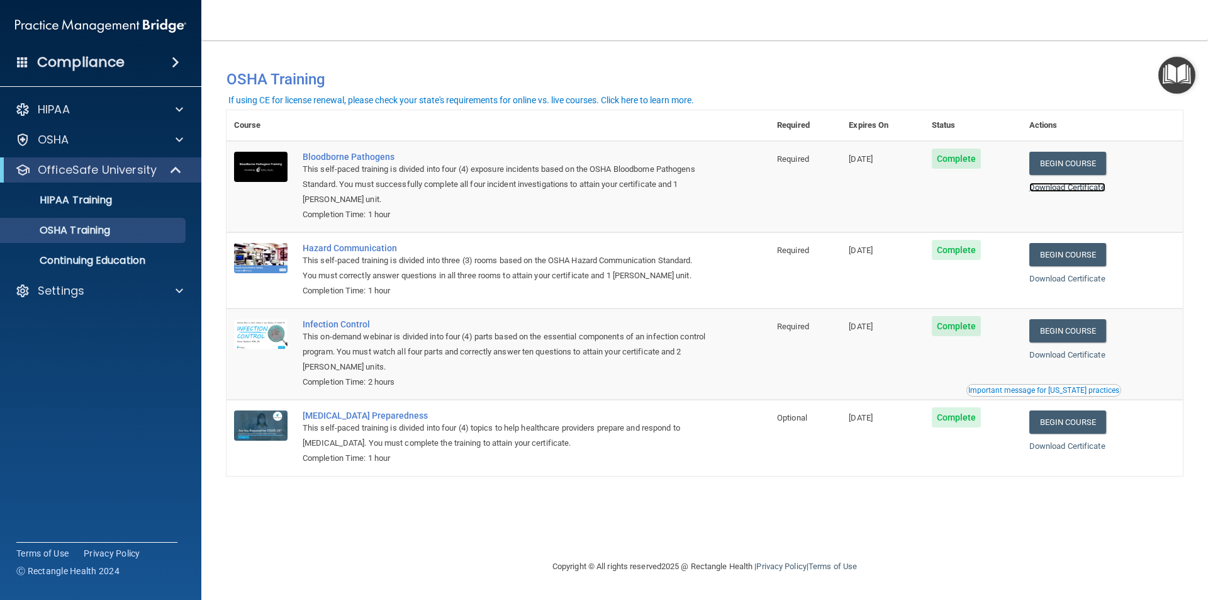
click at [1063, 183] on link "Download Certificate" at bounding box center [1067, 186] width 76 height 9
click at [1059, 283] on link "Download Certificate" at bounding box center [1067, 278] width 76 height 9
click at [1096, 356] on link "Download Certificate" at bounding box center [1067, 354] width 76 height 9
click at [1089, 443] on link "Download Certificate" at bounding box center [1067, 445] width 76 height 9
click at [117, 260] on p "Continuing Education" at bounding box center [94, 260] width 172 height 13
